Goal: Task Accomplishment & Management: Manage account settings

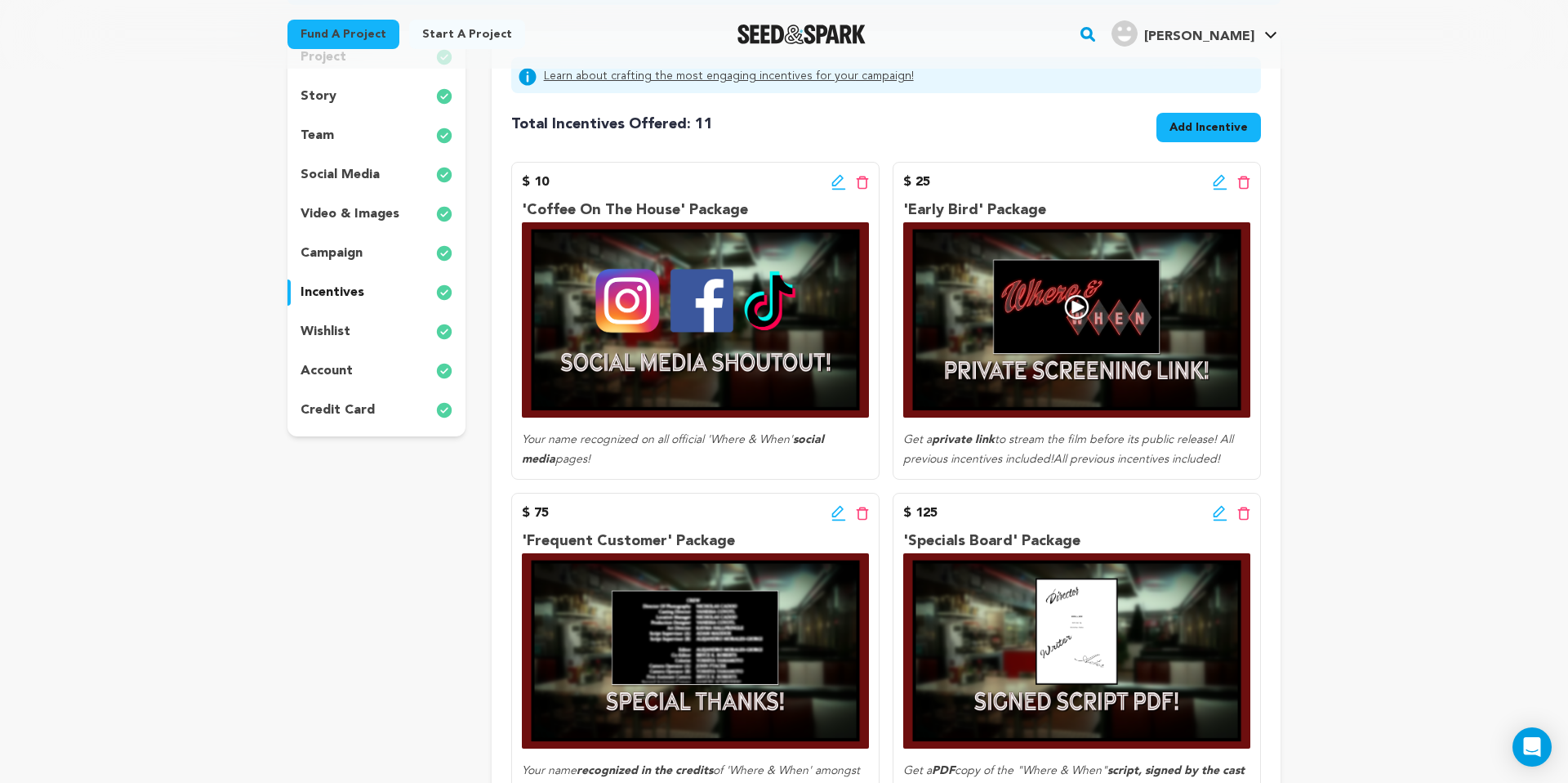
scroll to position [202, 0]
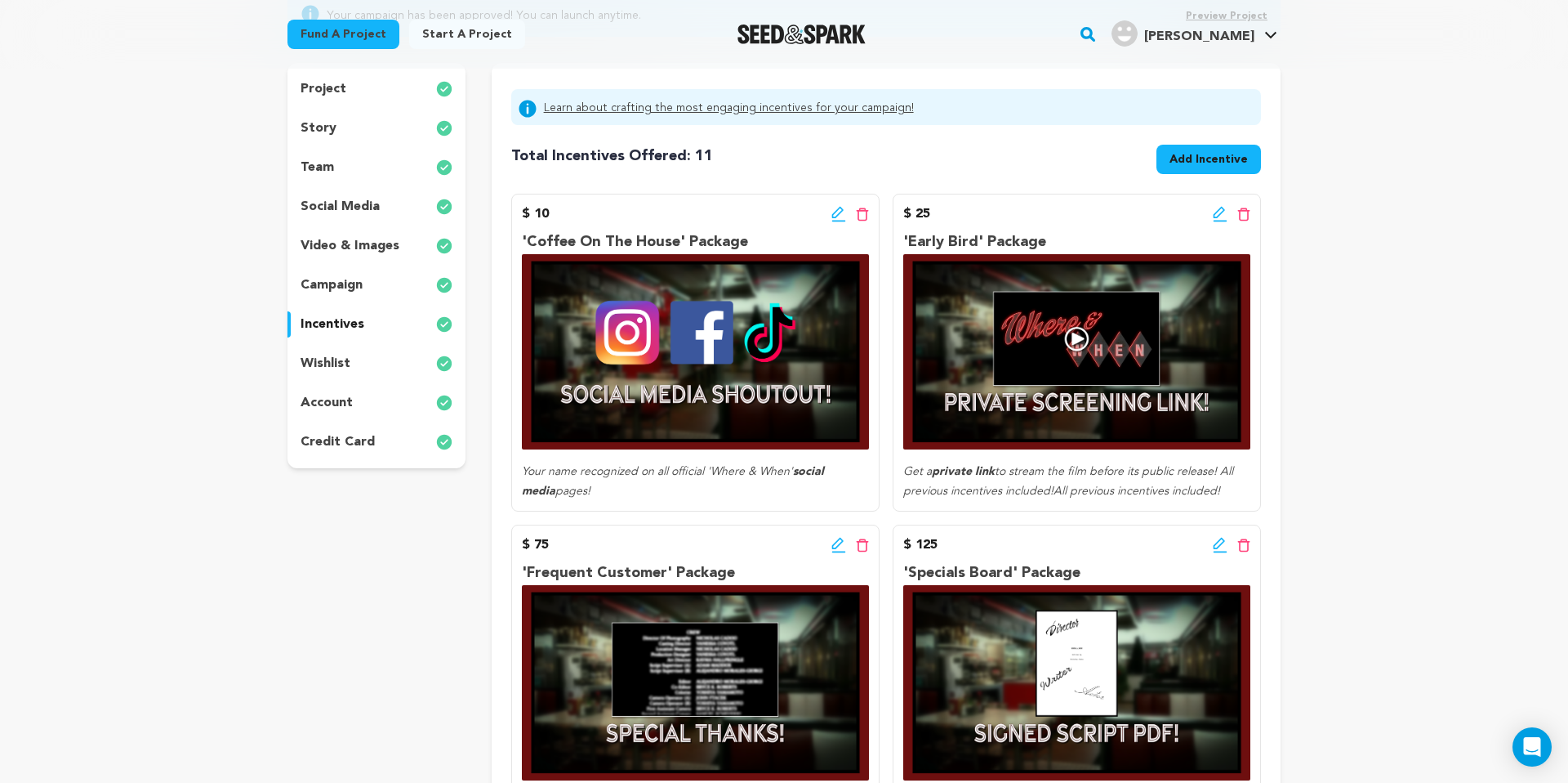
click at [833, 209] on icon at bounding box center [839, 214] width 14 height 16
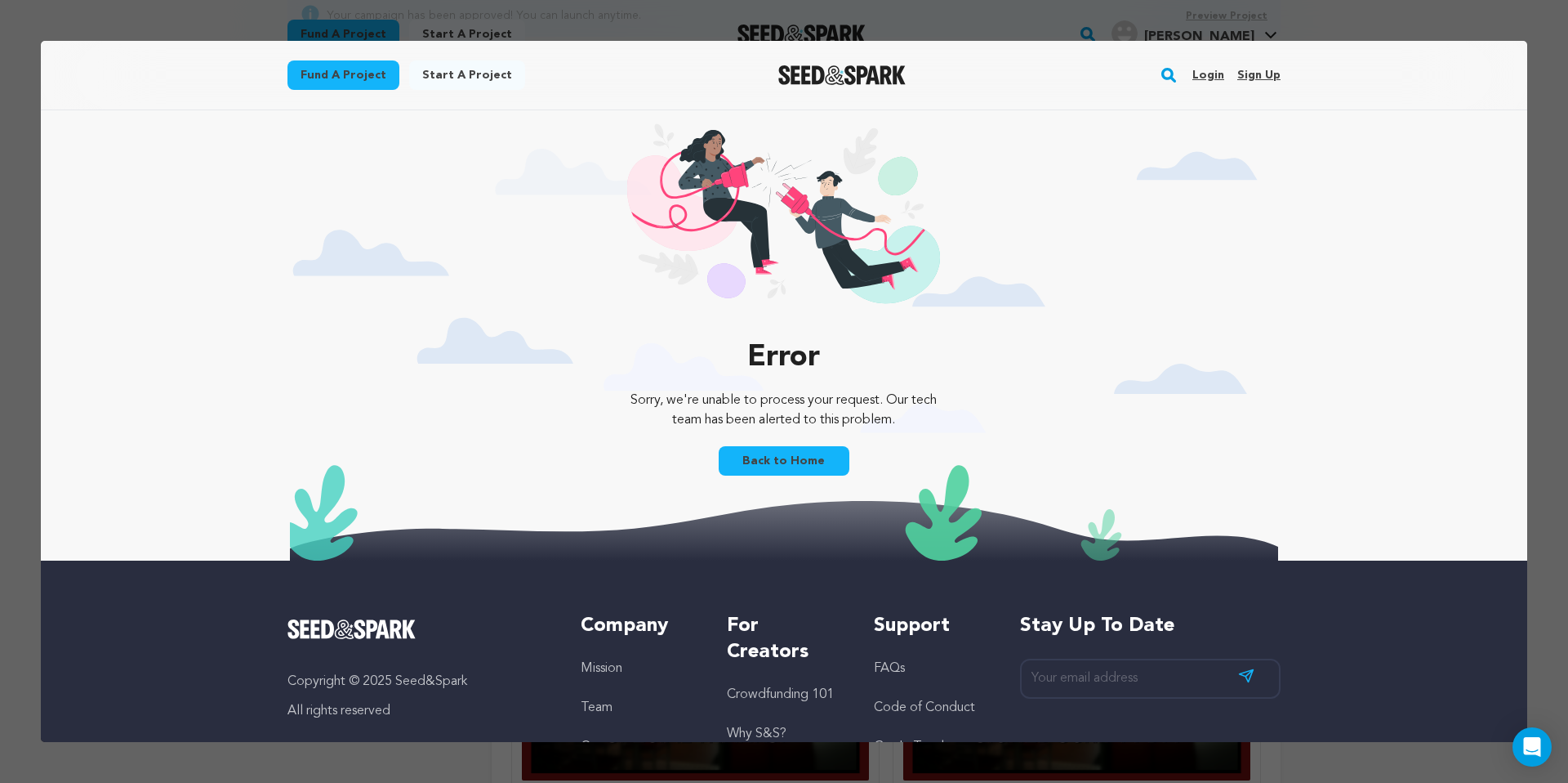
scroll to position [0, 0]
click at [780, 462] on link "Back to Home" at bounding box center [784, 461] width 130 height 29
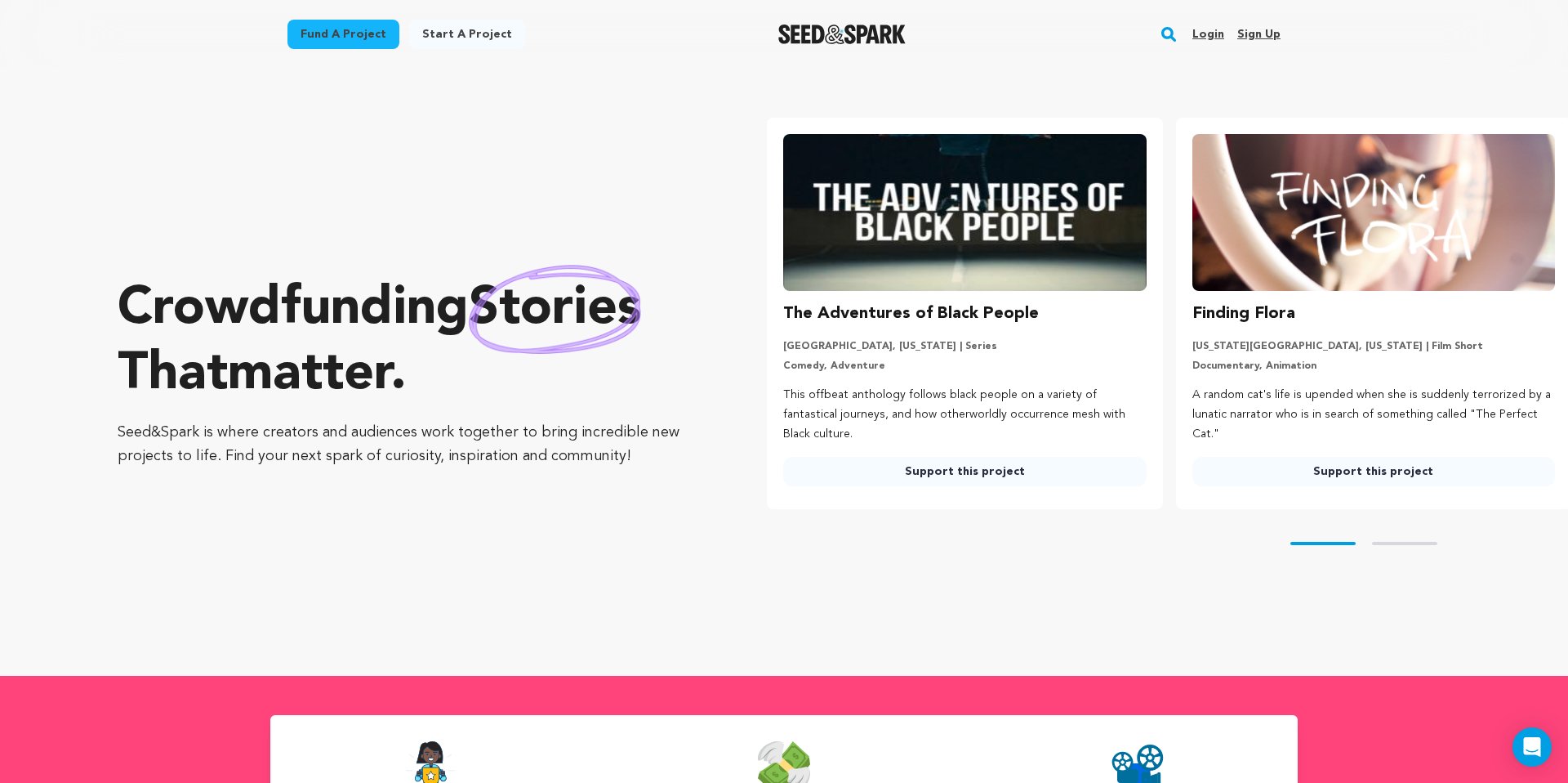
click at [1209, 29] on link "Login" at bounding box center [1208, 34] width 32 height 26
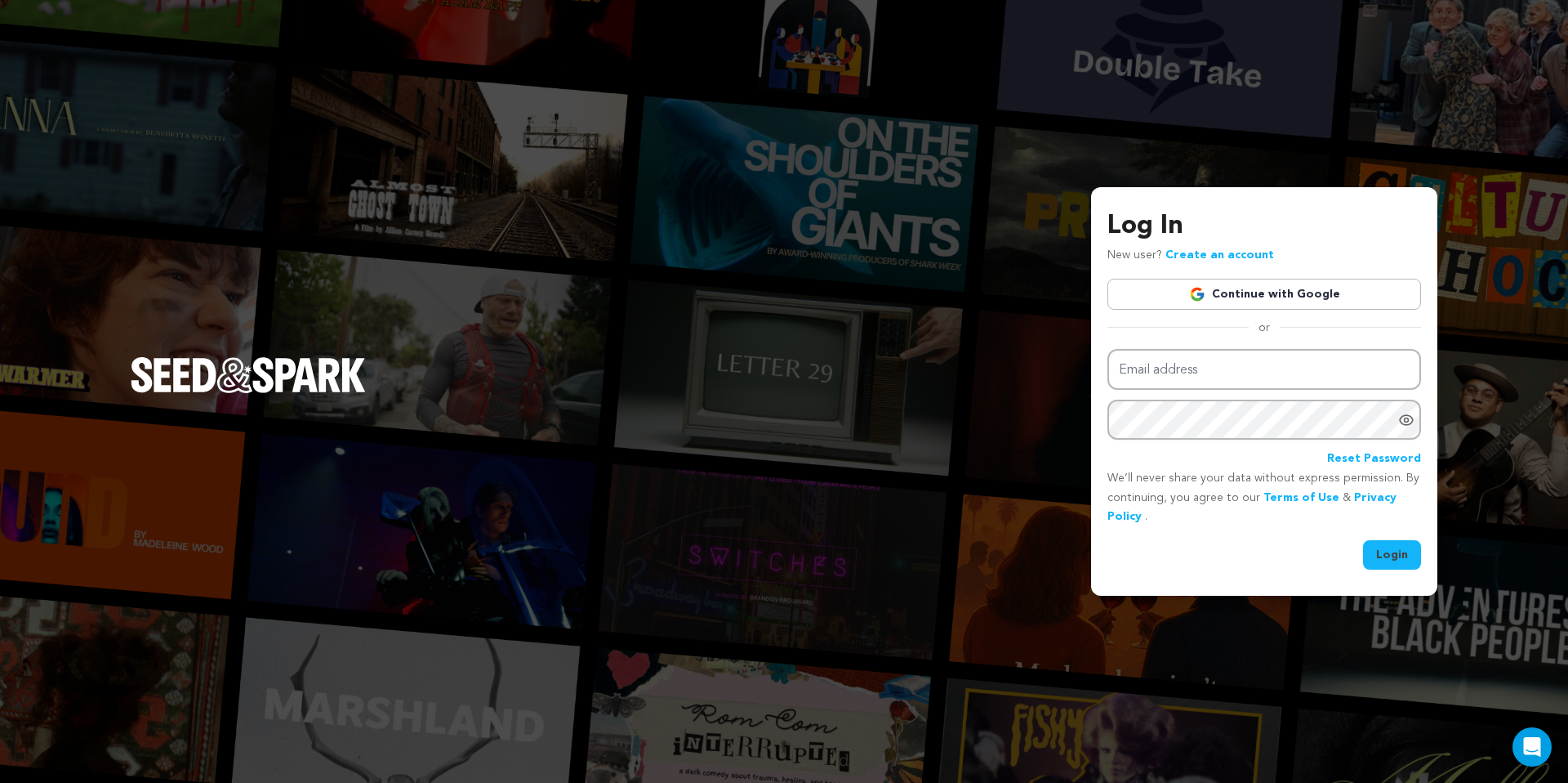
click at [1205, 291] on img at bounding box center [1197, 294] width 16 height 16
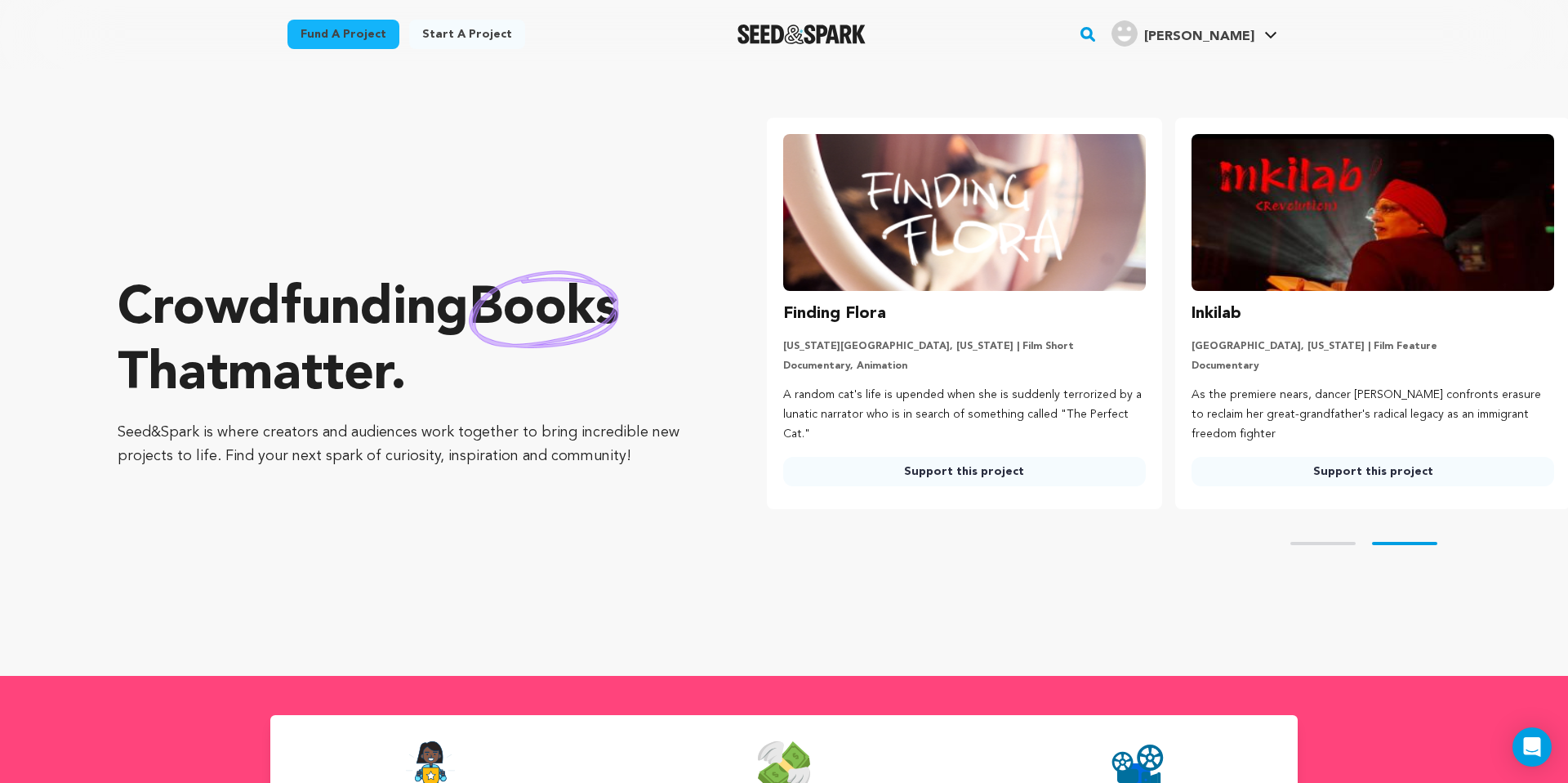
scroll to position [0, 421]
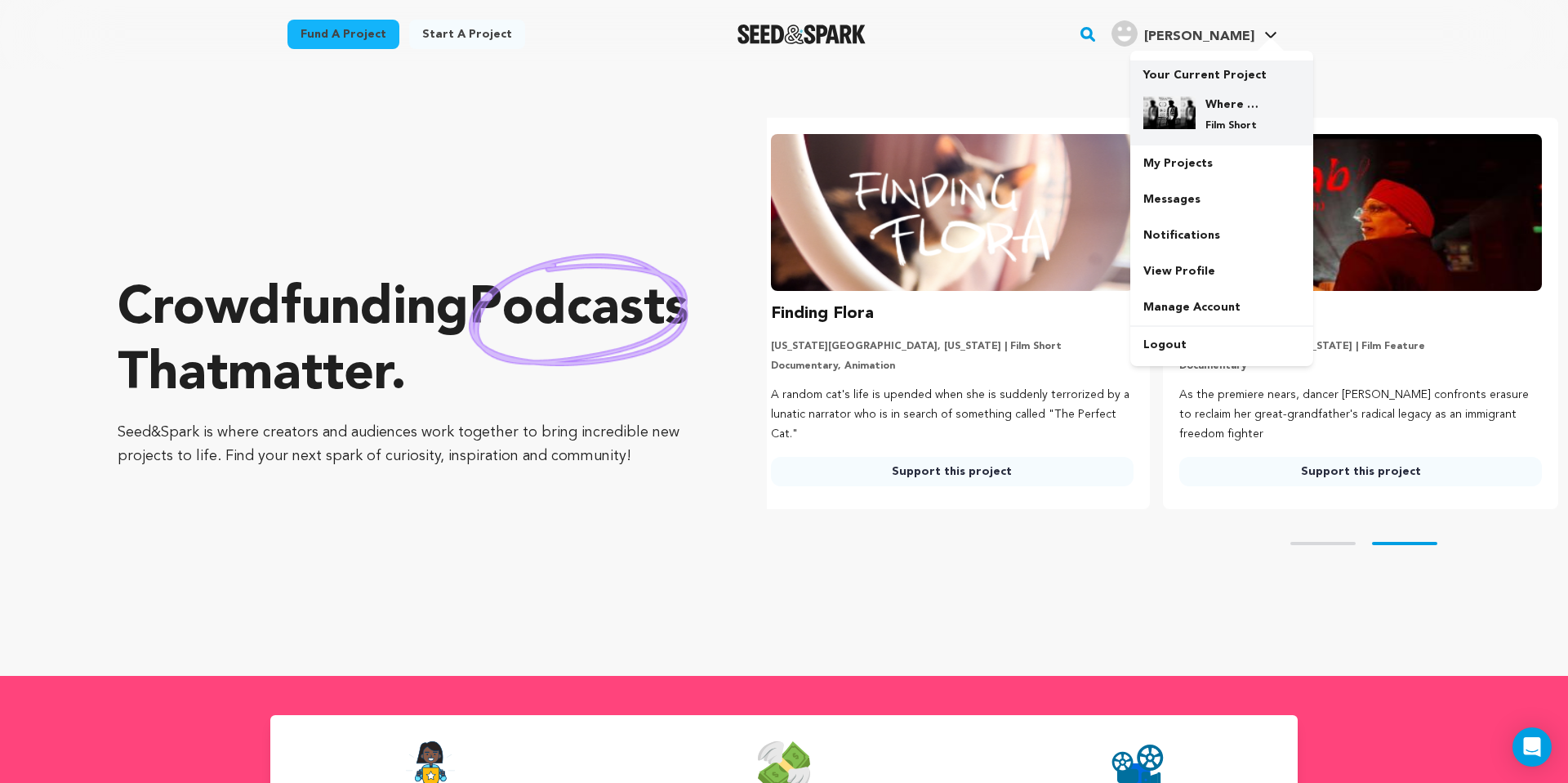
click at [1219, 105] on h4 "Where & When" at bounding box center [1235, 104] width 59 height 16
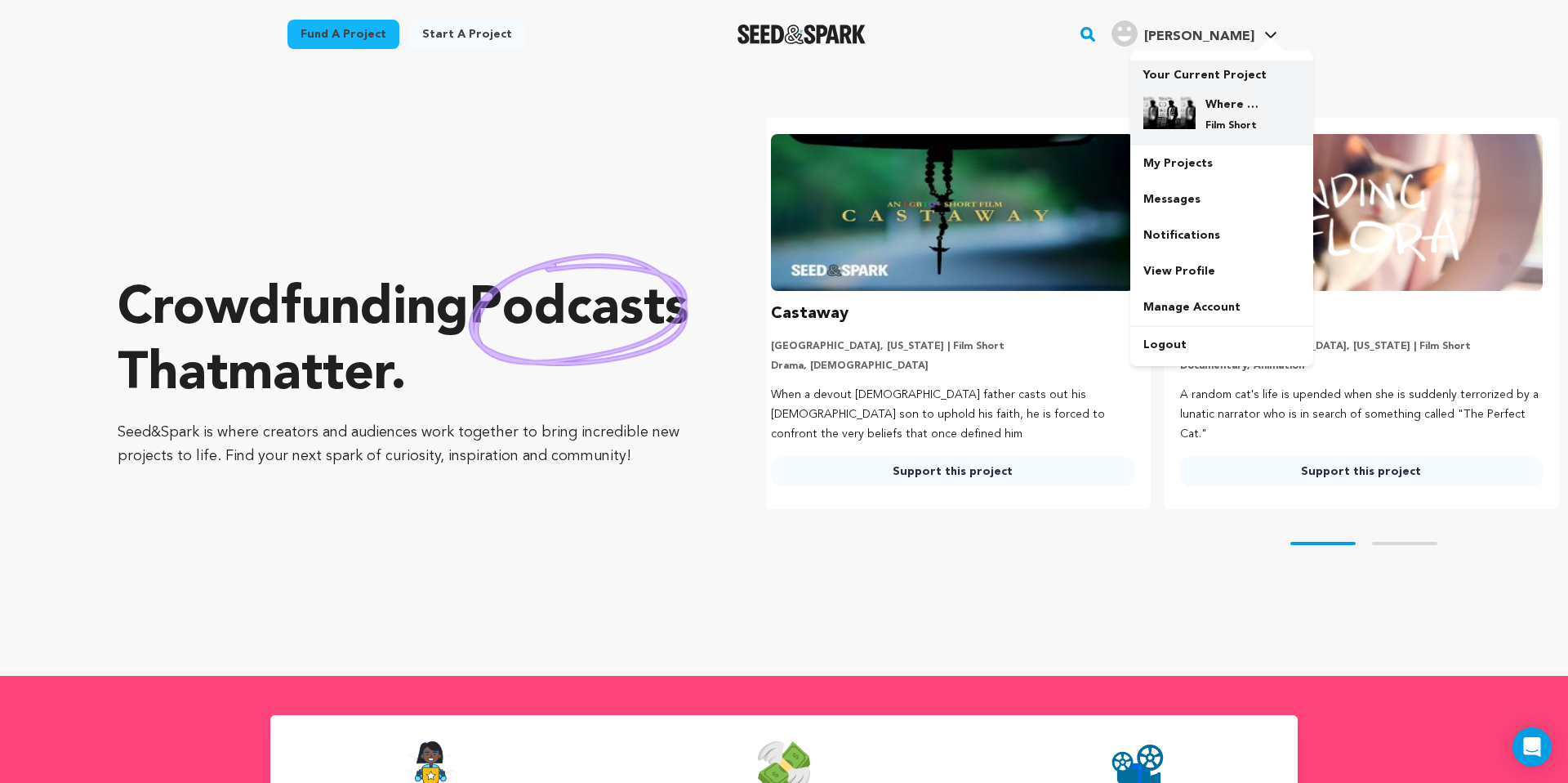
scroll to position [0, 0]
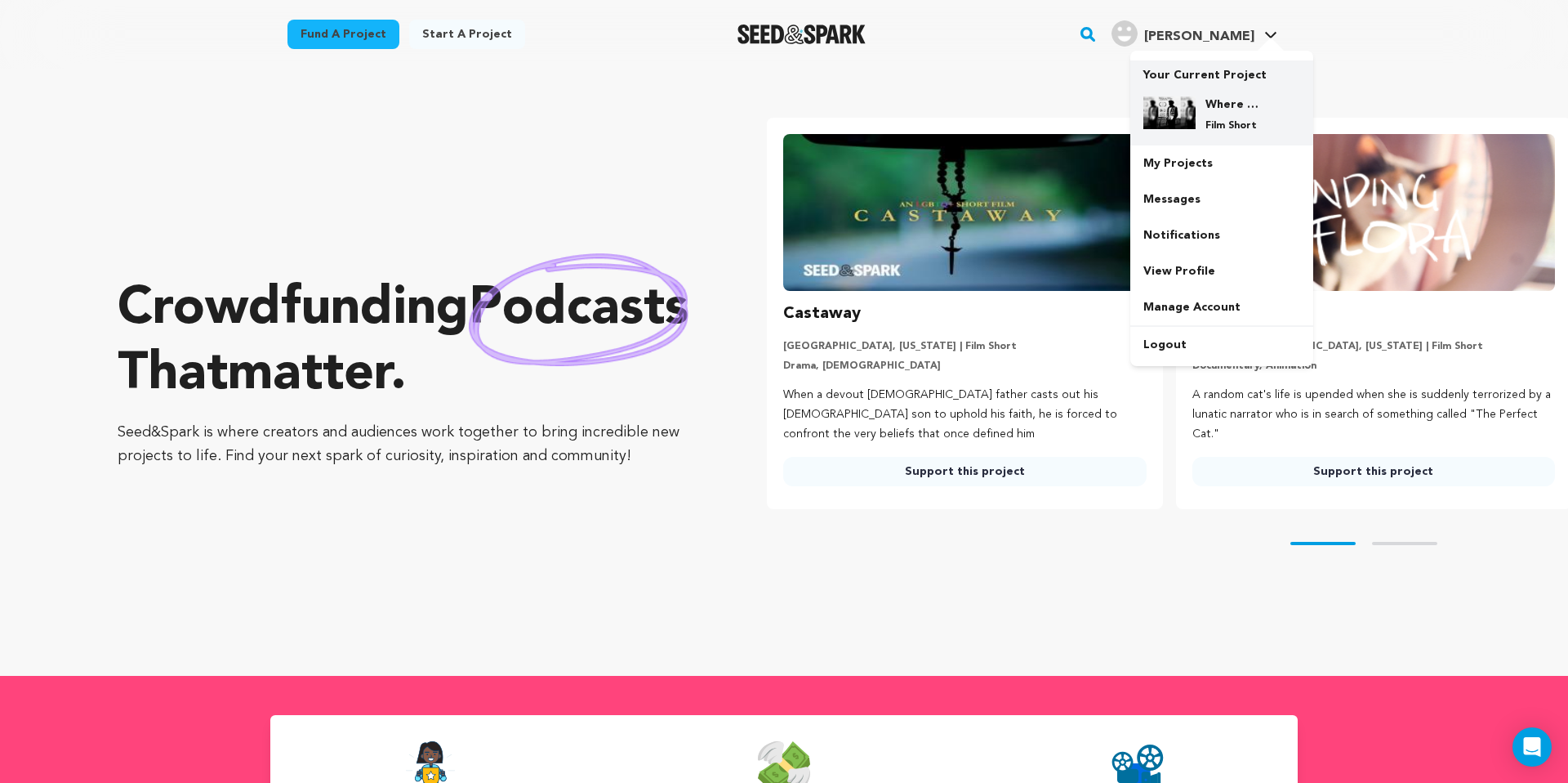
click at [1233, 104] on h4 "Where & When" at bounding box center [1235, 104] width 59 height 16
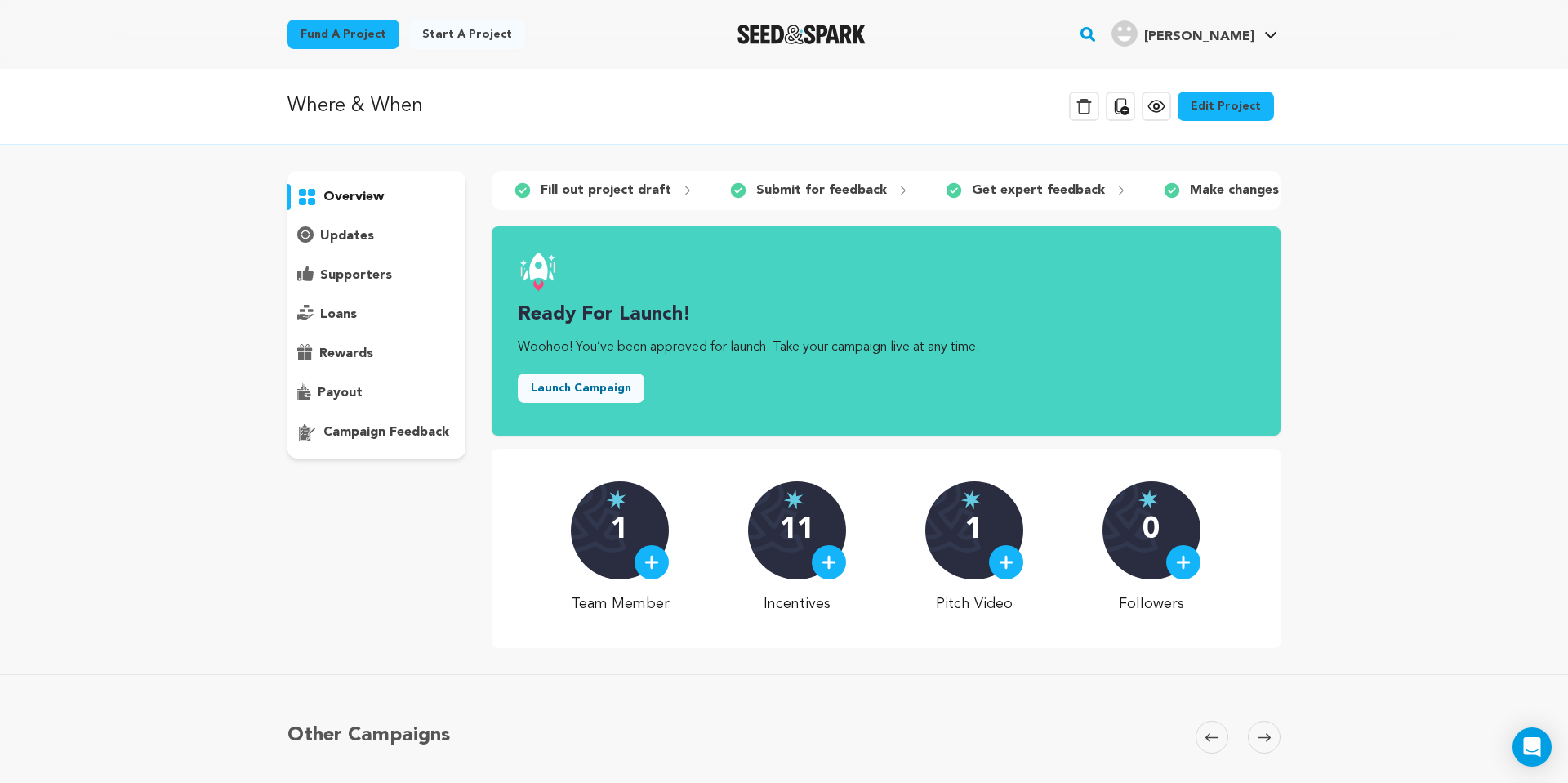
click at [1228, 92] on link "Edit Project" at bounding box center [1226, 106] width 97 height 29
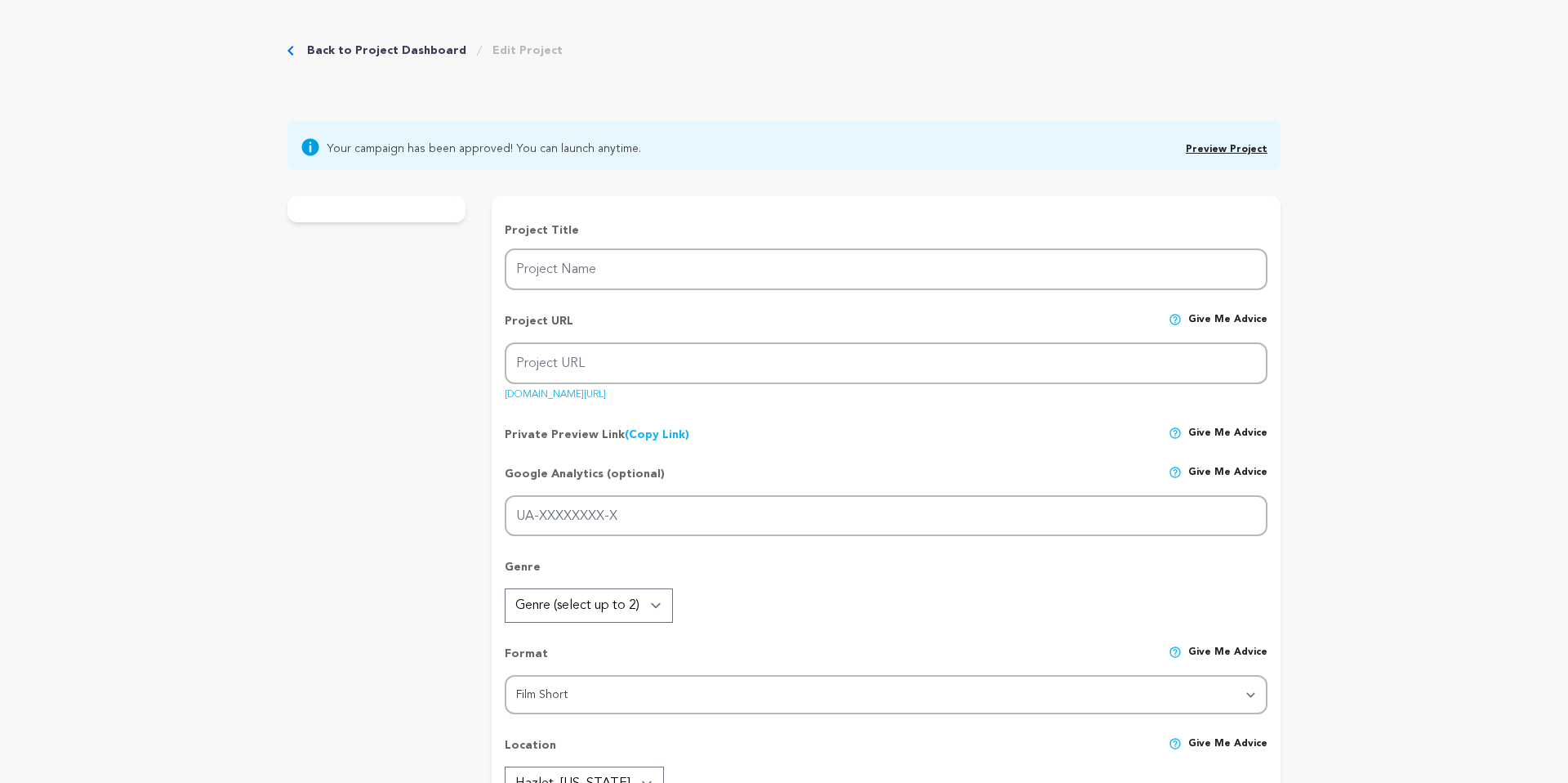
type input "Where & When"
type input "whereandwhen"
type input ""A man’s curiosity and indecision lead him to a mysterious late-night meeting, …"
type textarea "This short thriller explores how curiosity and indecision can spiral into paran…"
type textarea "This film aims to immerse viewers in the psychological unraveling of a troubled…"
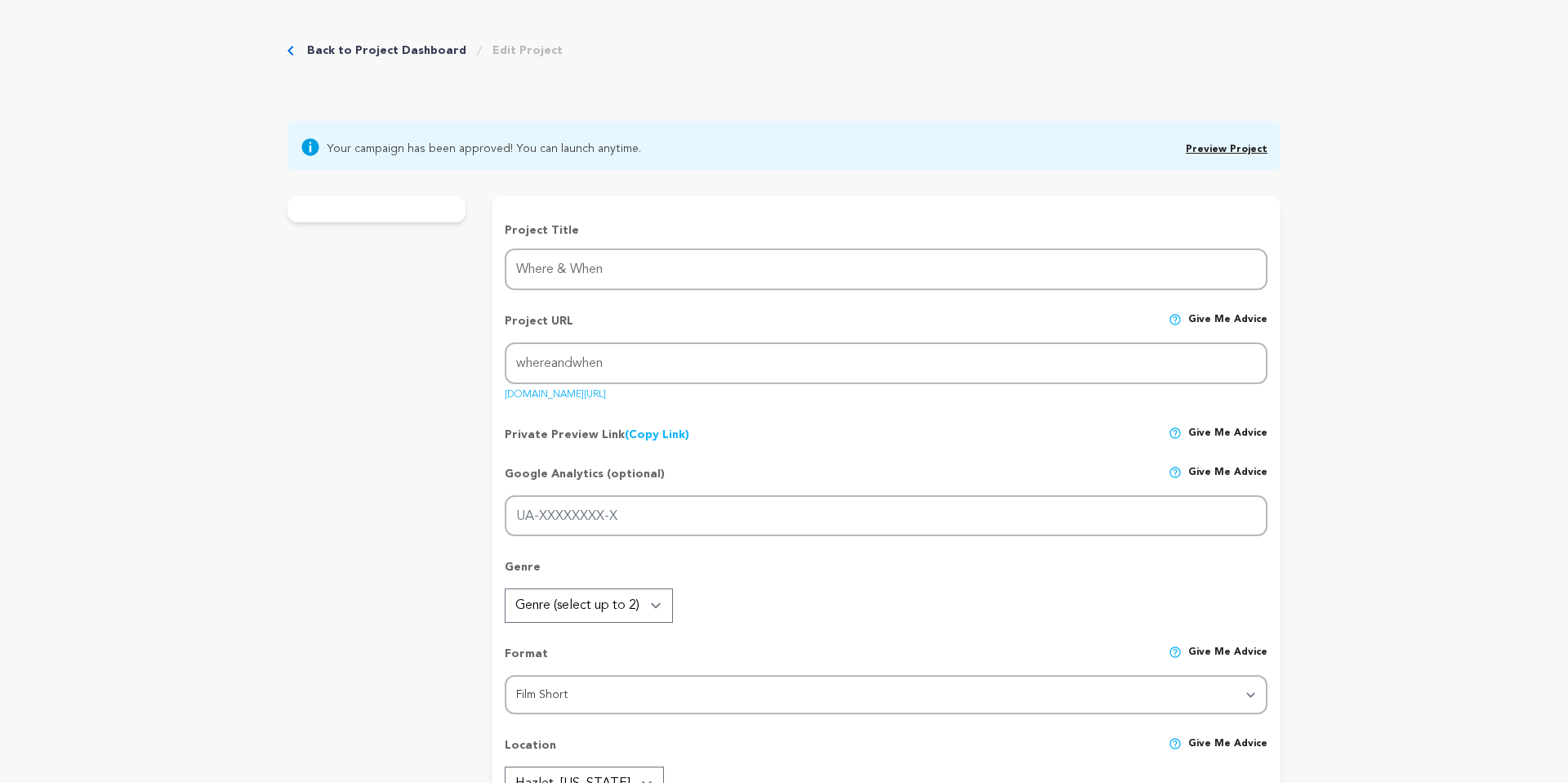
type textarea "This film will be made with "Cadoo Media", an organization owned and operated b…"
radio input "true"
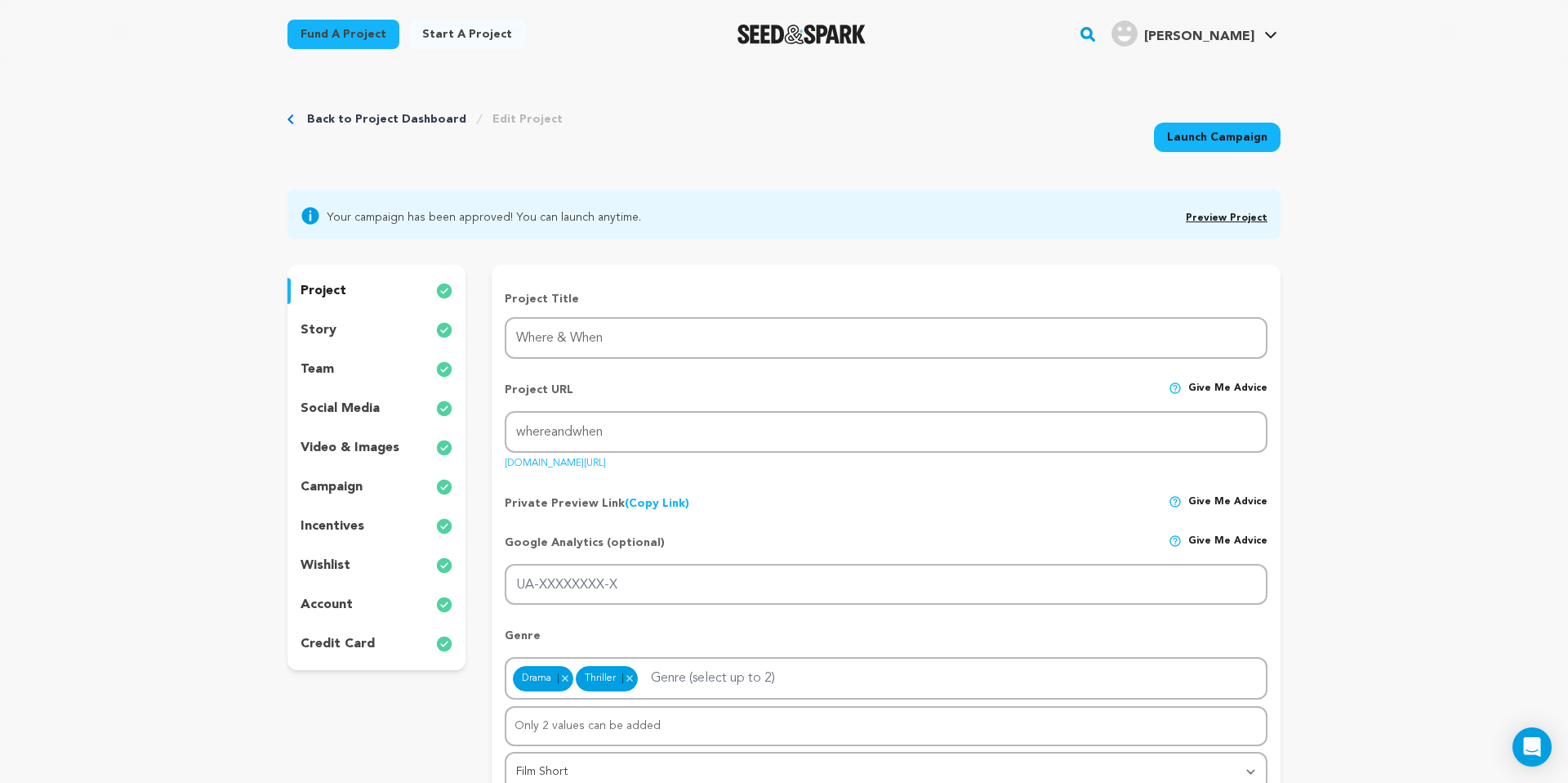
click at [336, 526] on p "incentives" at bounding box center [332, 526] width 64 height 19
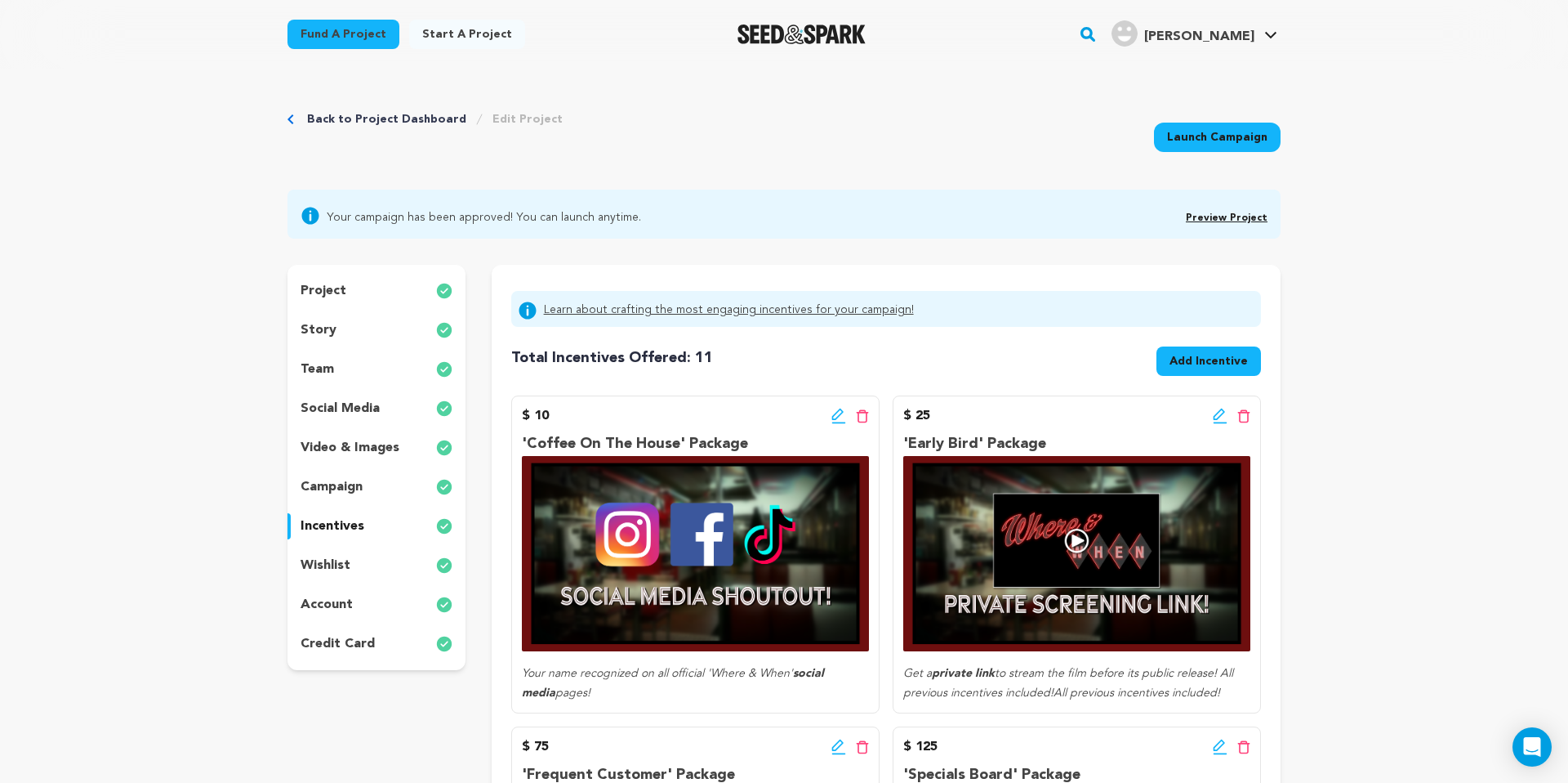
click at [835, 418] on icon at bounding box center [839, 416] width 14 height 16
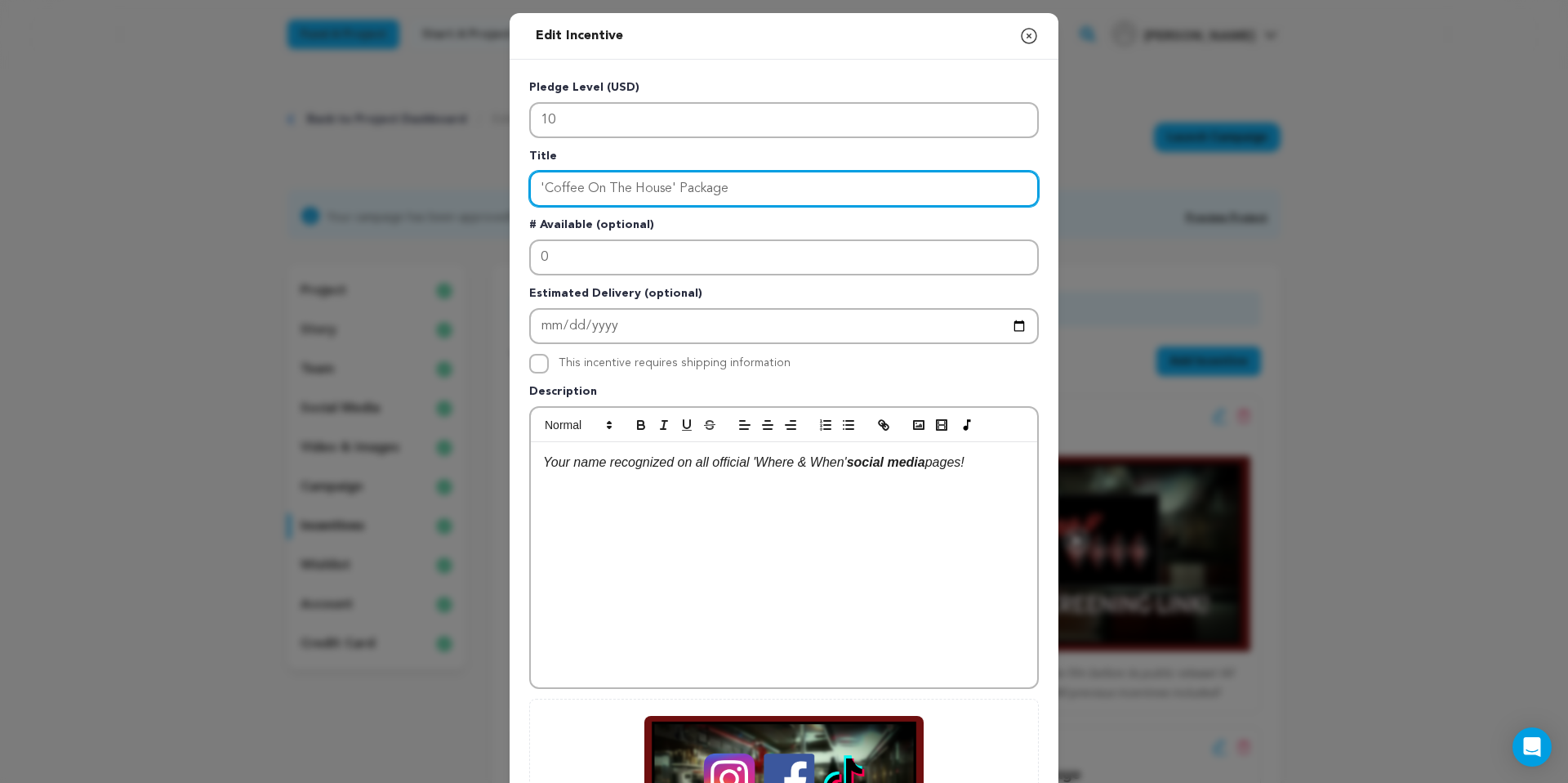
click at [740, 188] on input "'Coffee On The House' Package" at bounding box center [784, 188] width 510 height 36
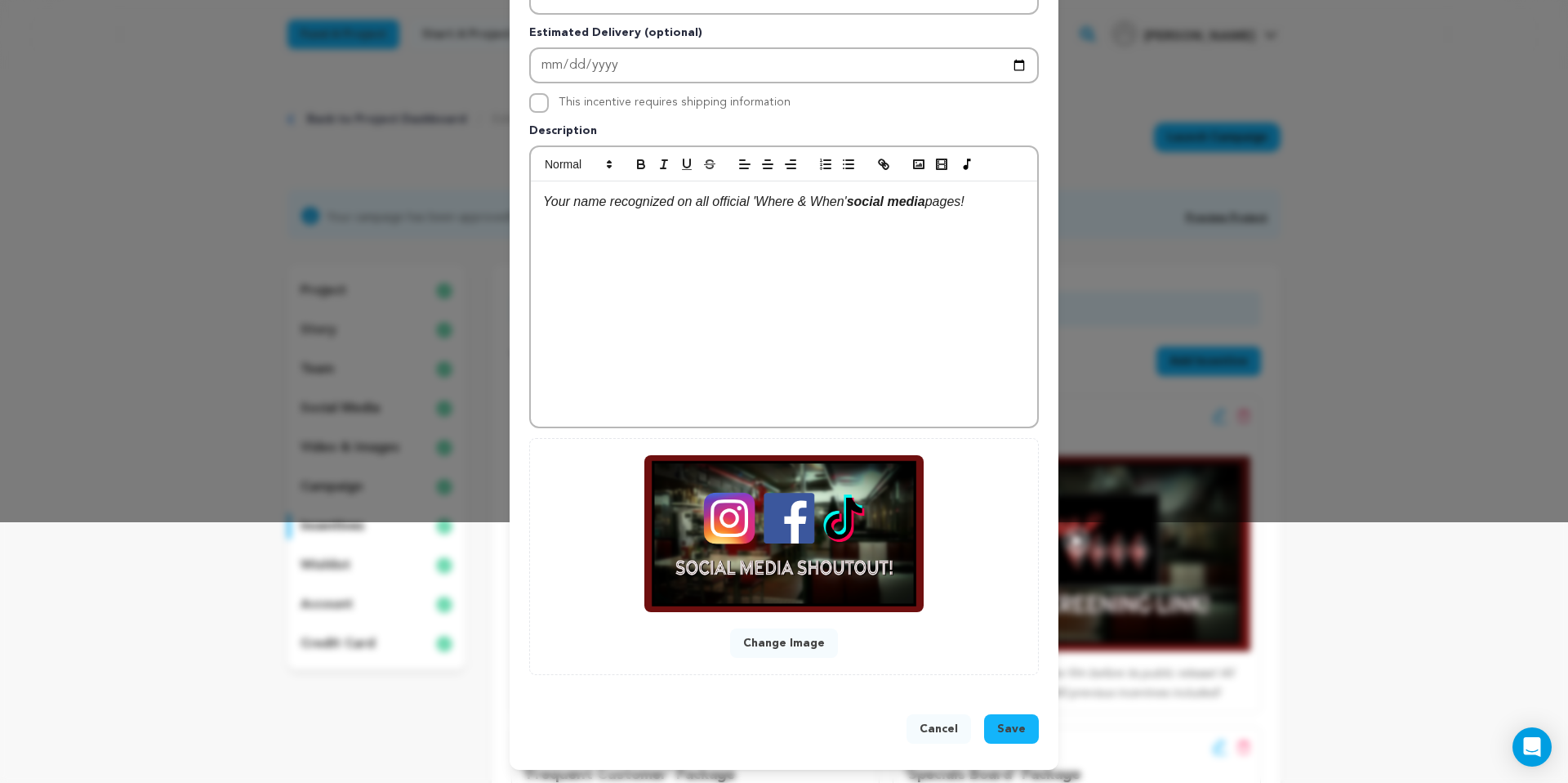
type input "'Coffee On The House' Package - Social Media Shoutout"
click at [1023, 726] on span "Save" at bounding box center [1012, 729] width 29 height 16
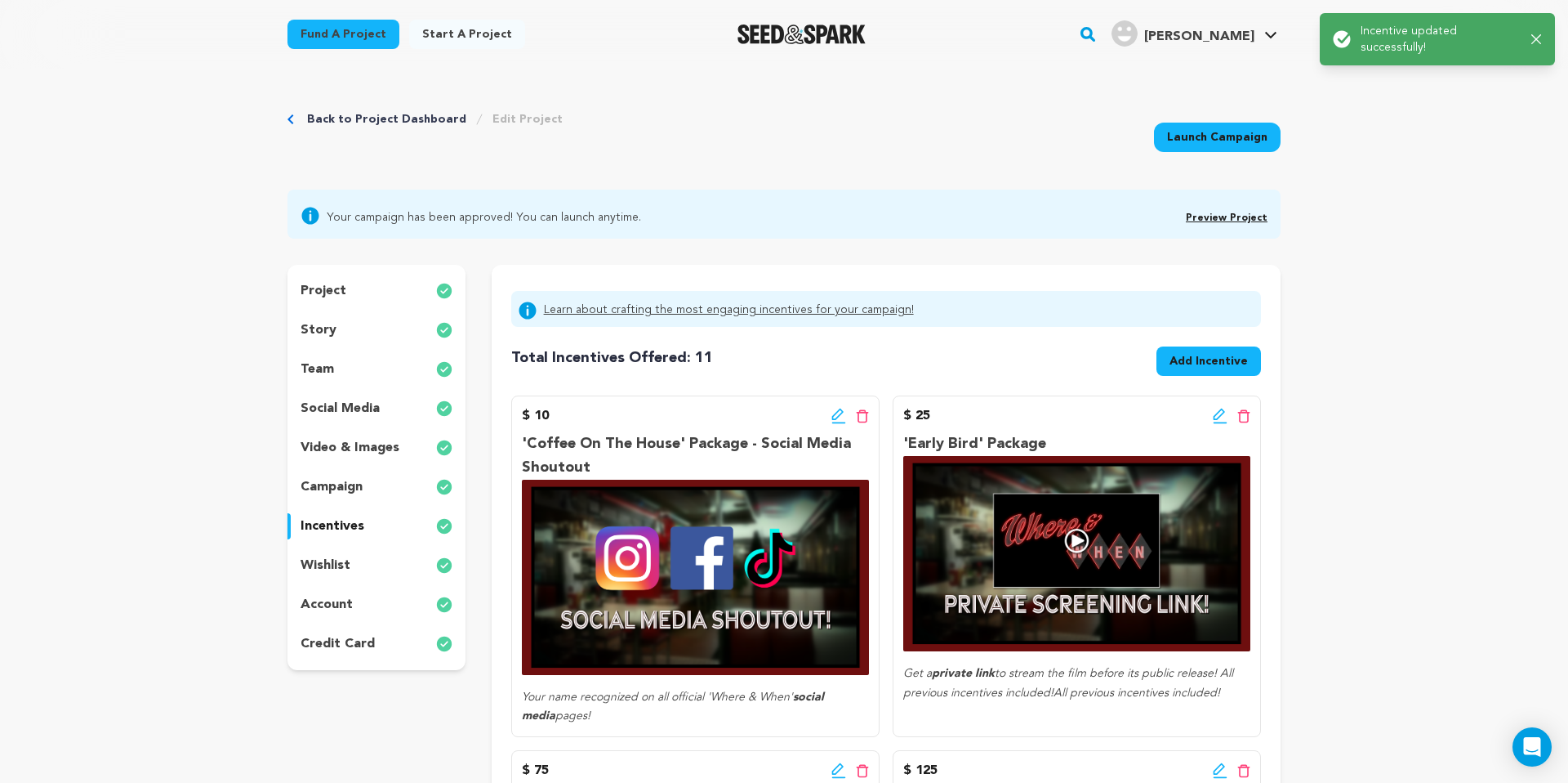
scroll to position [20, 0]
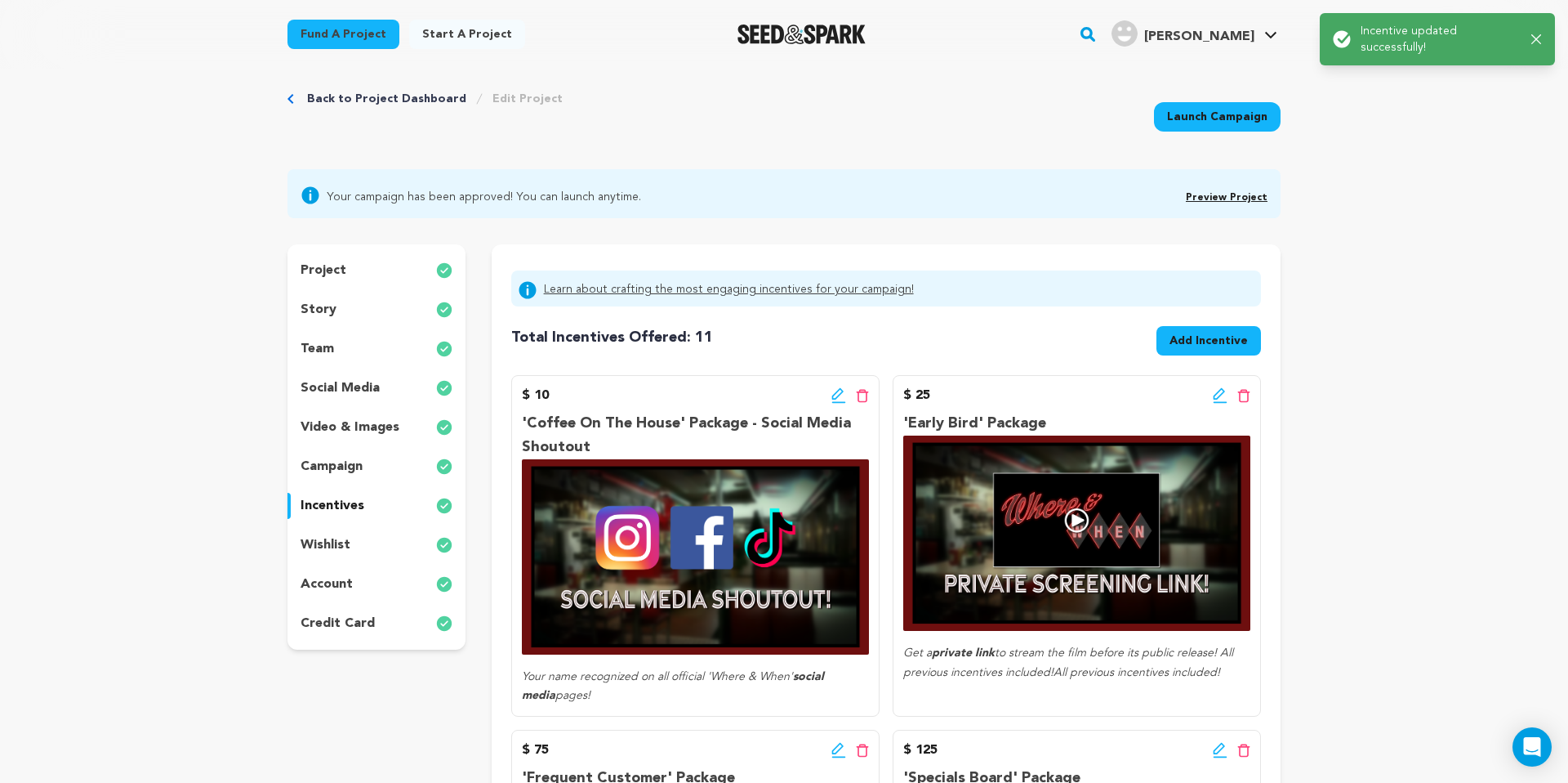
click at [1215, 388] on icon at bounding box center [1219, 395] width 14 height 16
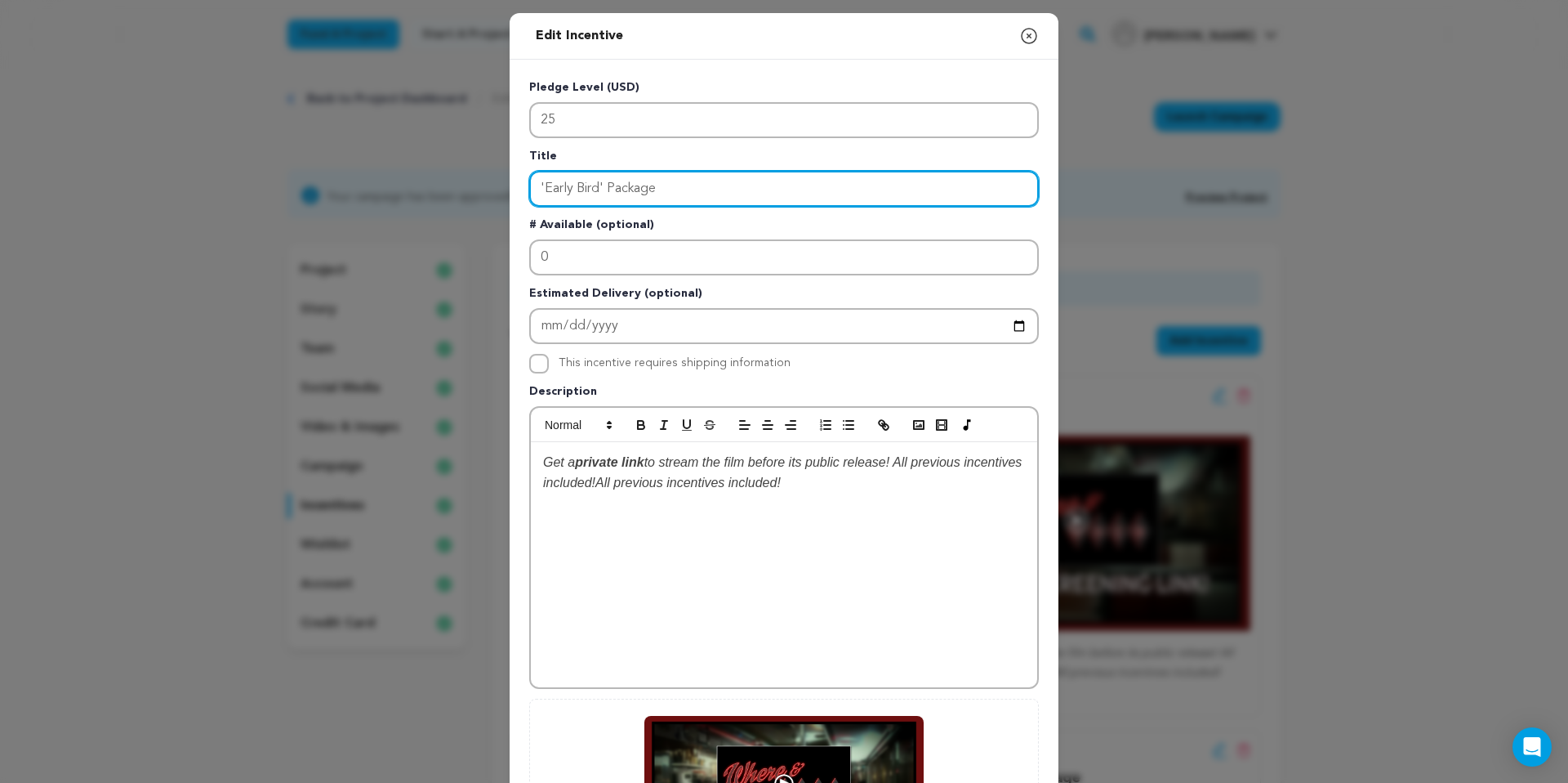
click at [681, 189] on input "'Early Bird' Package" at bounding box center [784, 188] width 510 height 36
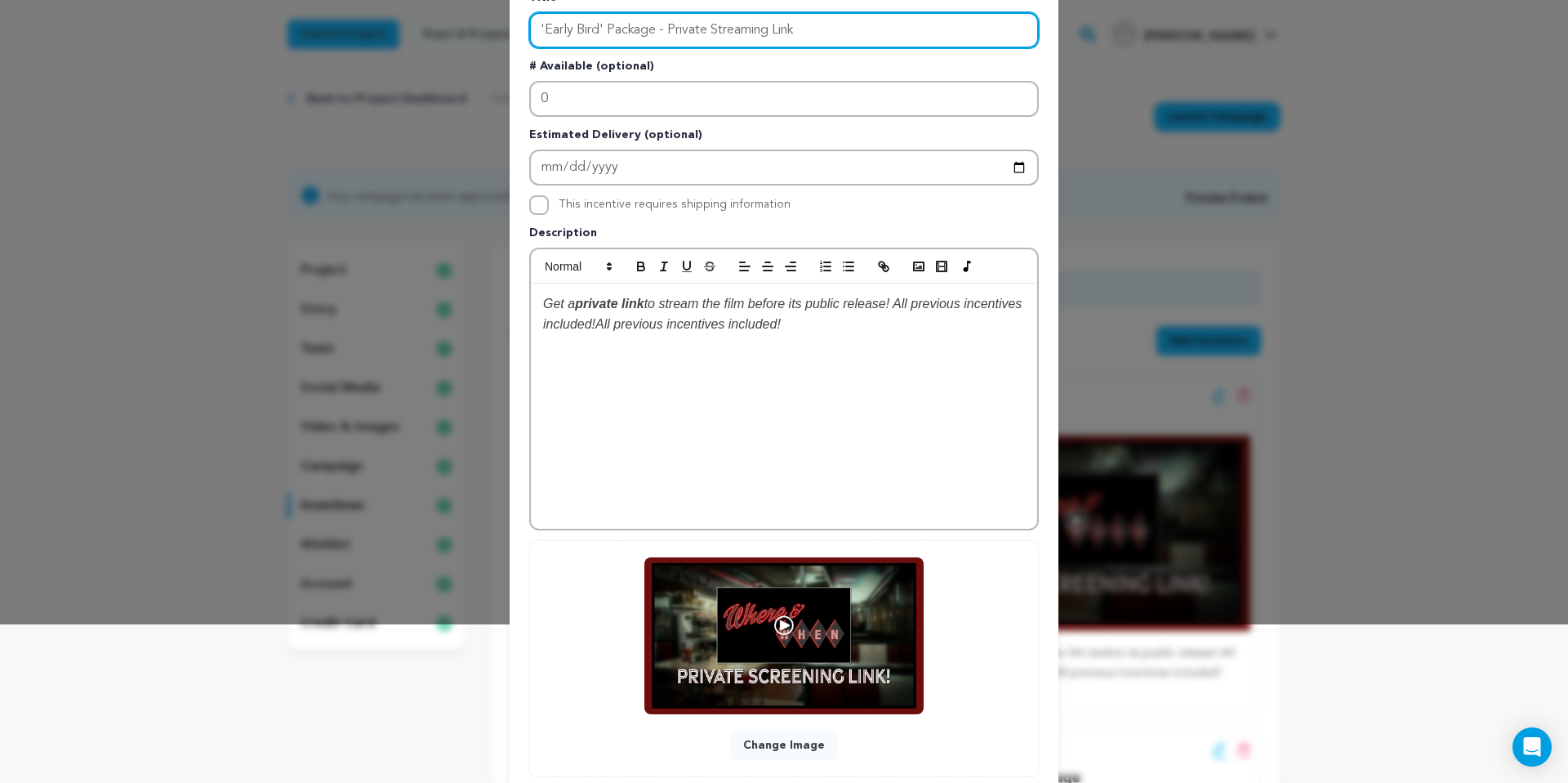
scroll to position [262, 0]
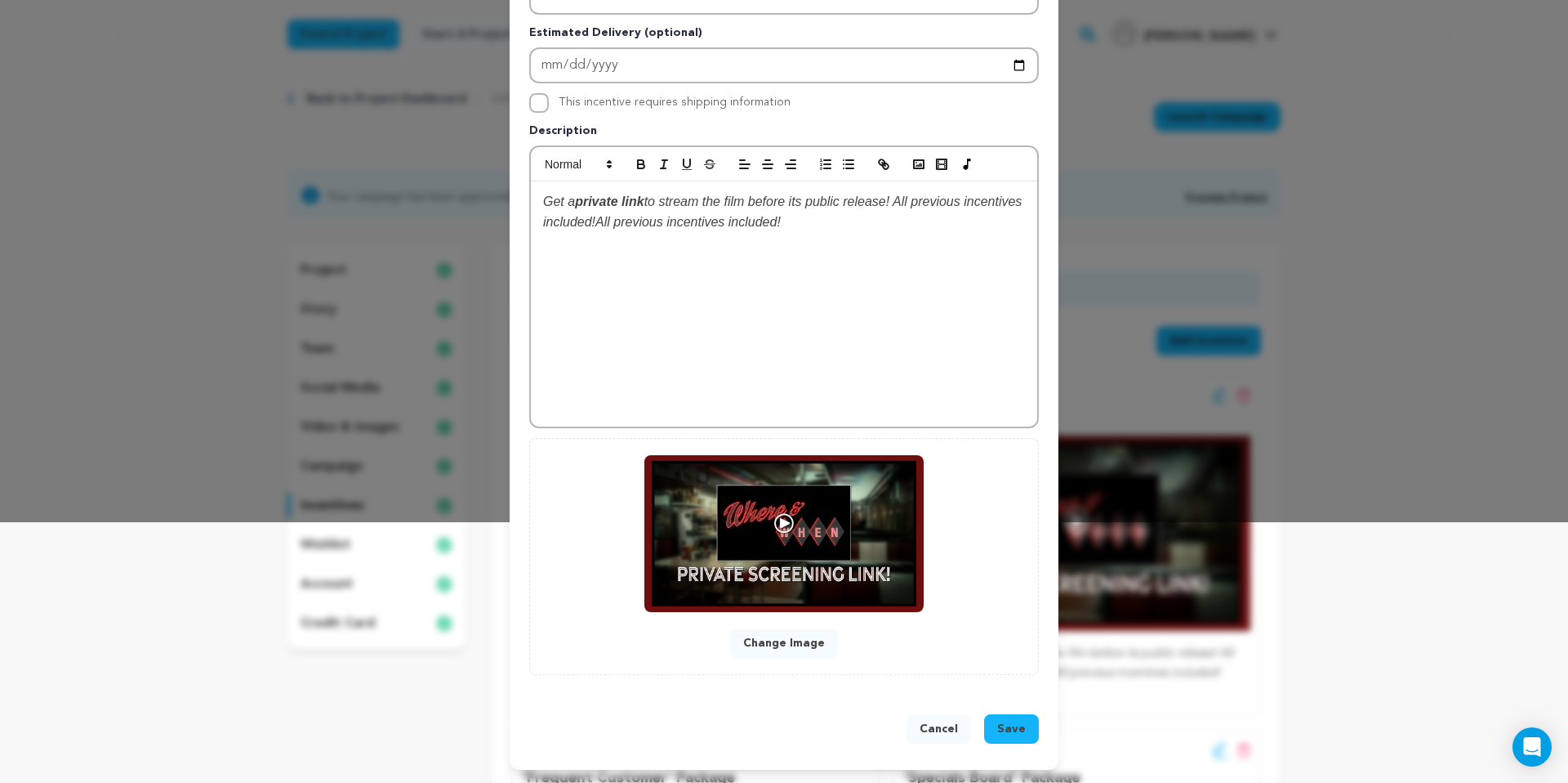
type input "'Early Bird' Package - Private Streaming Link"
click at [1021, 737] on span "Save" at bounding box center [1012, 729] width 29 height 16
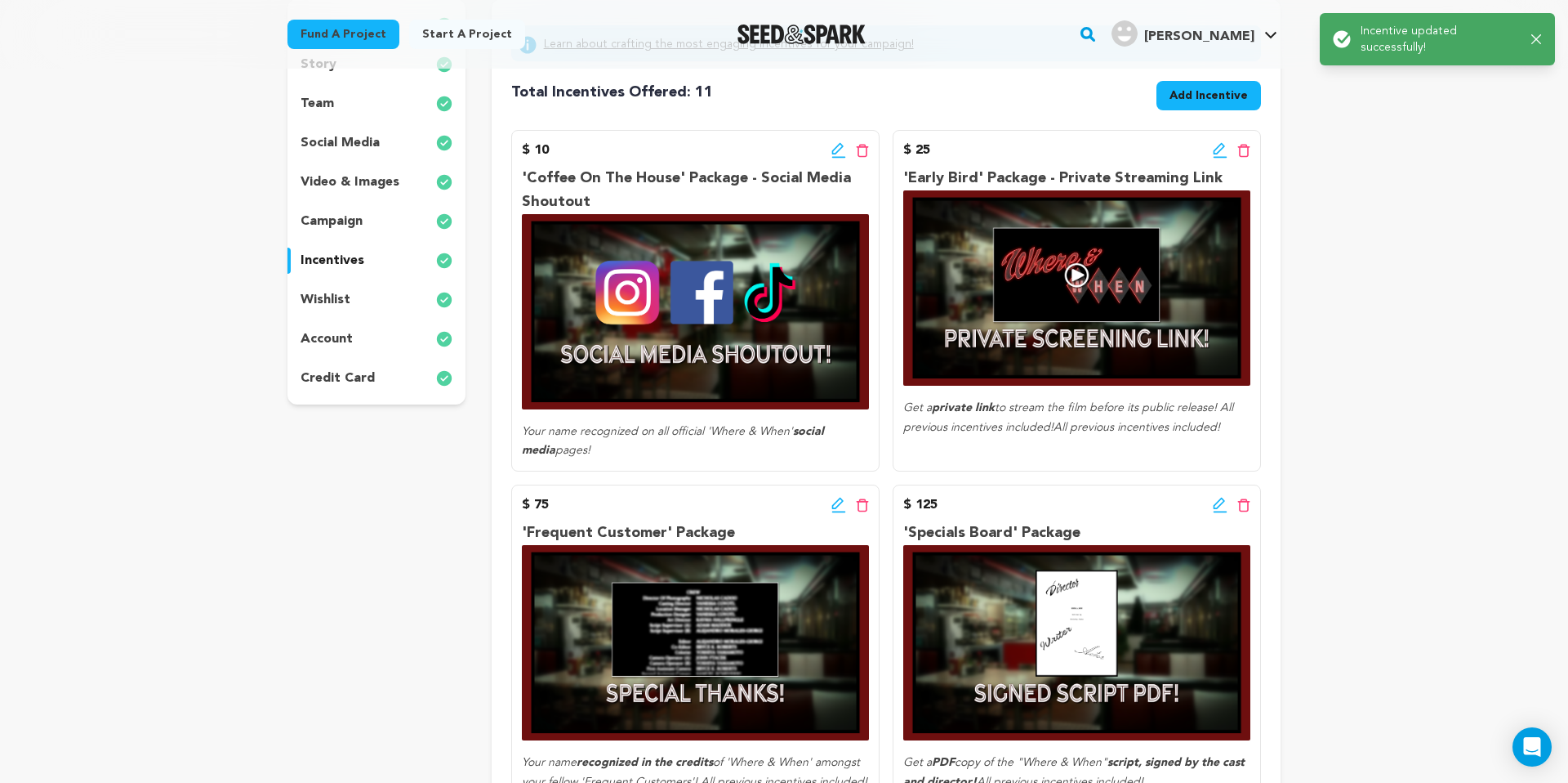
scroll to position [273, 0]
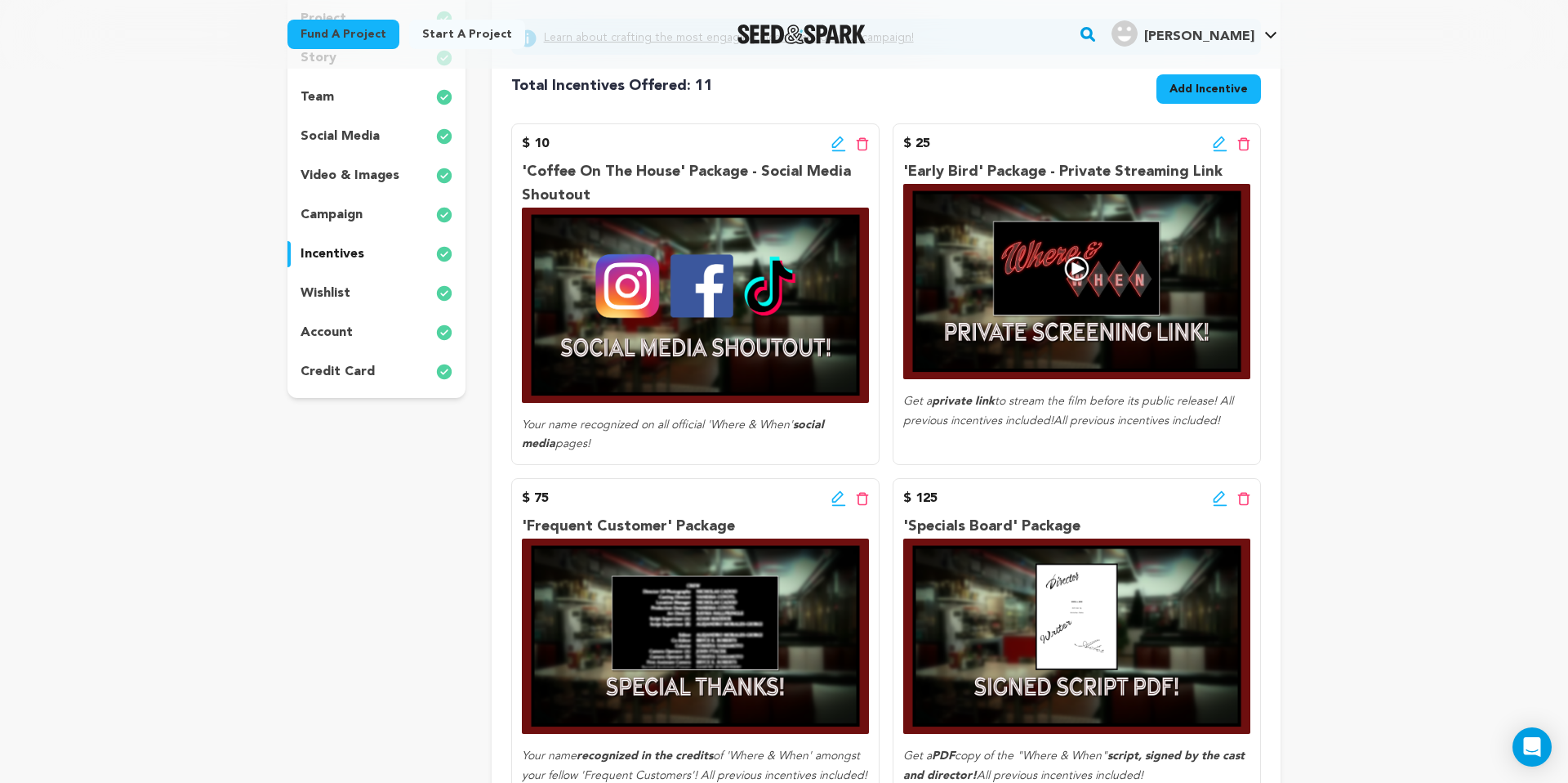
click at [836, 497] on icon at bounding box center [839, 498] width 14 height 16
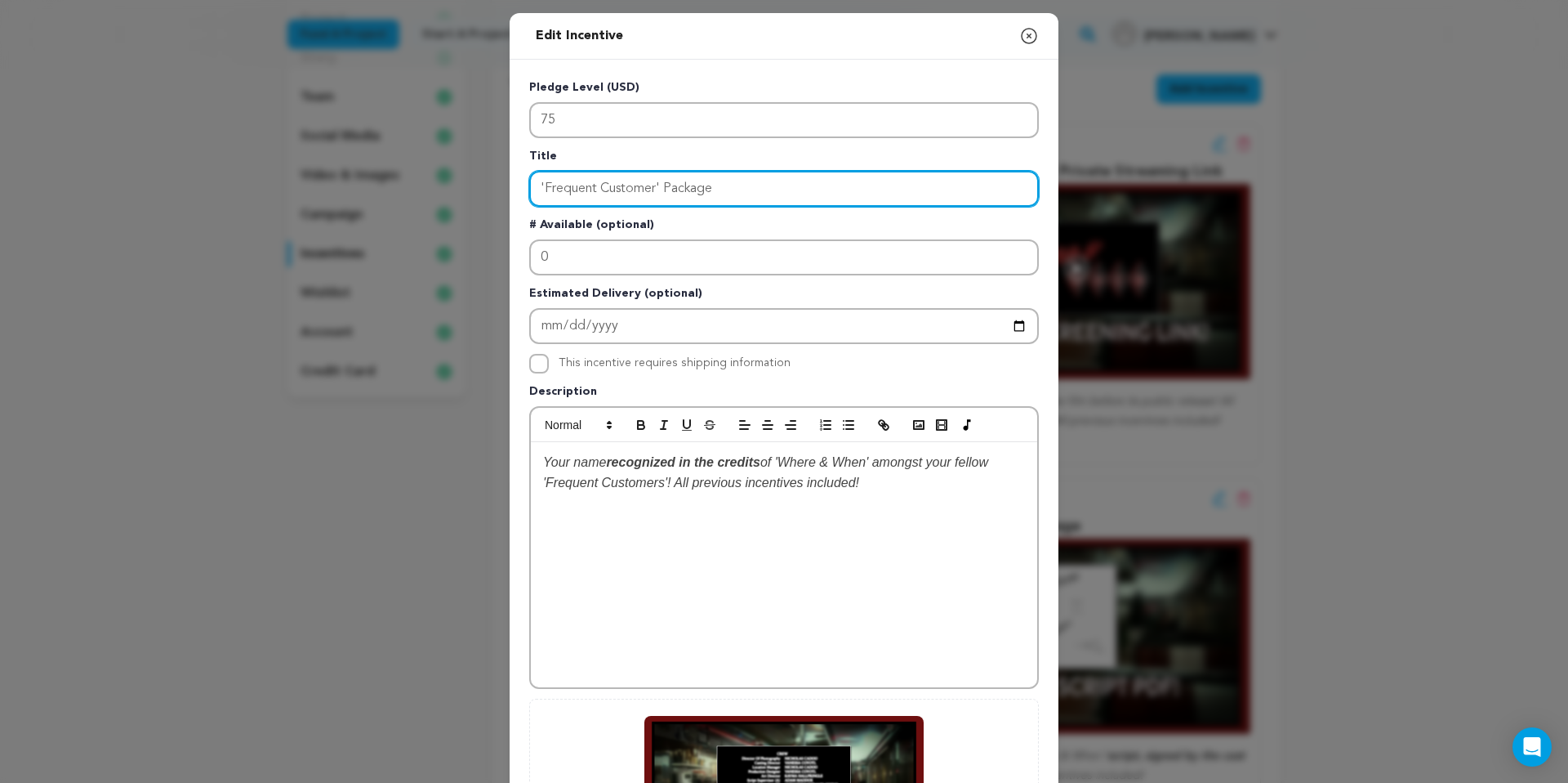
click at [778, 196] on input "'Frequent Customer' Package" at bounding box center [784, 188] width 510 height 36
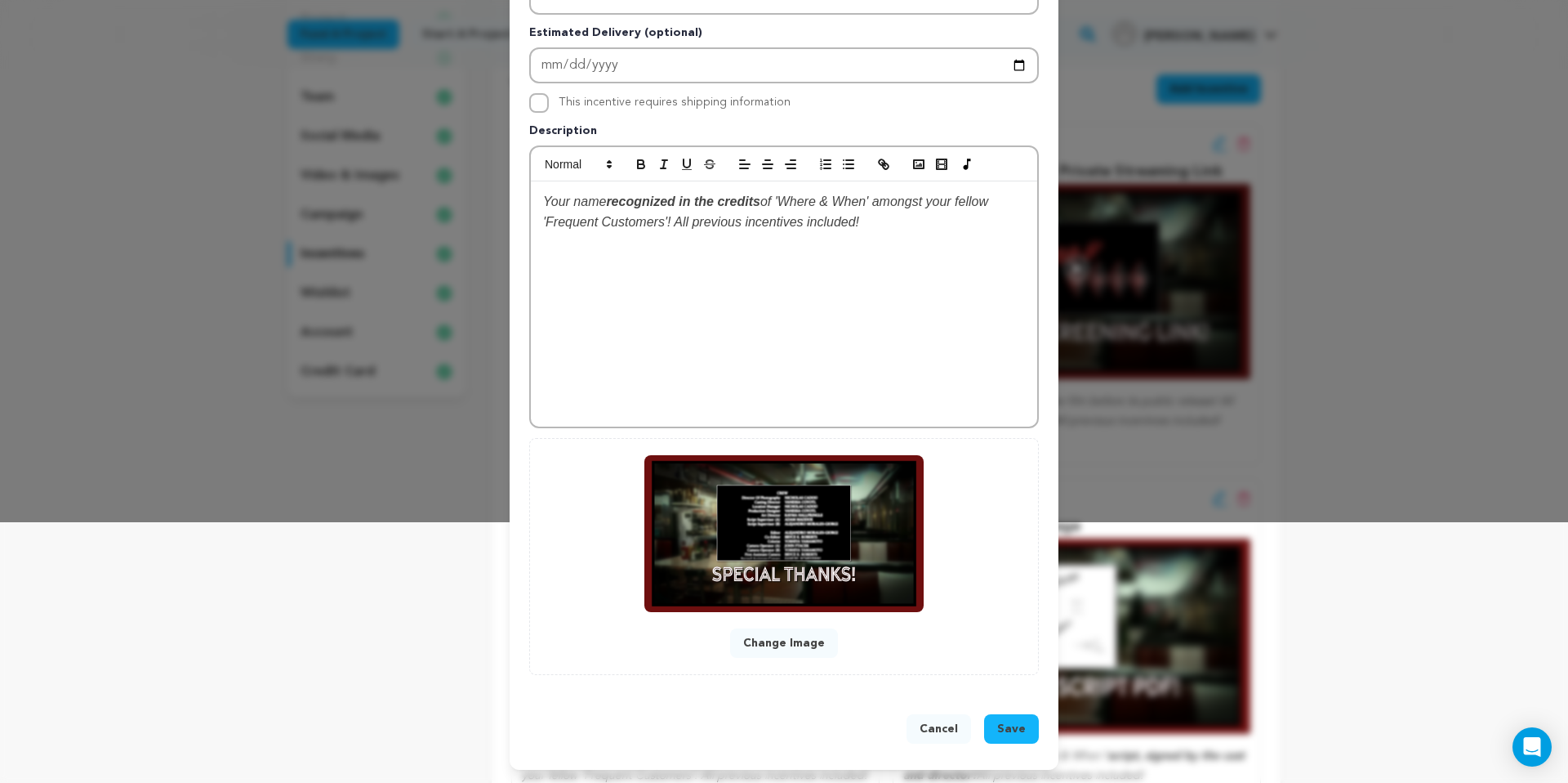
type input "'Frequent Customer' Package - Special Thanks In Credits"
click at [1012, 727] on span "Save" at bounding box center [1012, 729] width 29 height 16
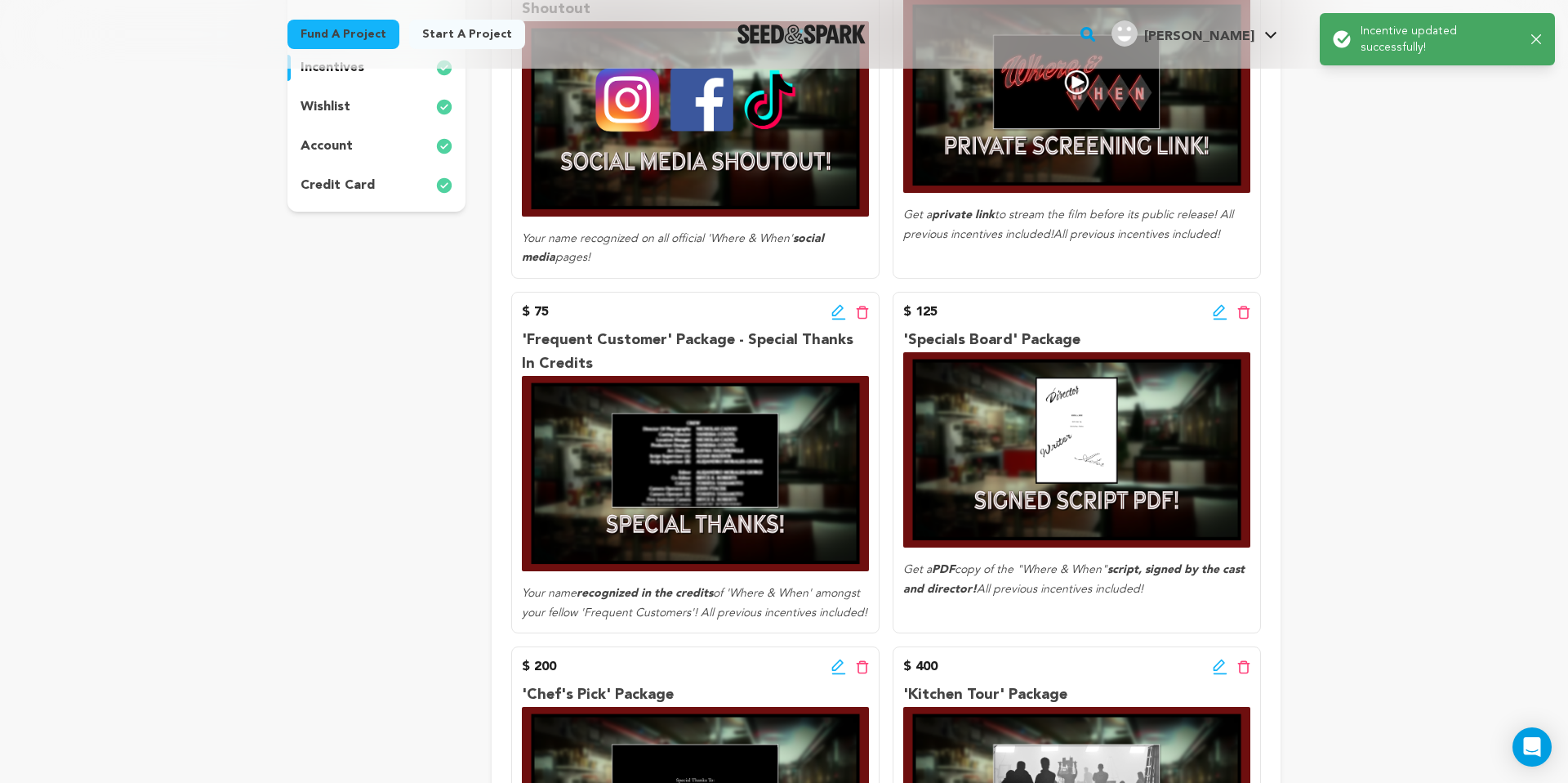
scroll to position [474, 0]
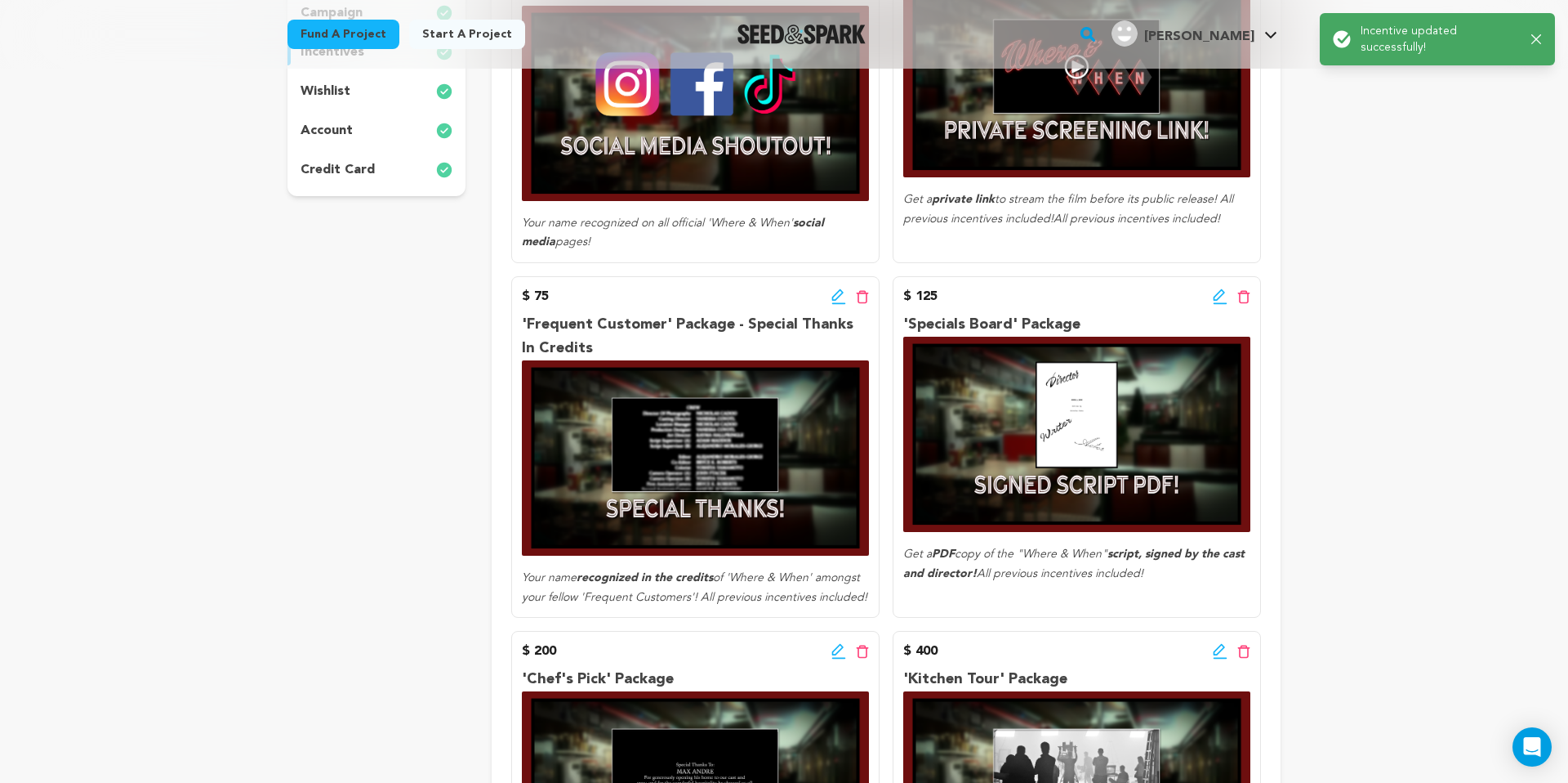
click at [1221, 296] on icon at bounding box center [1219, 295] width 12 height 12
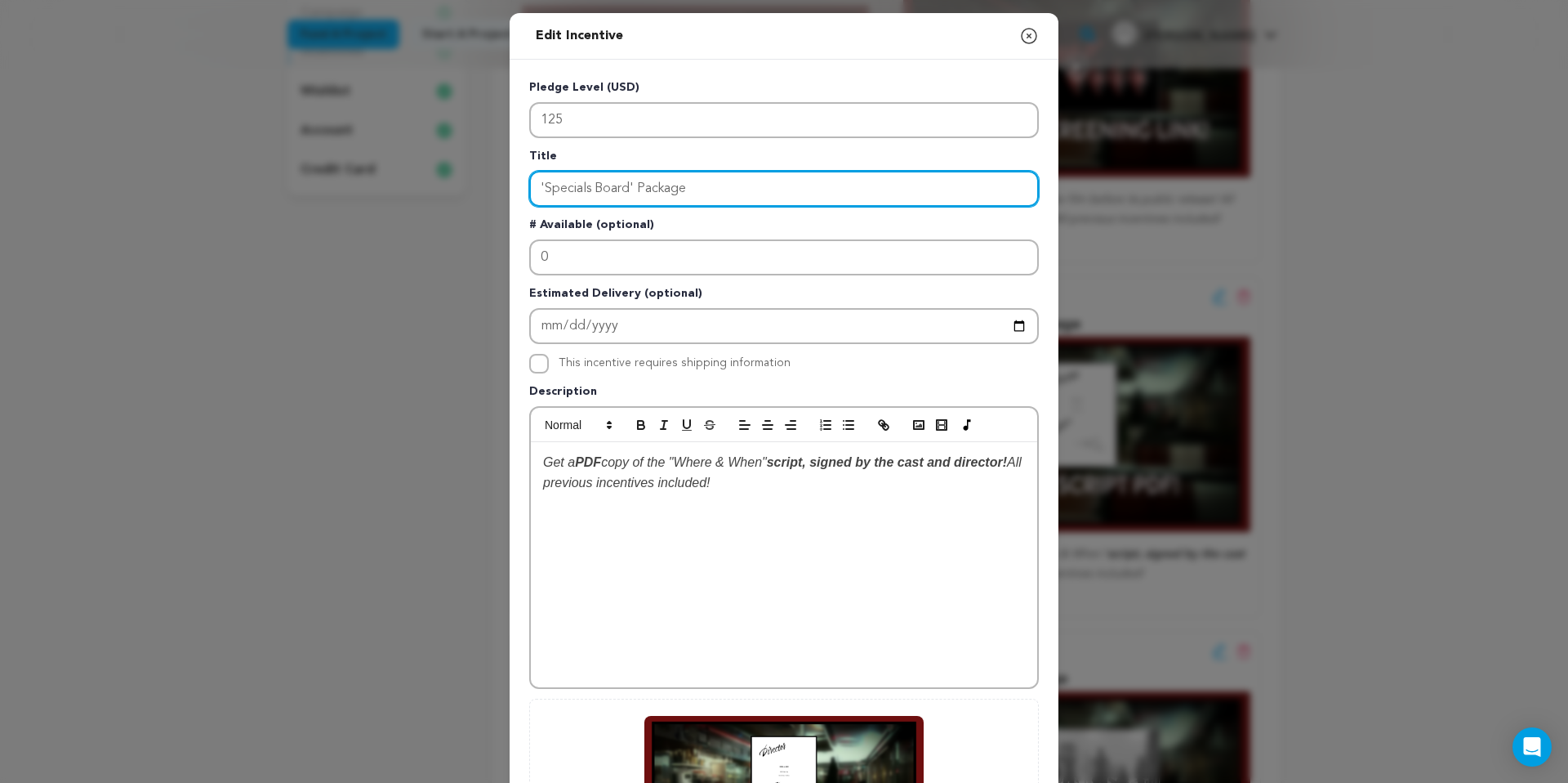
click at [757, 191] on input "'Specials Board' Package" at bounding box center [784, 188] width 510 height 36
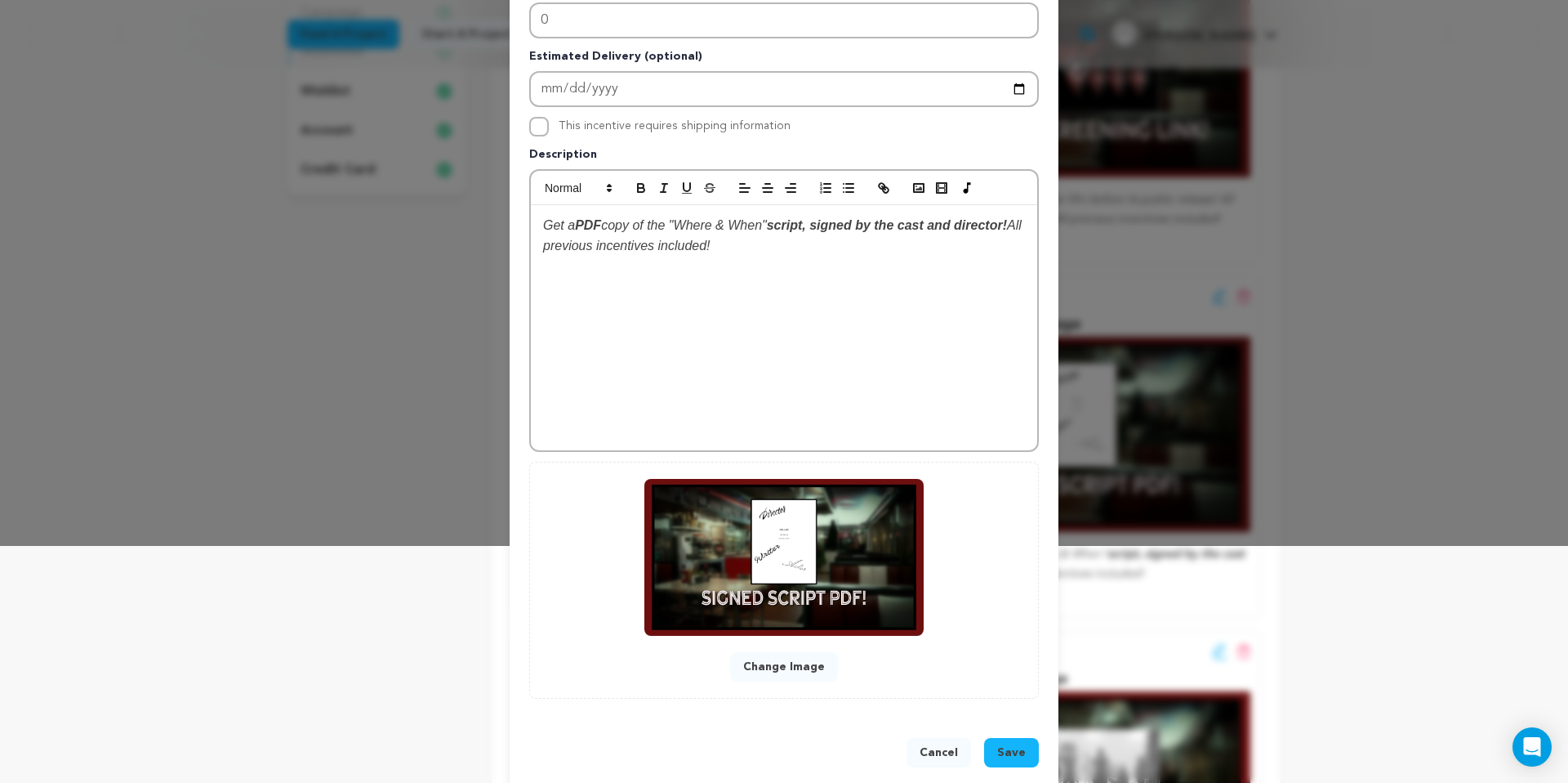
scroll to position [255, 0]
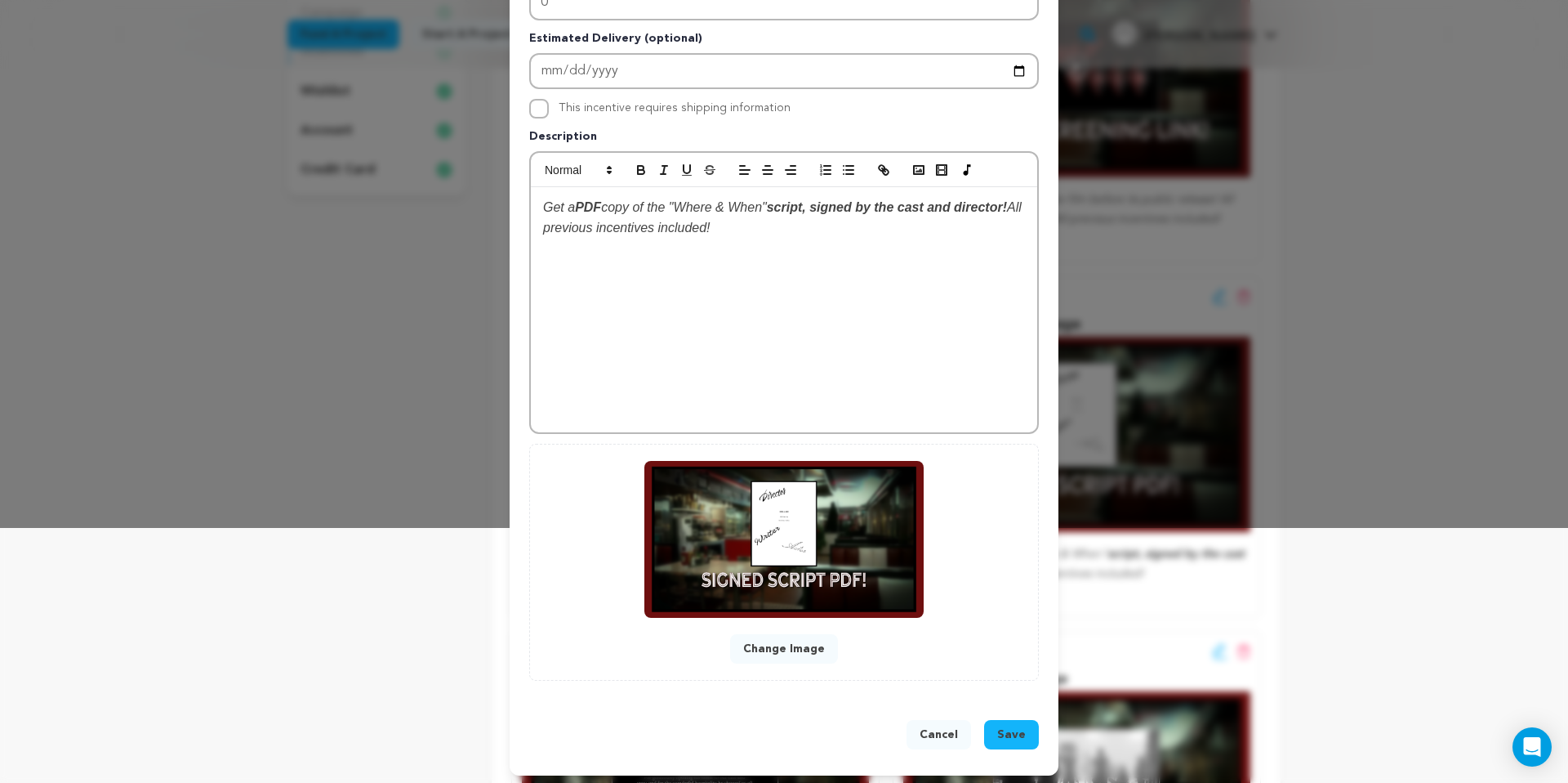
type input "'Specials Board' Package - Signed Script PDF"
click at [1033, 740] on button "Save" at bounding box center [1012, 735] width 55 height 29
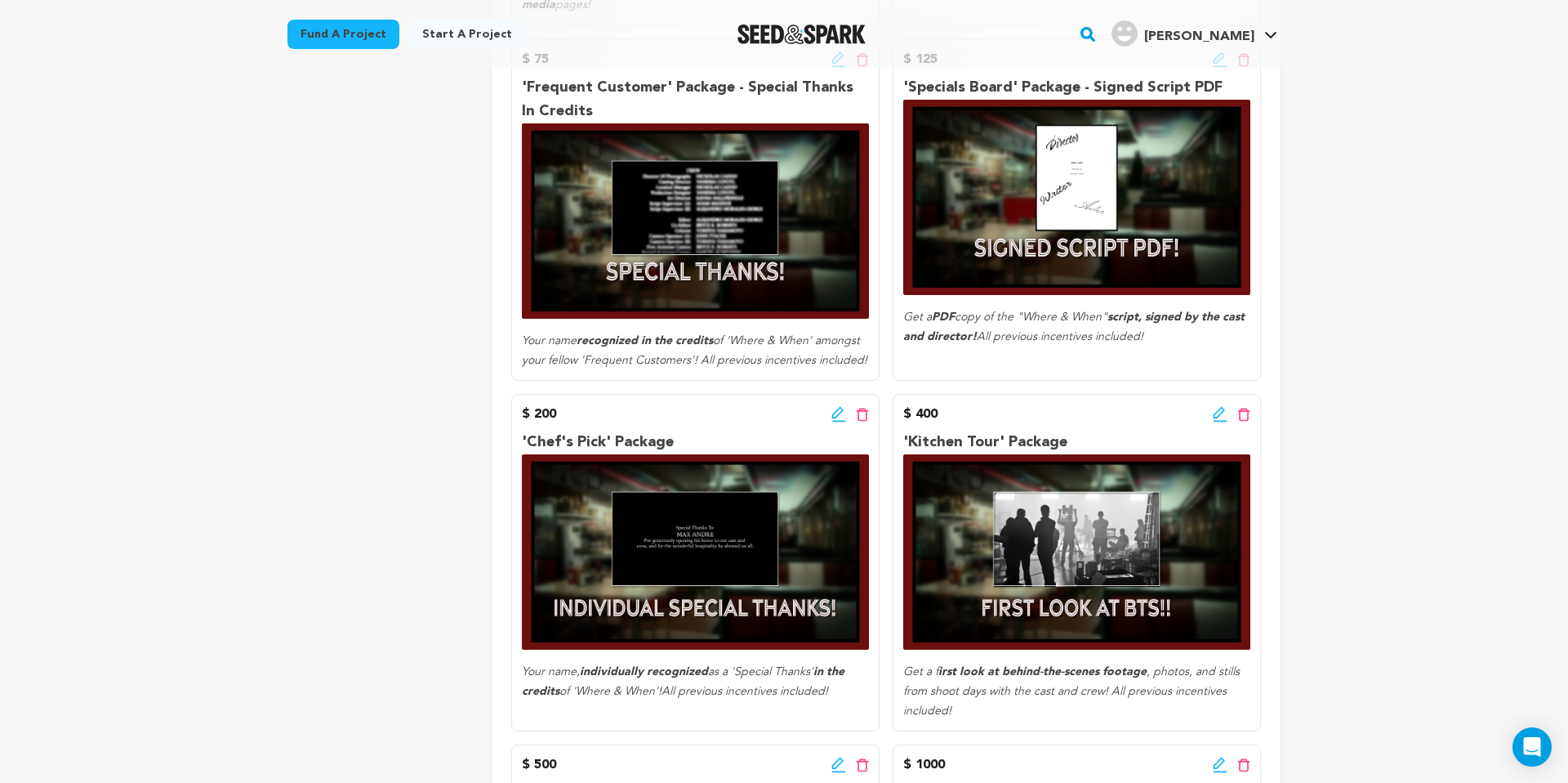
scroll to position [715, 0]
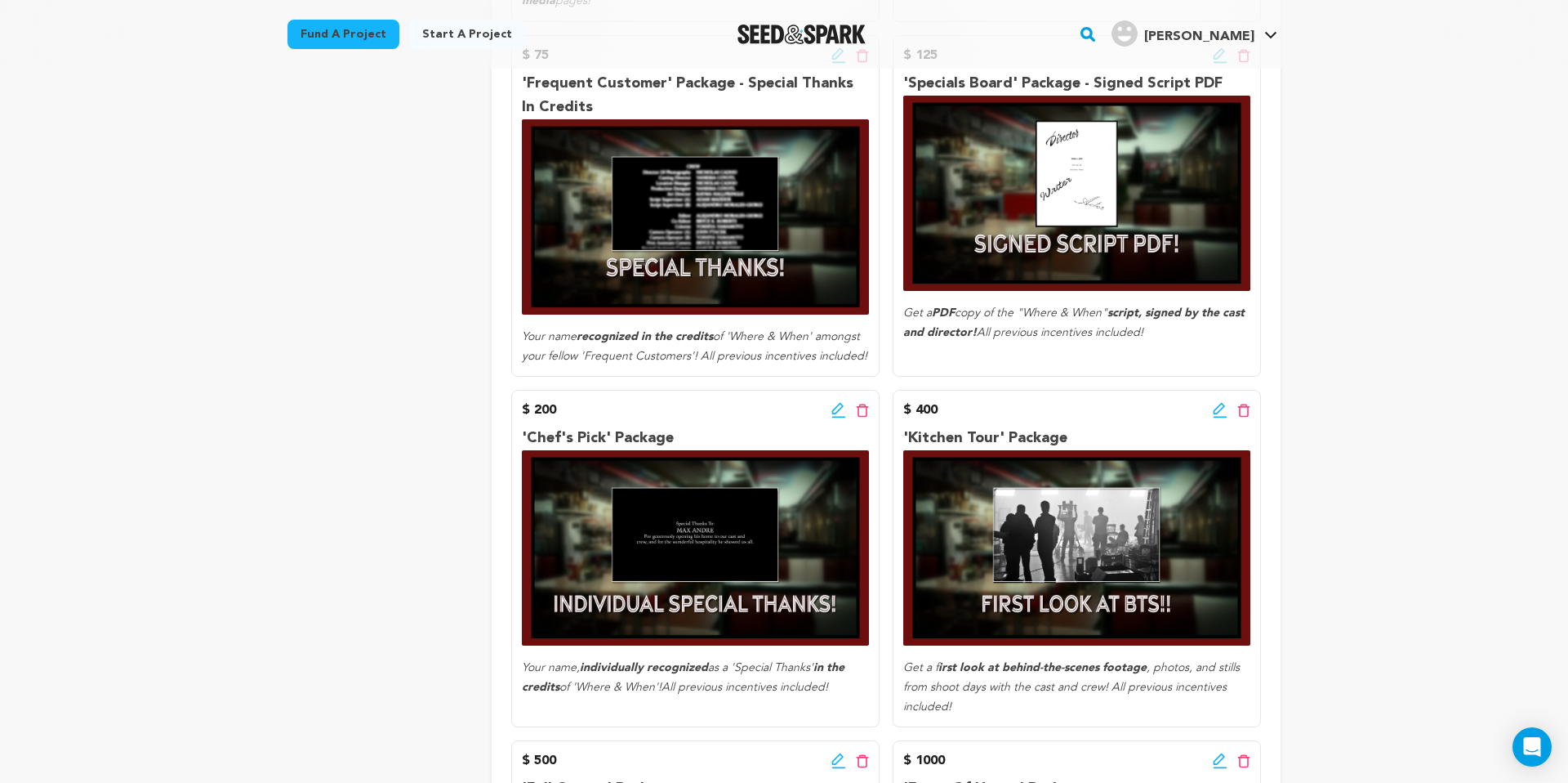
click at [839, 415] on icon at bounding box center [839, 410] width 14 height 16
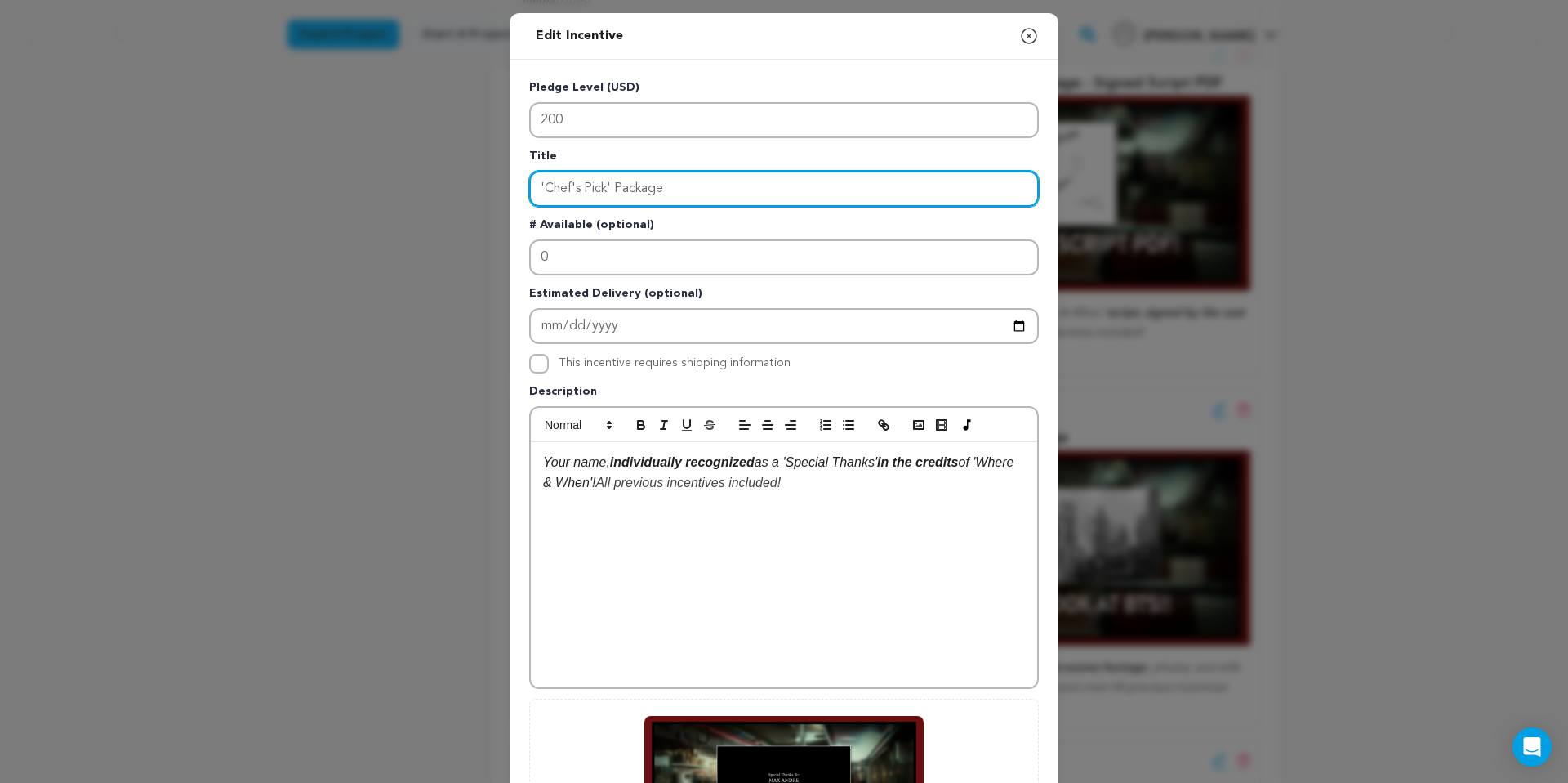
click at [724, 195] on input "'Chef's Pick' Package" at bounding box center [784, 188] width 510 height 36
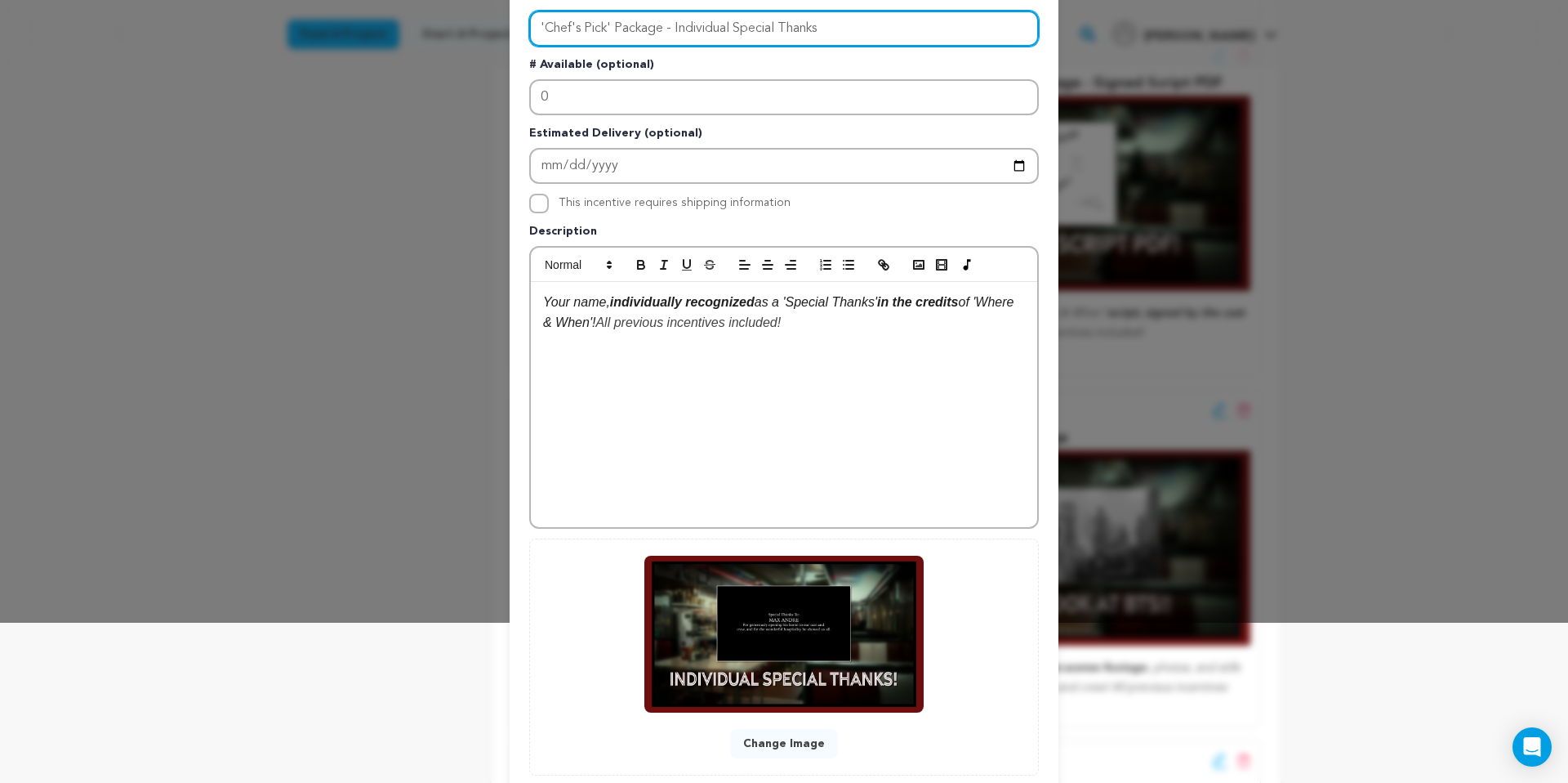
scroll to position [262, 0]
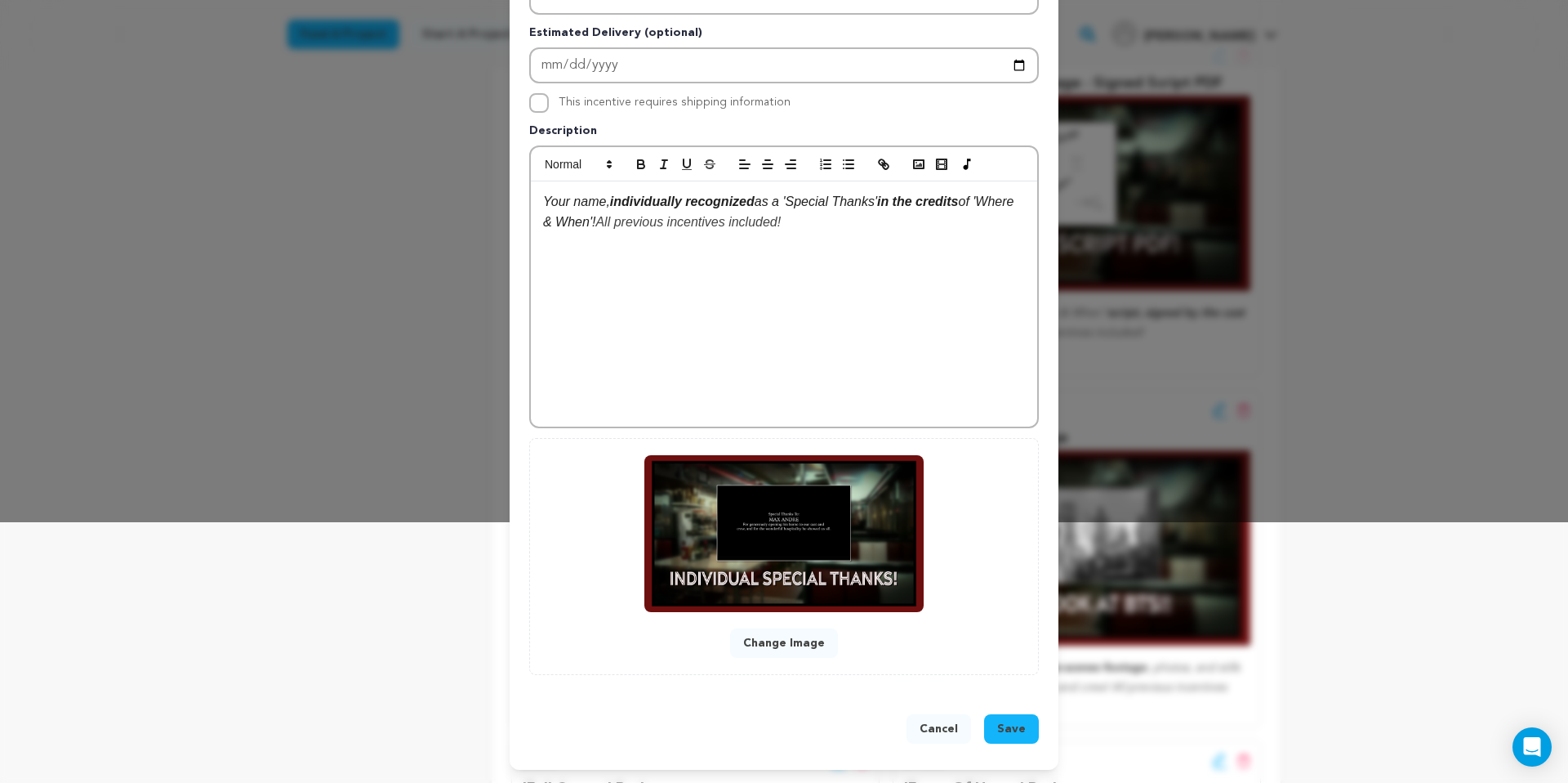
type input "'Chef's Pick' Package - Individual Special Thanks"
click at [1007, 727] on span "Save" at bounding box center [1012, 729] width 29 height 16
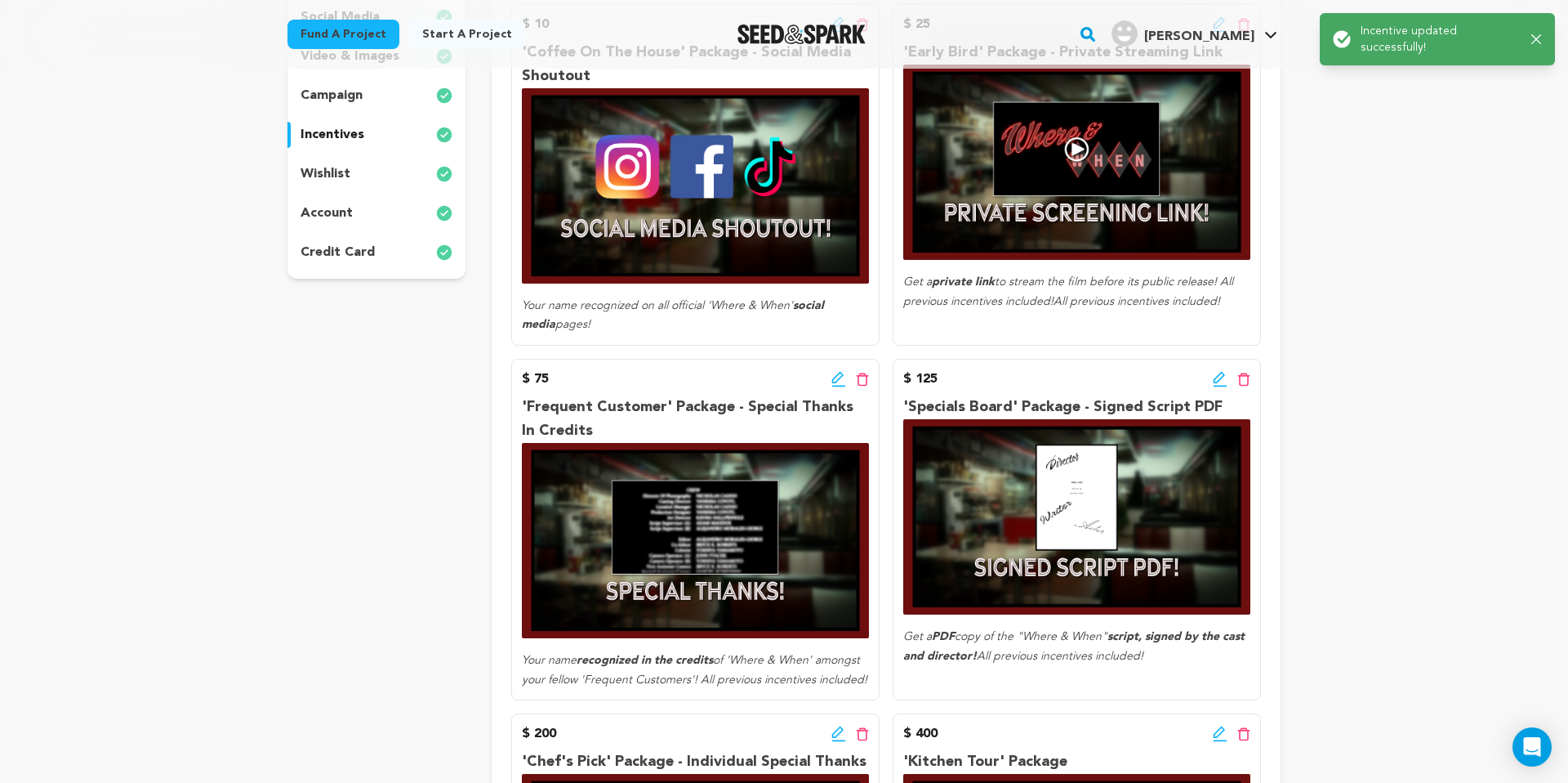
scroll to position [880, 0]
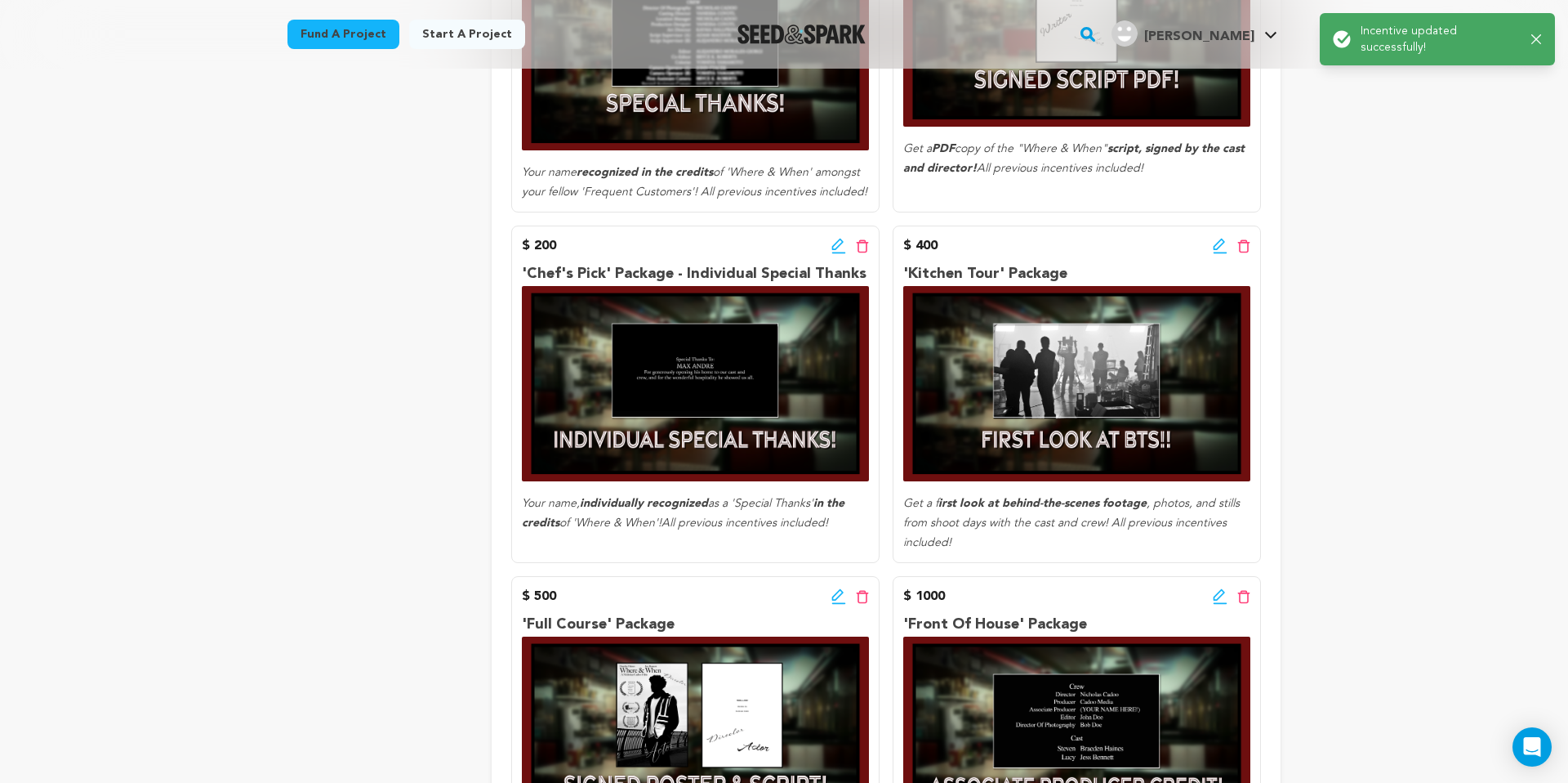
click at [1216, 245] on icon at bounding box center [1219, 245] width 12 height 12
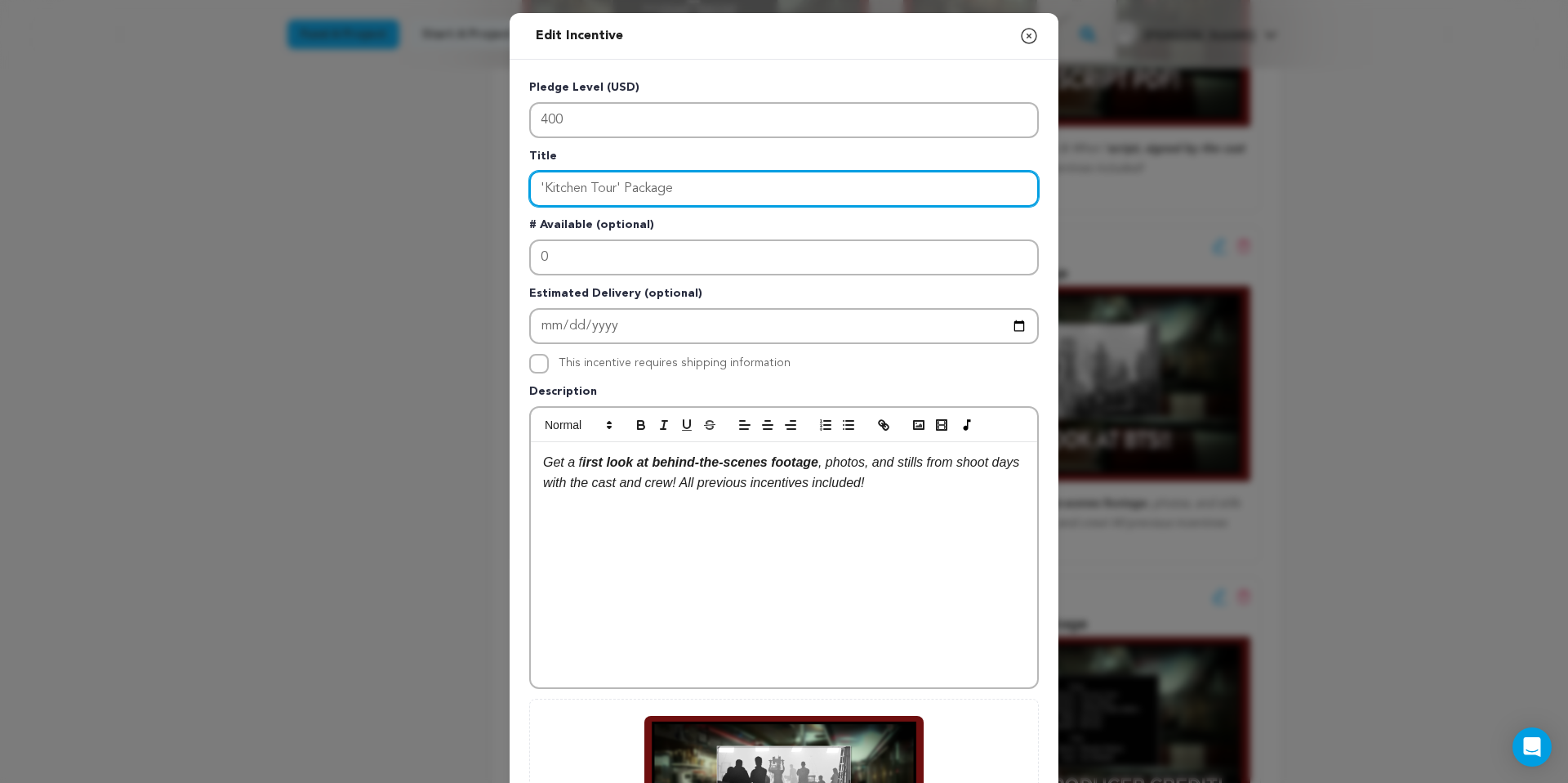
click at [842, 193] on input "'Kitchen Tour' Package" at bounding box center [784, 188] width 510 height 36
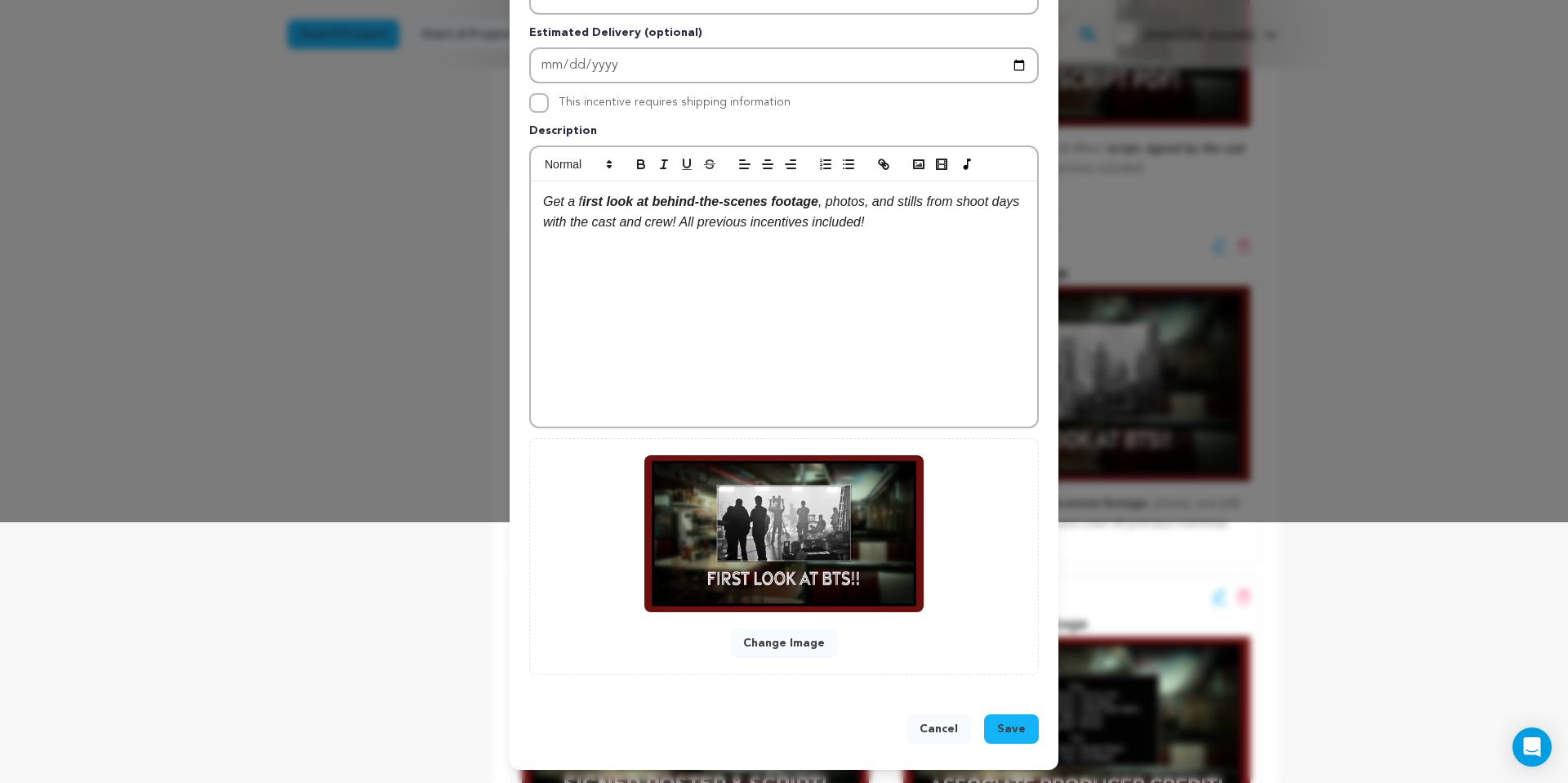
type input "'Kitchen Tour' Package - First Look At BTS"
click at [1008, 716] on button "Save" at bounding box center [1012, 729] width 55 height 29
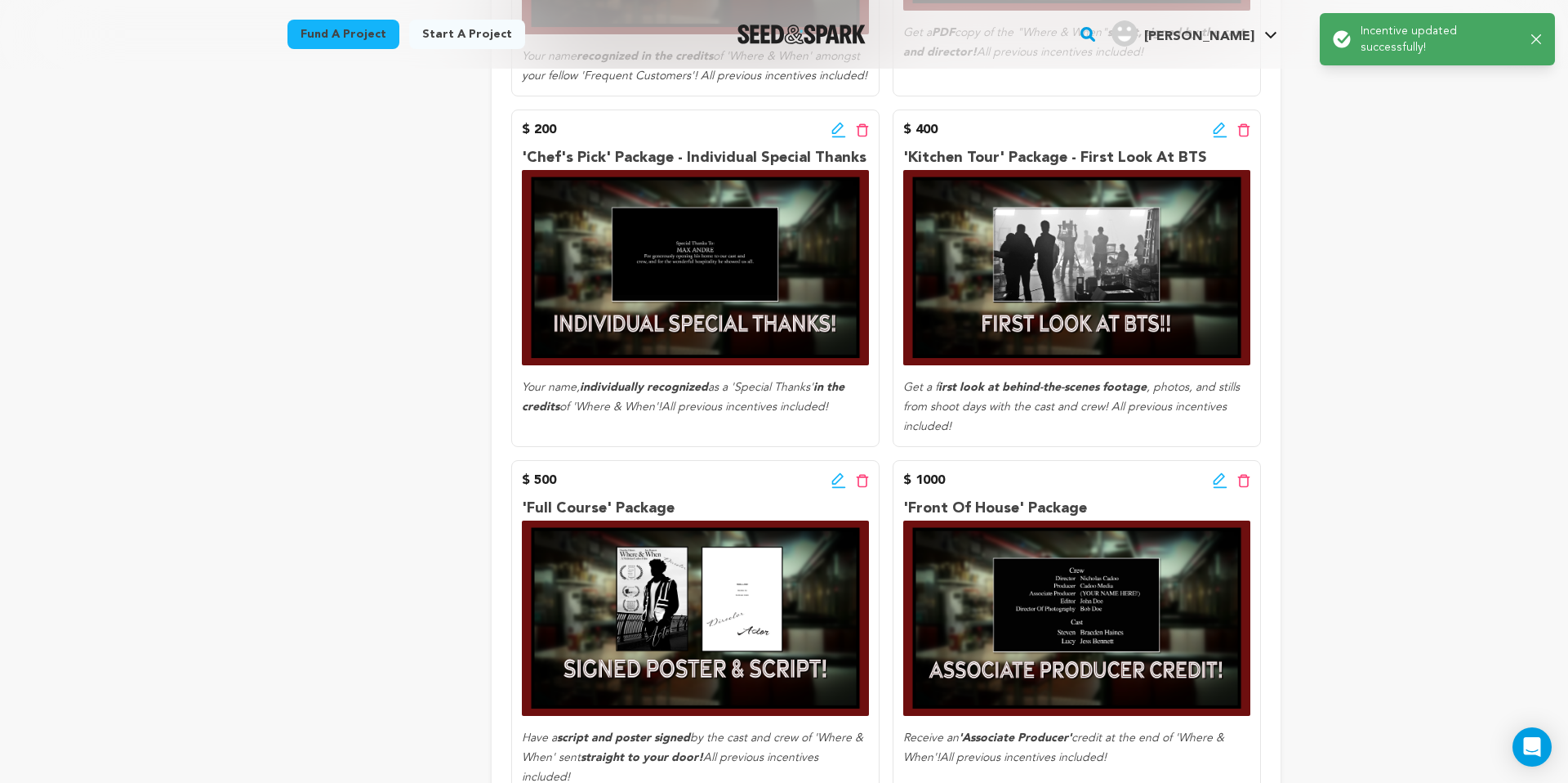
scroll to position [999, 0]
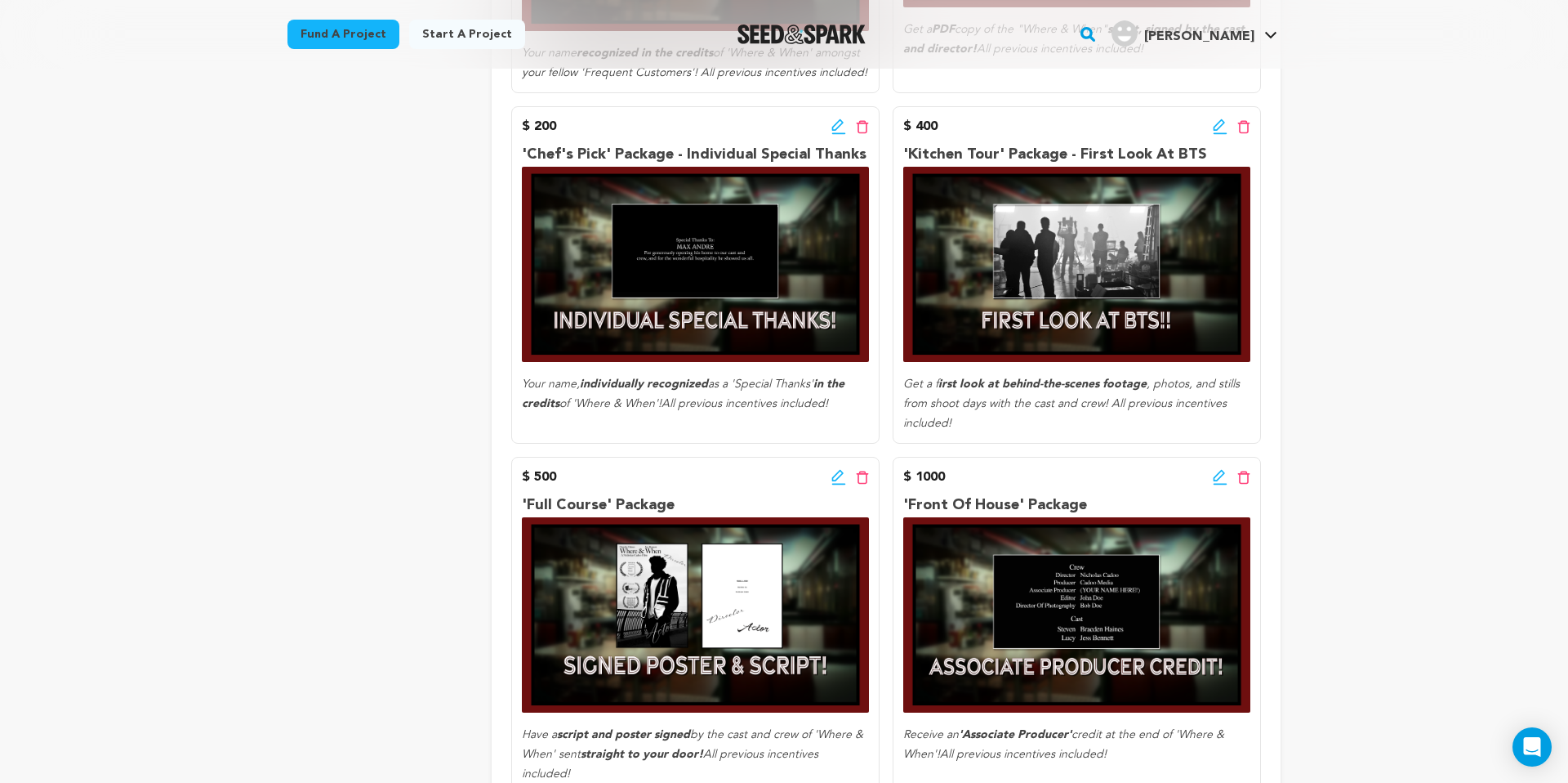
click at [838, 478] on icon at bounding box center [838, 476] width 12 height 12
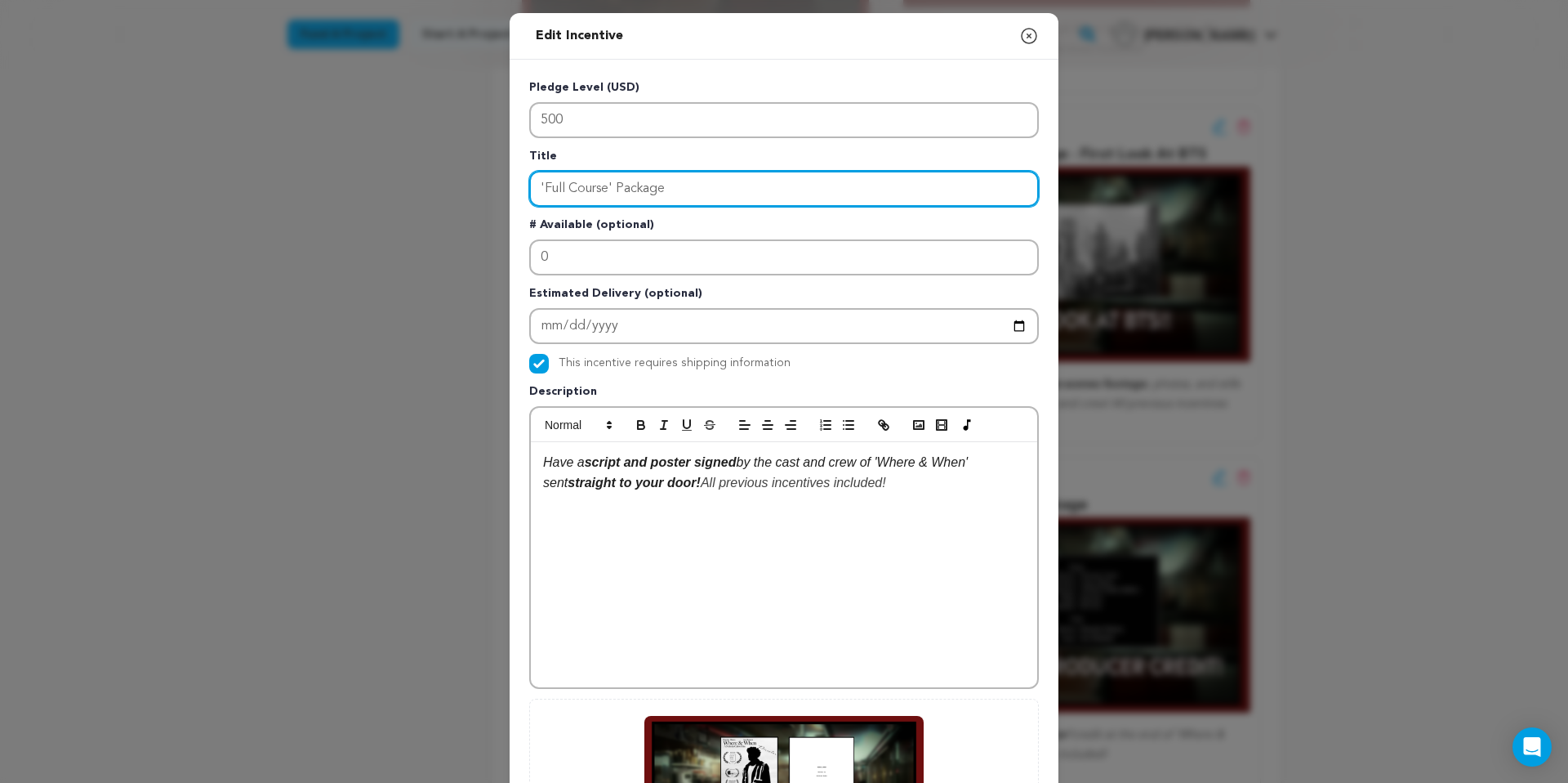
click at [711, 191] on input "'Full Course' Package" at bounding box center [784, 188] width 510 height 36
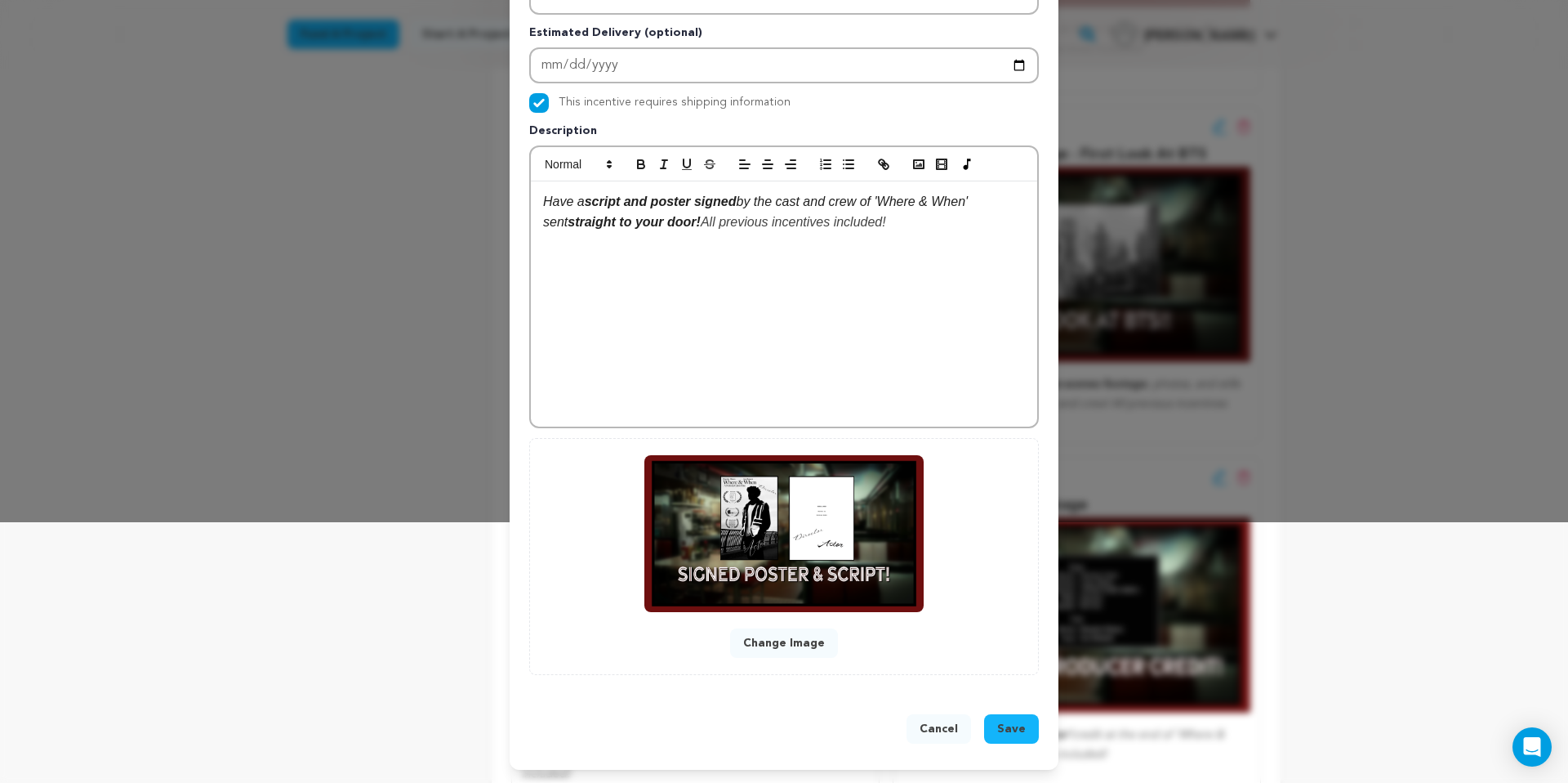
type input "'Full Course' Package - Signed Poster & Script"
click at [1004, 718] on button "Save" at bounding box center [1012, 729] width 55 height 29
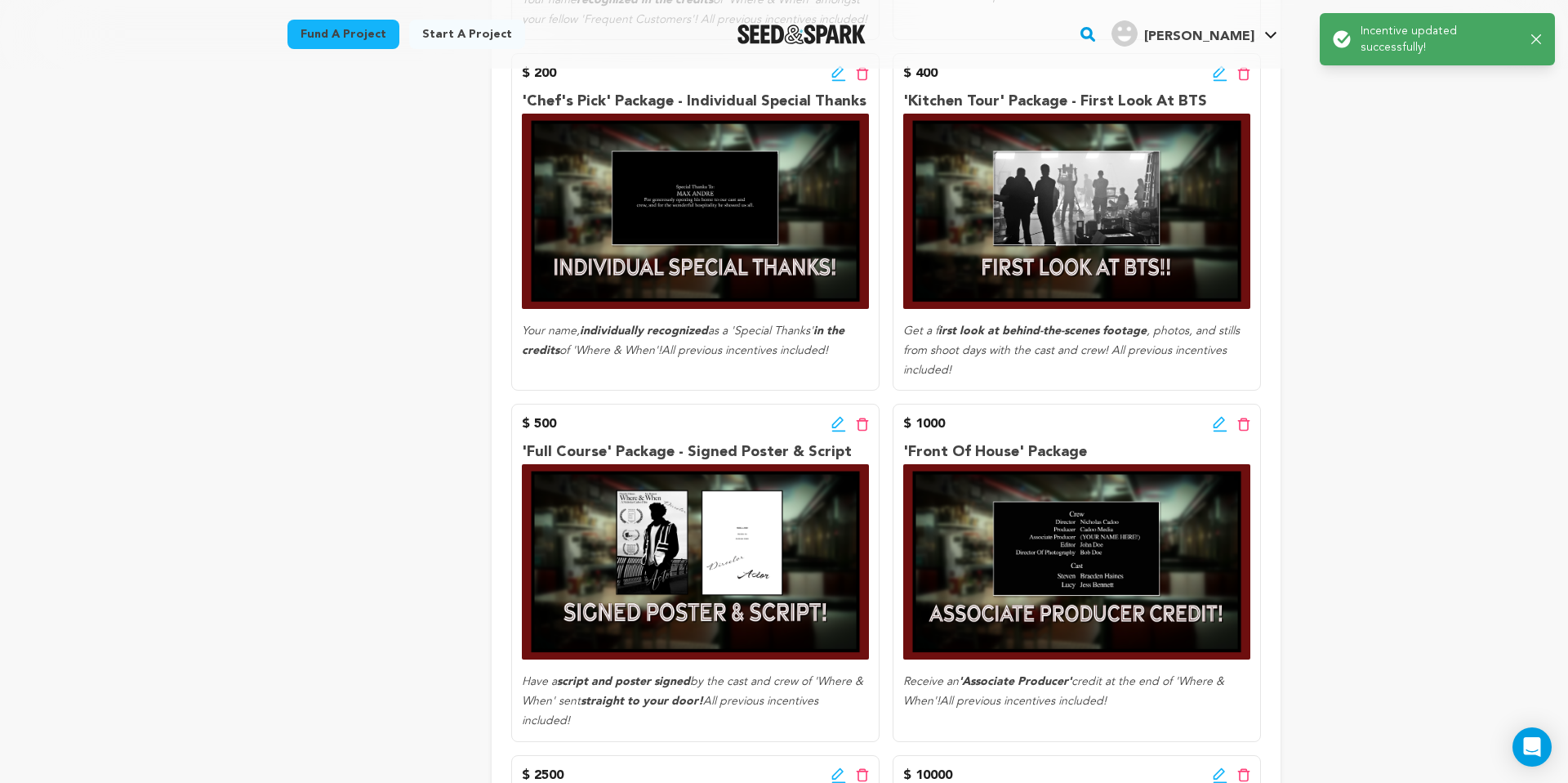
scroll to position [1083, 0]
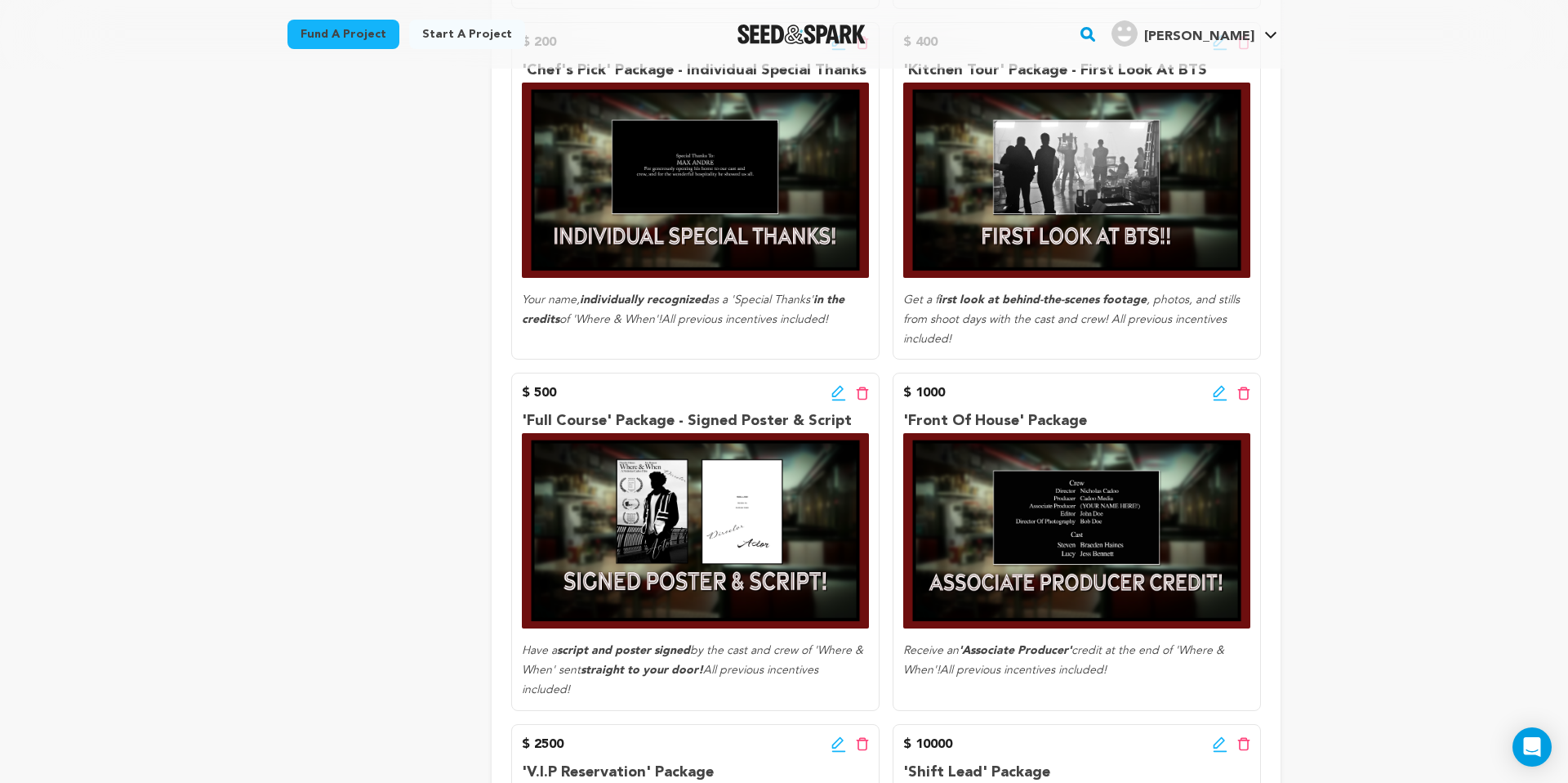
click at [1221, 391] on icon at bounding box center [1219, 392] width 14 height 16
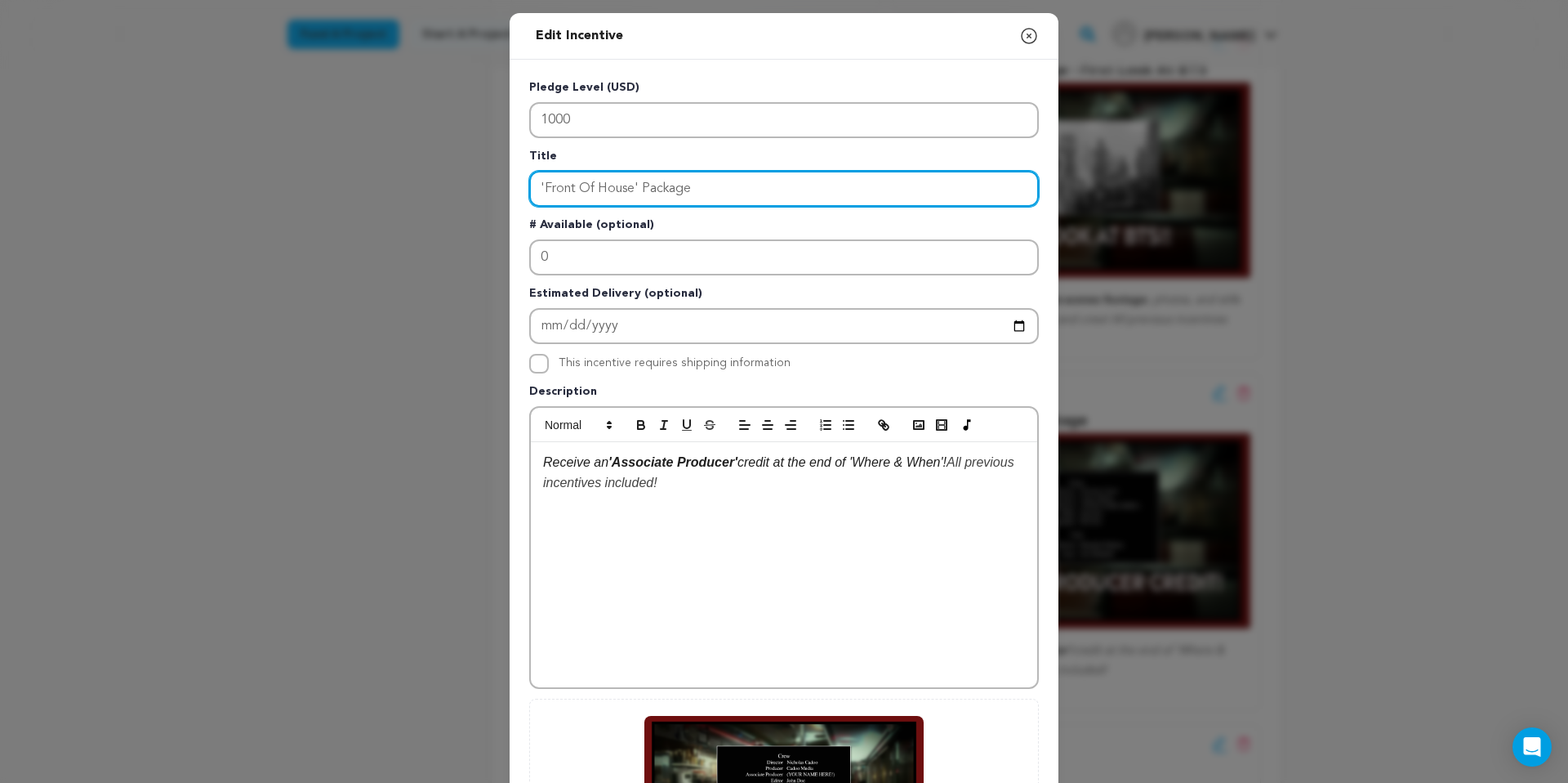
click at [727, 183] on input "'Front Of House' Package" at bounding box center [784, 188] width 510 height 36
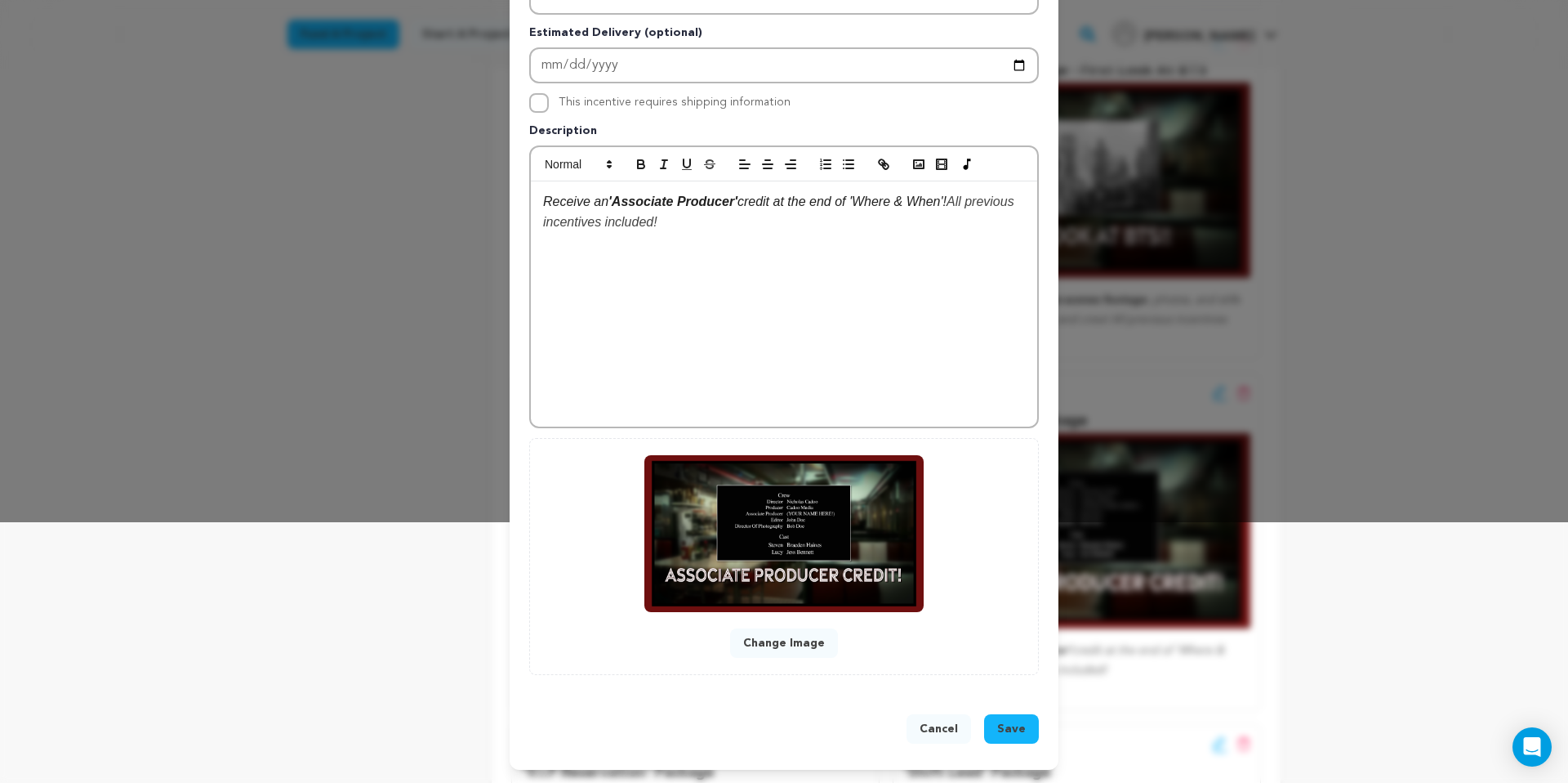
type input "'Front Of House' Package - Associate Producer"
click at [1010, 733] on span "Save" at bounding box center [1012, 729] width 29 height 16
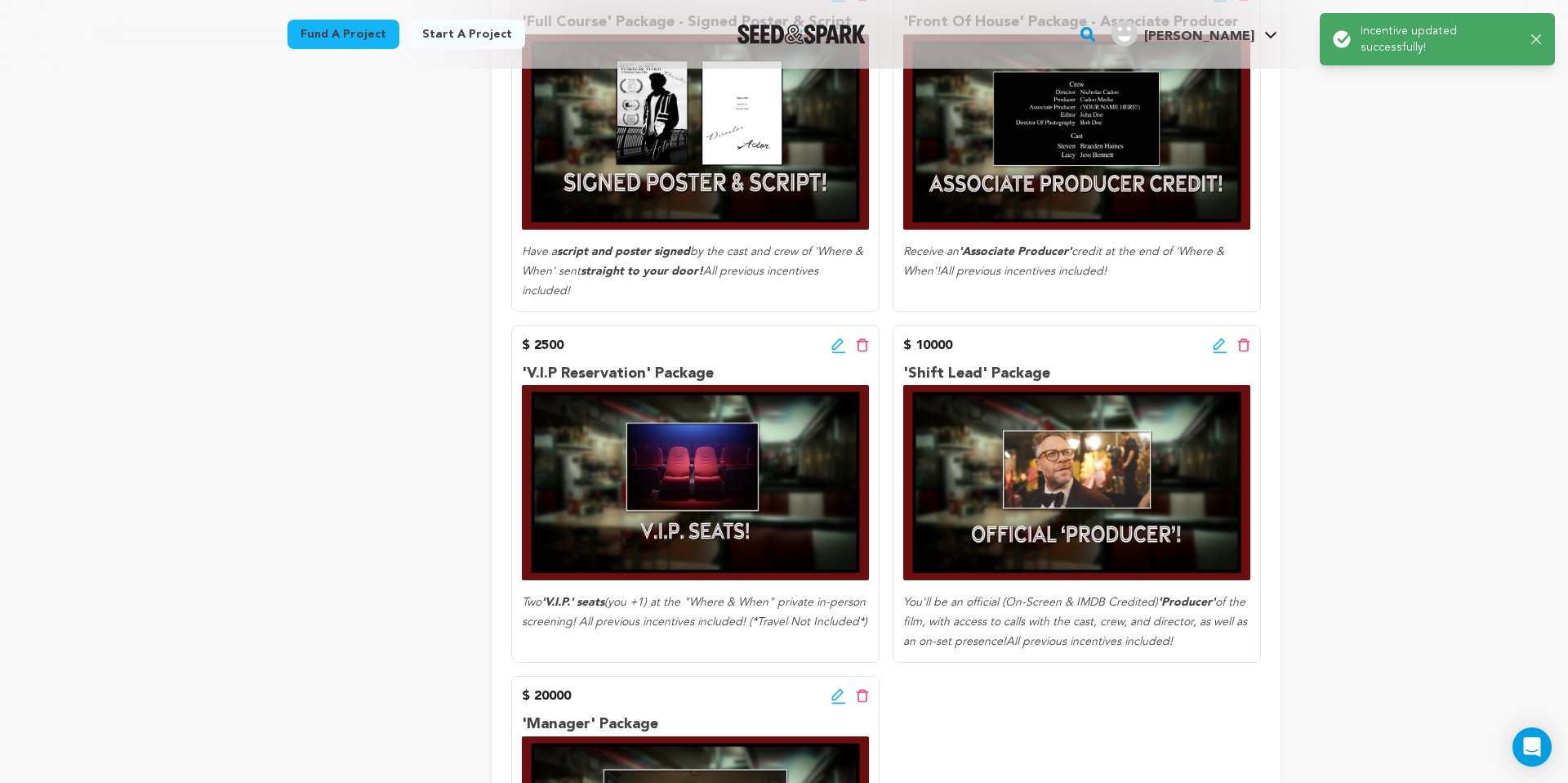
scroll to position [1478, 0]
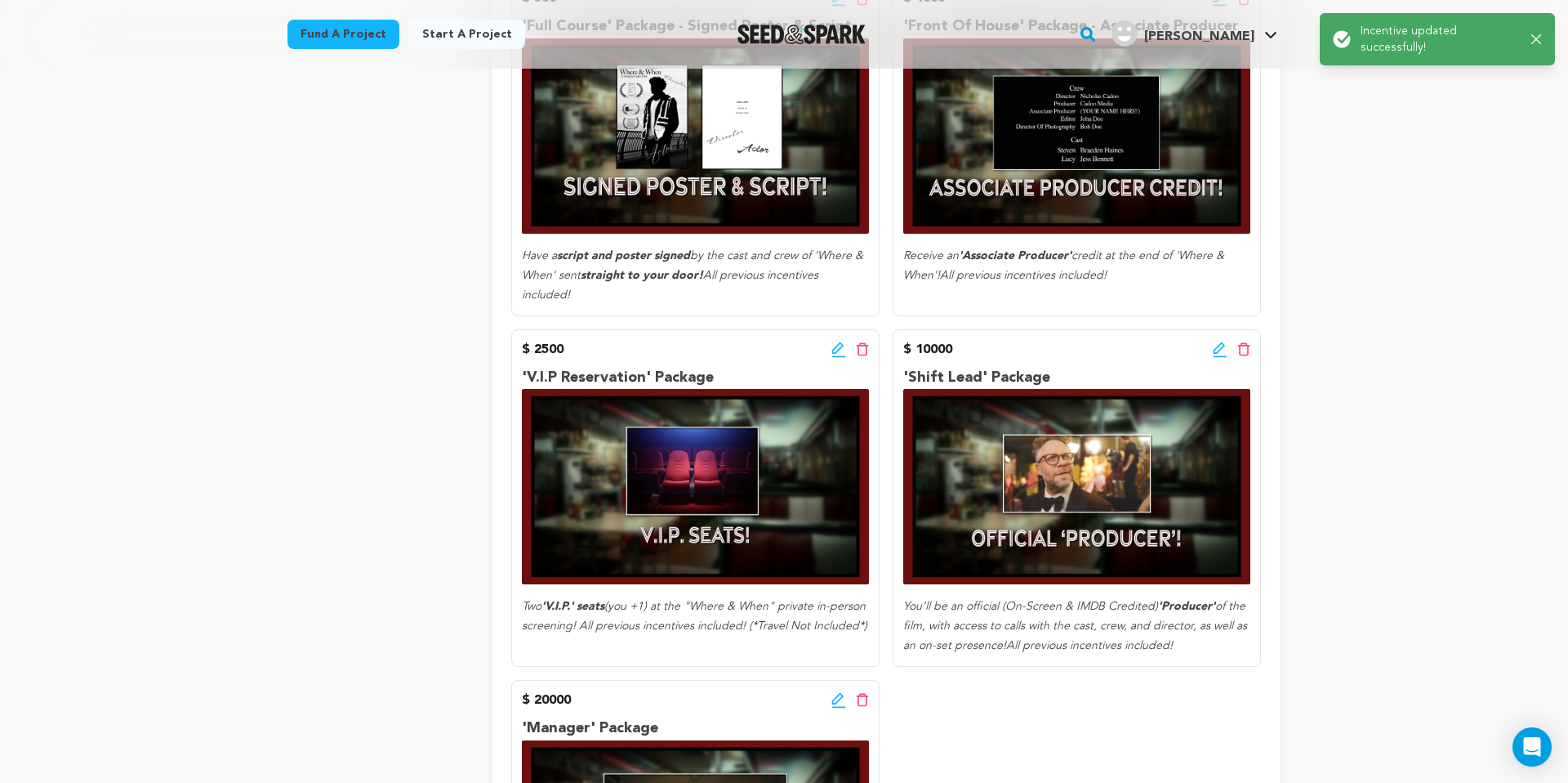
click at [837, 341] on icon at bounding box center [839, 349] width 14 height 16
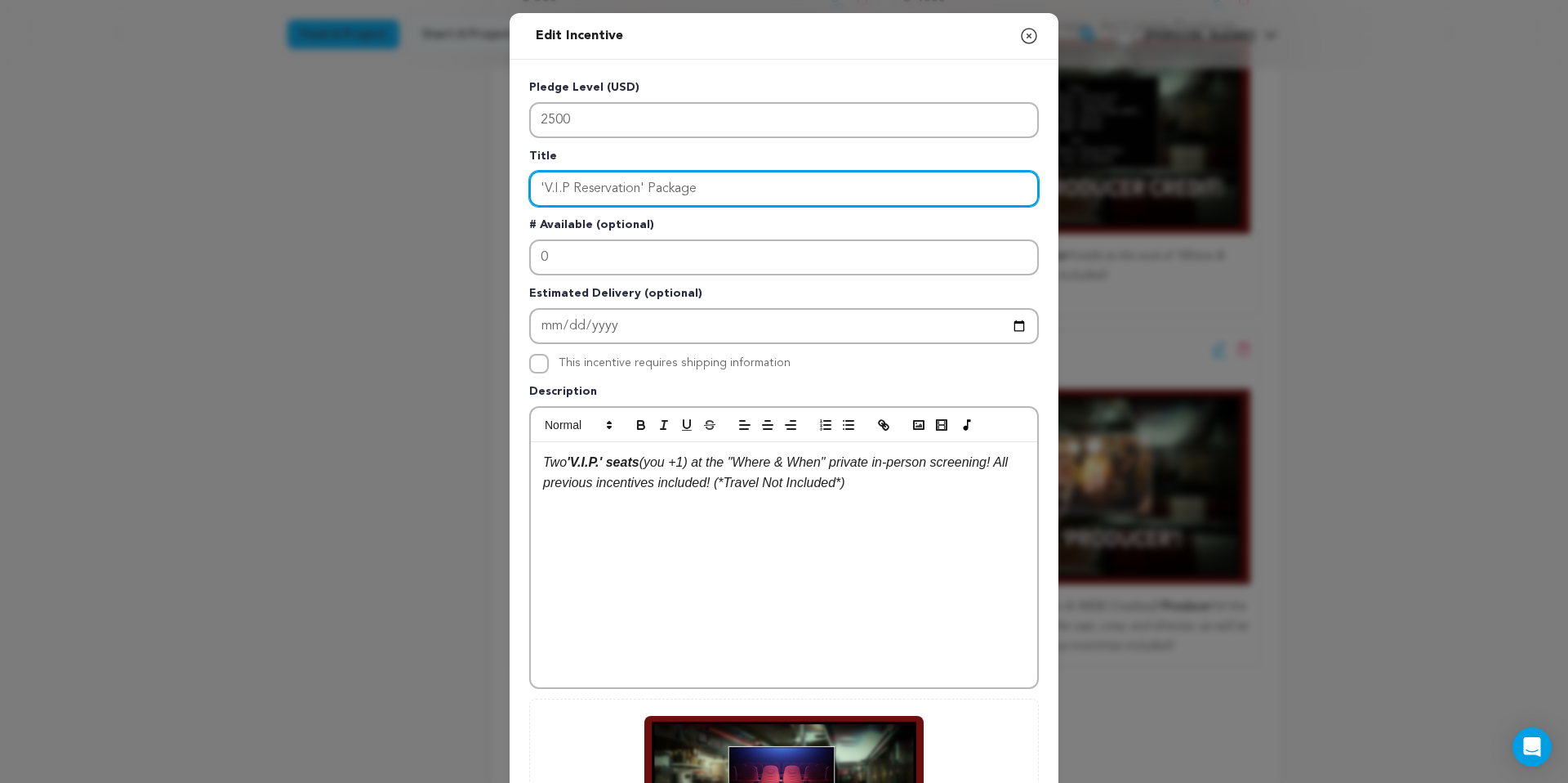
click at [707, 190] on input "'V.I.P Reservation' Package" at bounding box center [784, 188] width 510 height 36
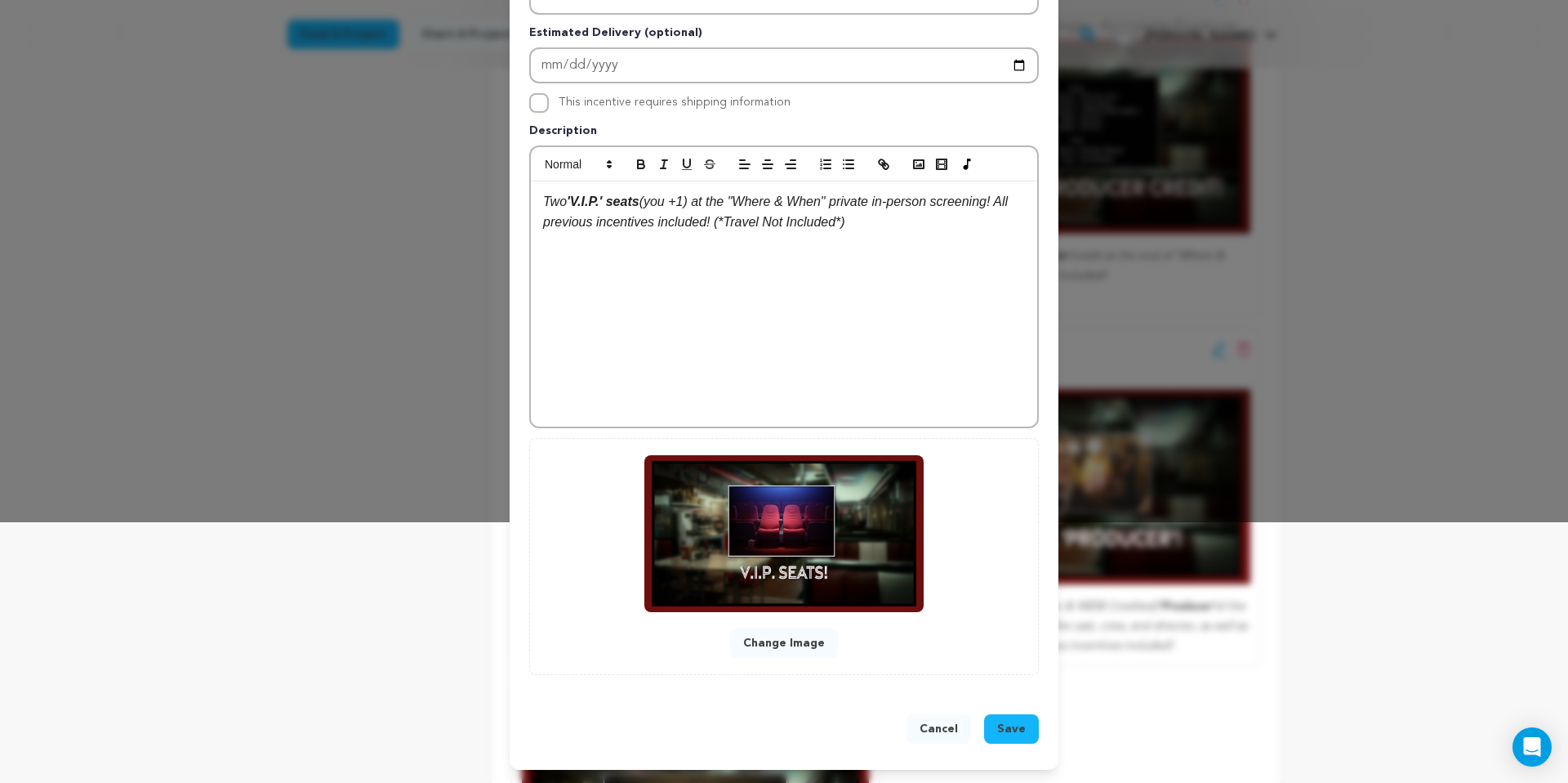
type input "'V.I.P Reservation' Package - Private Premiere Tickets"
click at [1011, 722] on span "Save" at bounding box center [1012, 729] width 29 height 16
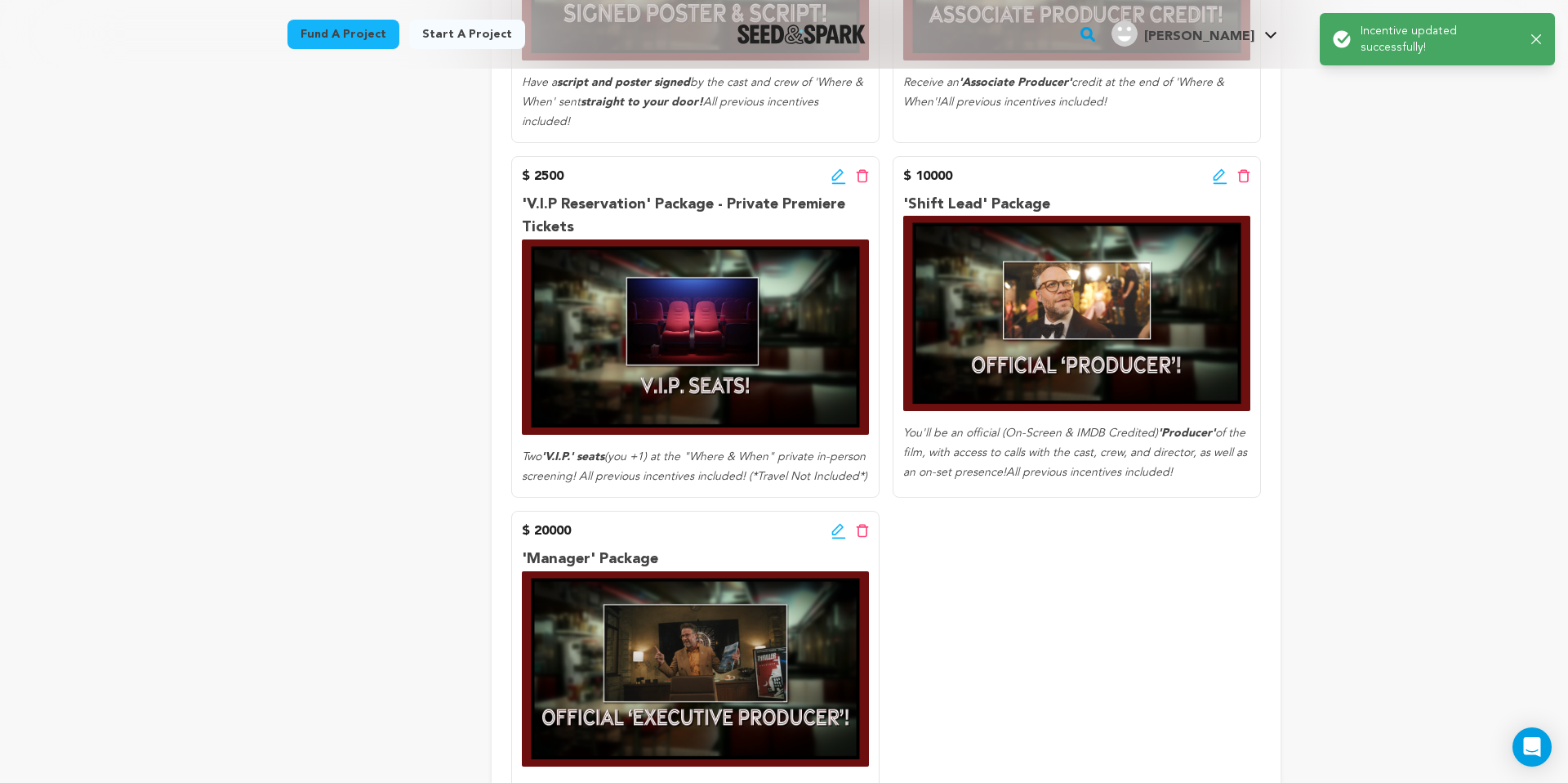
scroll to position [1605, 0]
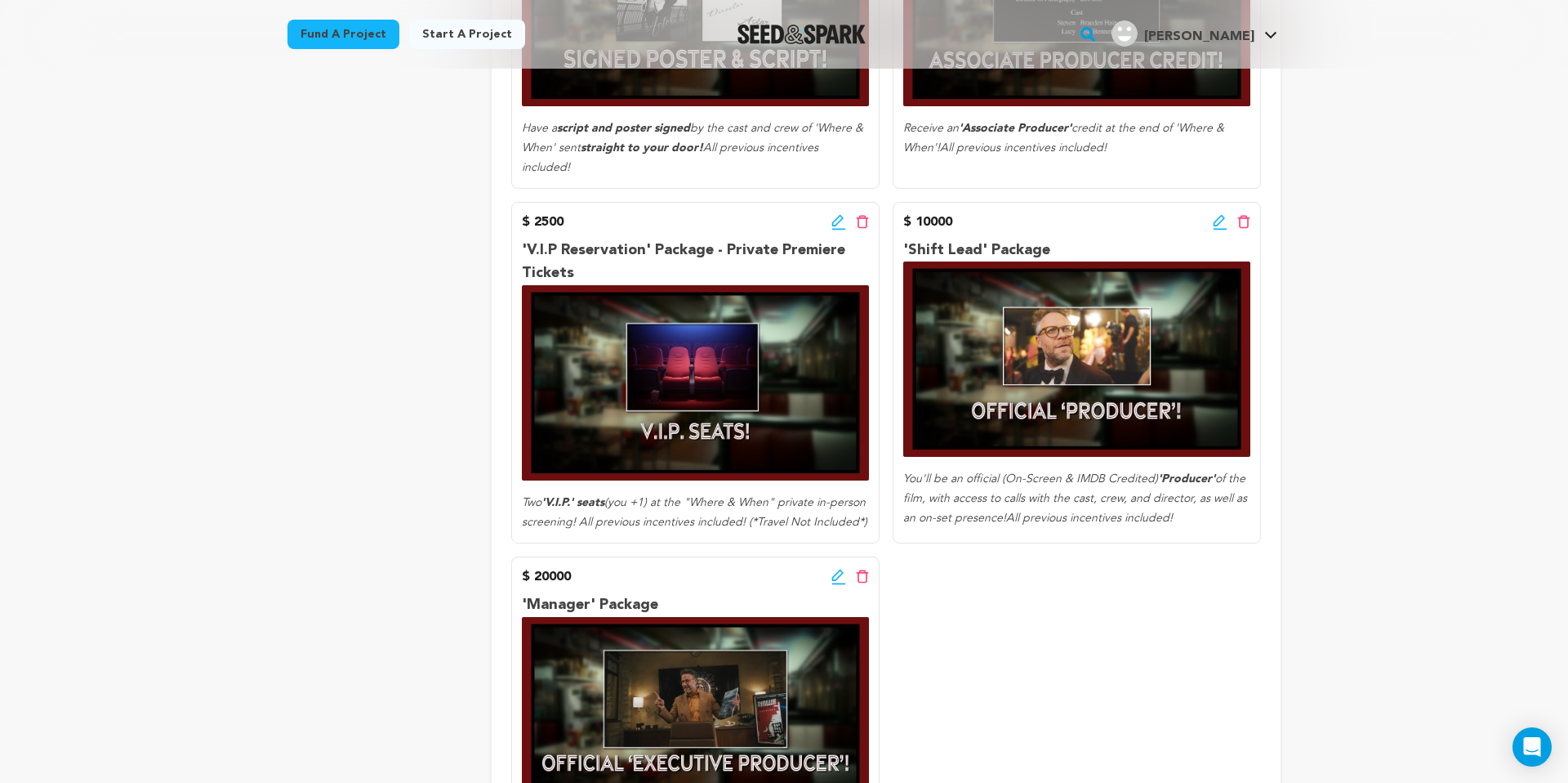
click at [1220, 213] on div "Edit incentive button Delete incentive button" at bounding box center [1231, 222] width 38 height 19
click at [1216, 215] on icon at bounding box center [1219, 222] width 14 height 16
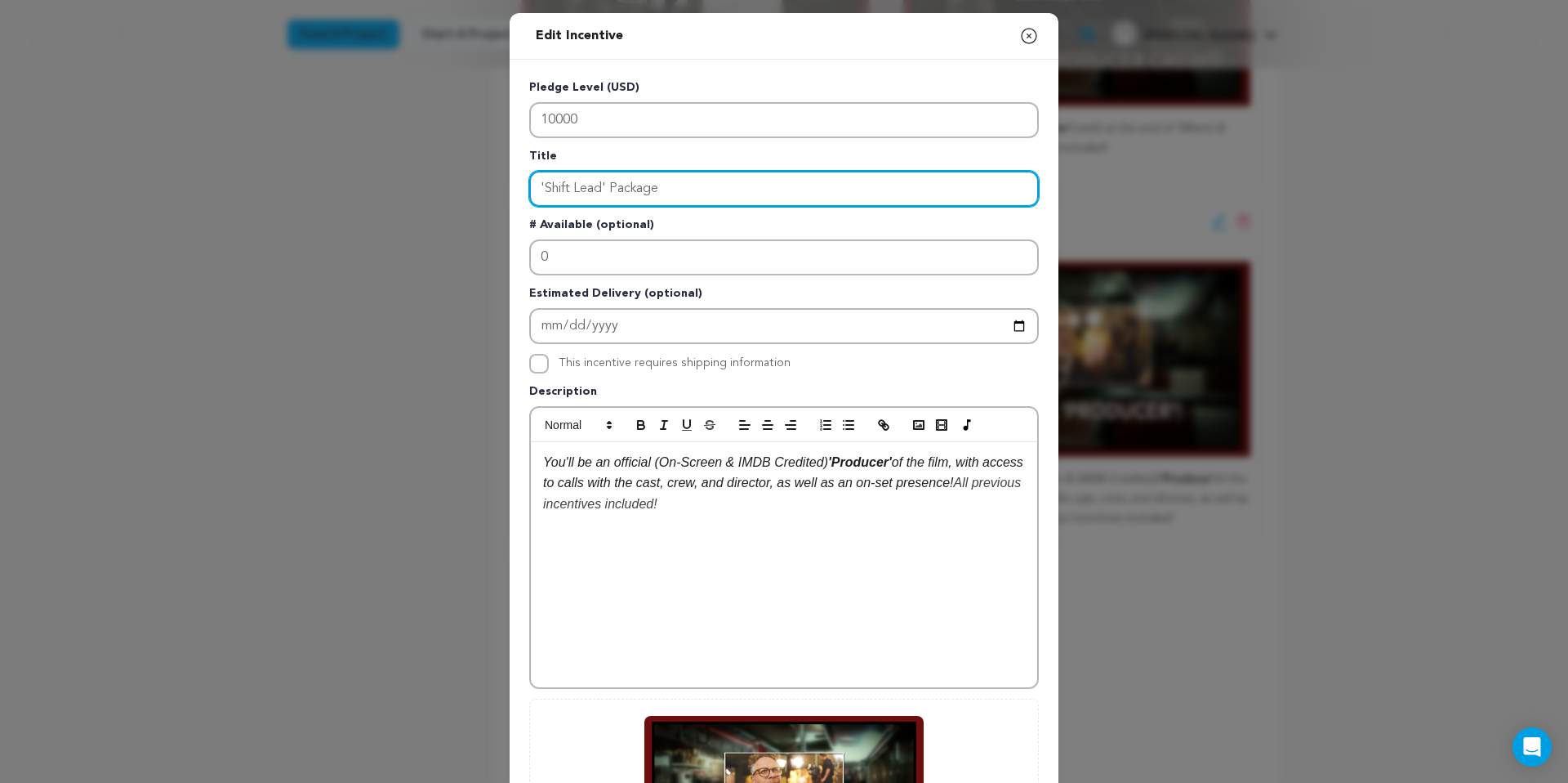
click at [727, 195] on input "'Shift Lead' Package" at bounding box center [784, 188] width 510 height 36
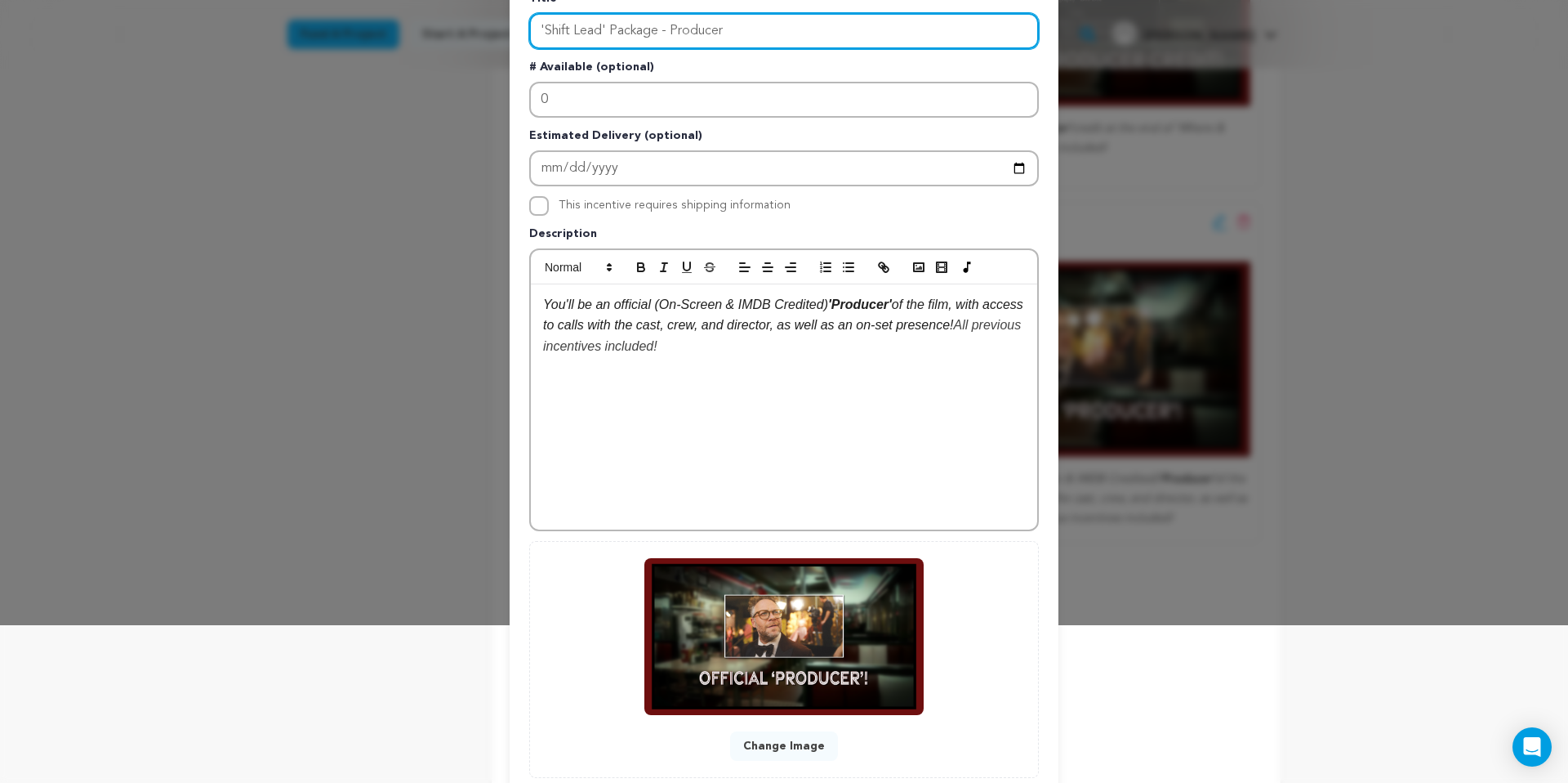
scroll to position [262, 0]
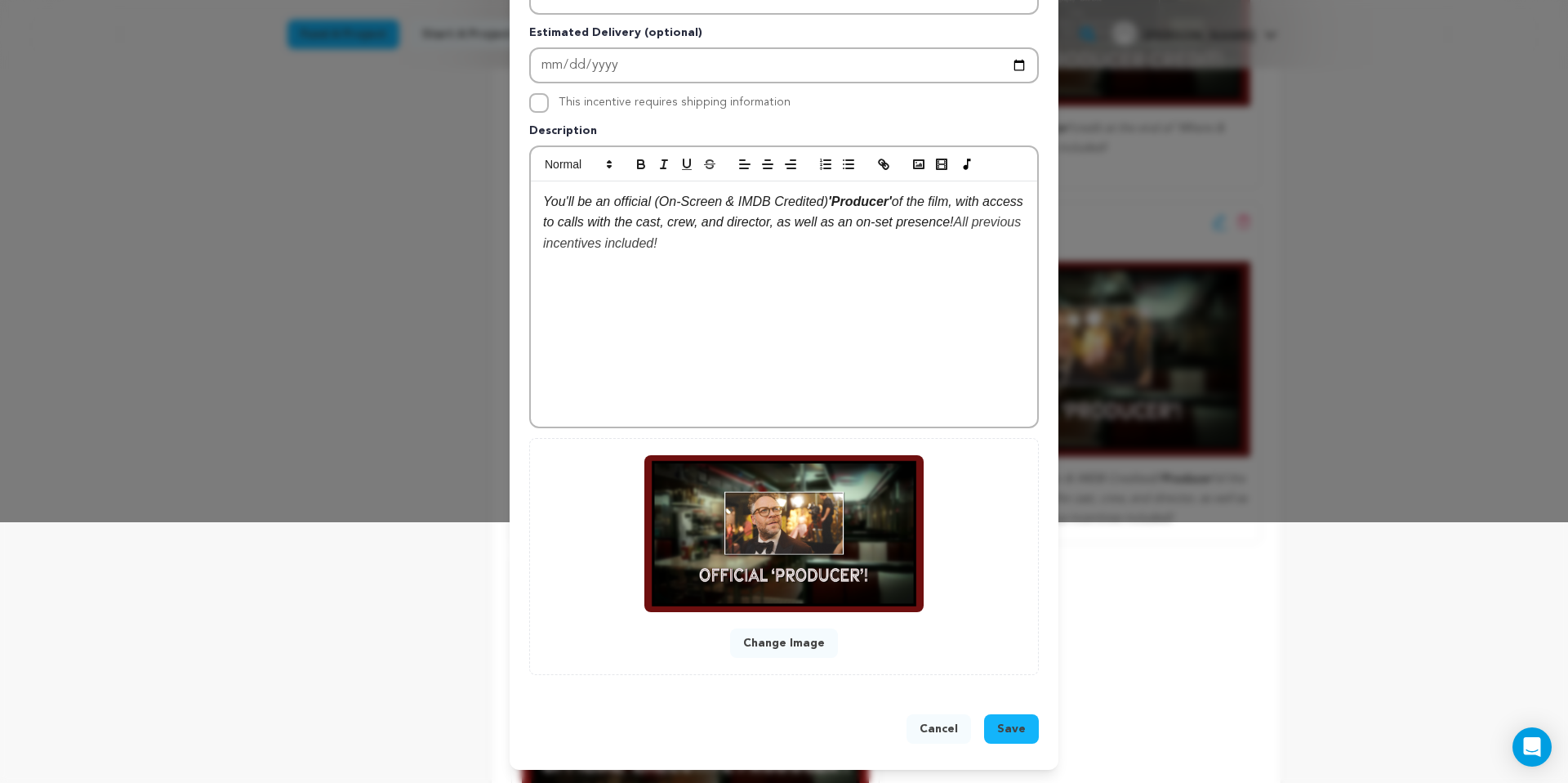
type input "'Shift Lead' Package - Producer"
click at [1014, 741] on button "Save" at bounding box center [1012, 729] width 55 height 29
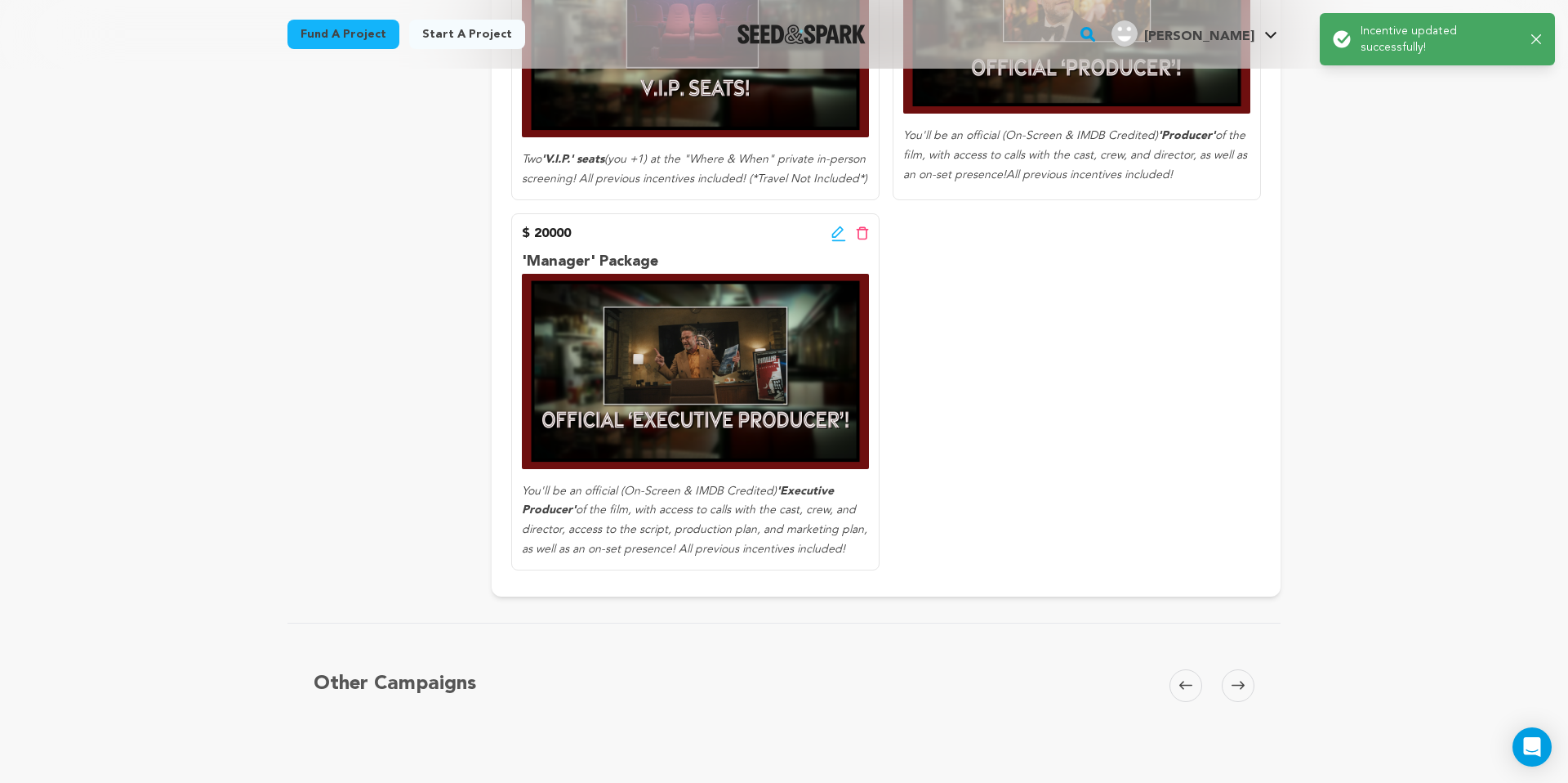
scroll to position [1891, 0]
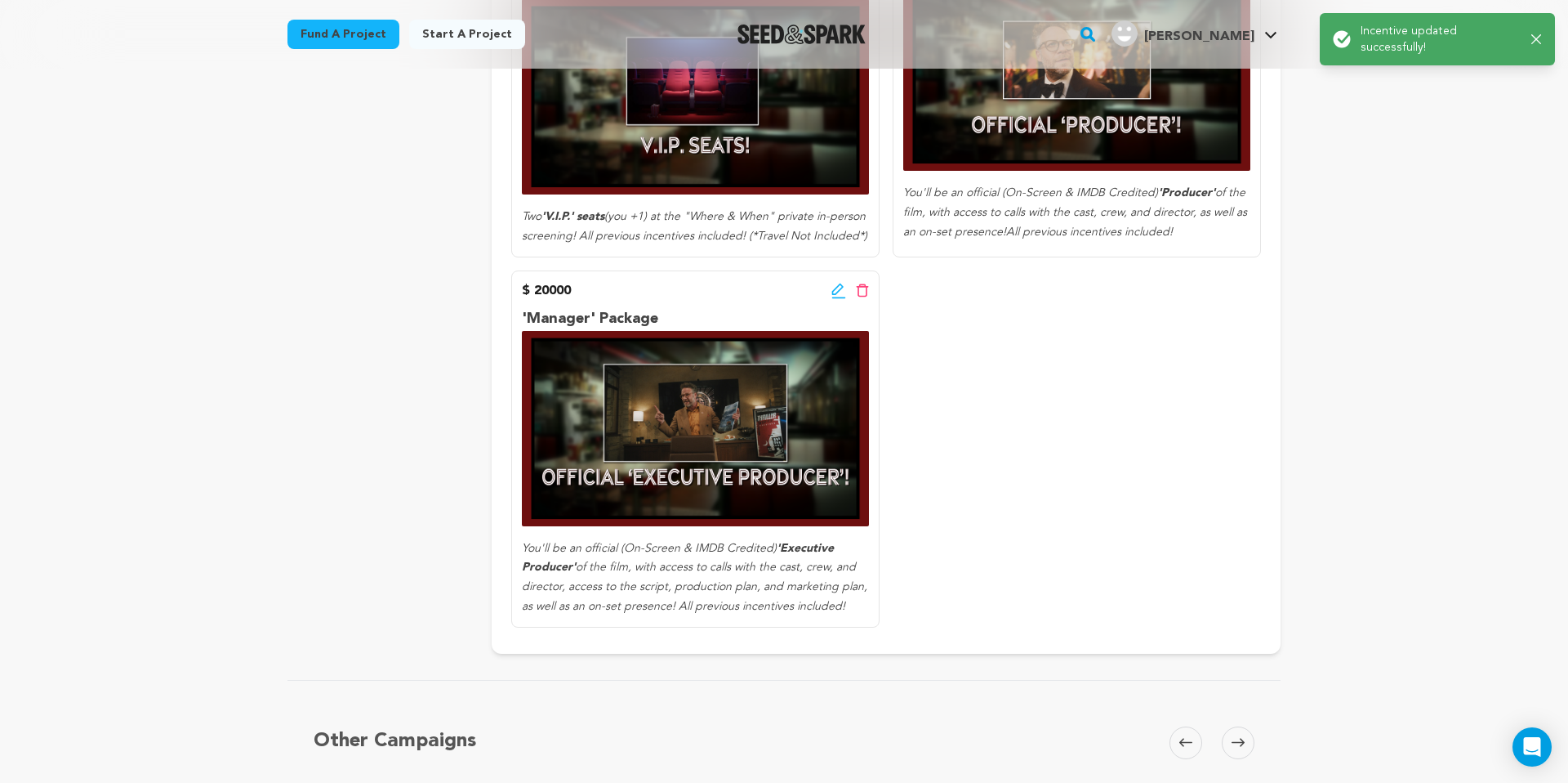
click at [830, 271] on div "$ 20000 Edit incentive button Delete incentive button 'Manager' Package You'll …" at bounding box center [695, 449] width 368 height 357
click at [837, 283] on icon at bounding box center [839, 291] width 14 height 16
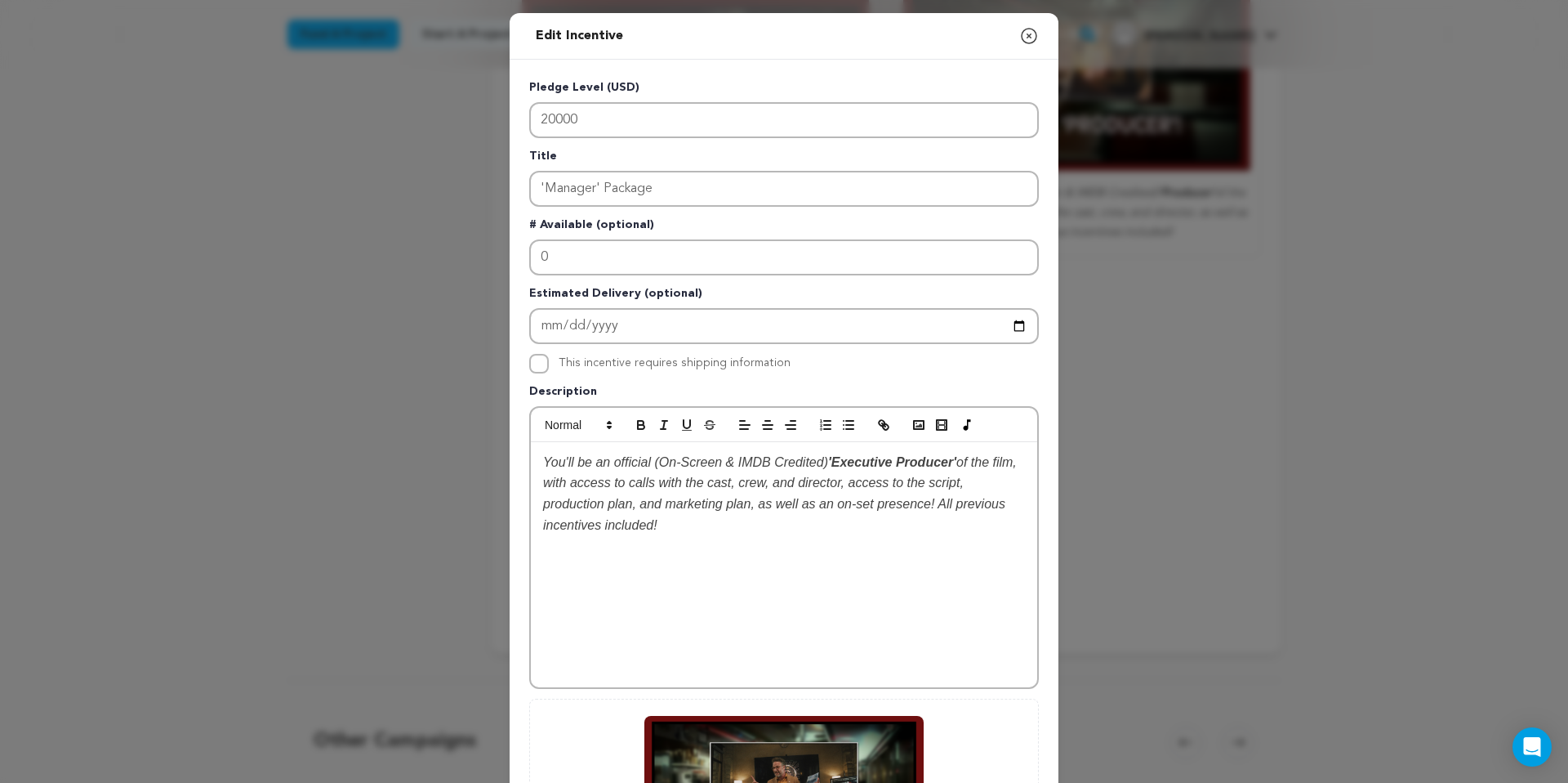
click at [743, 218] on p "# Available (optional)" at bounding box center [784, 228] width 510 height 23
click at [724, 190] on input "'Manager' Package" at bounding box center [784, 188] width 510 height 36
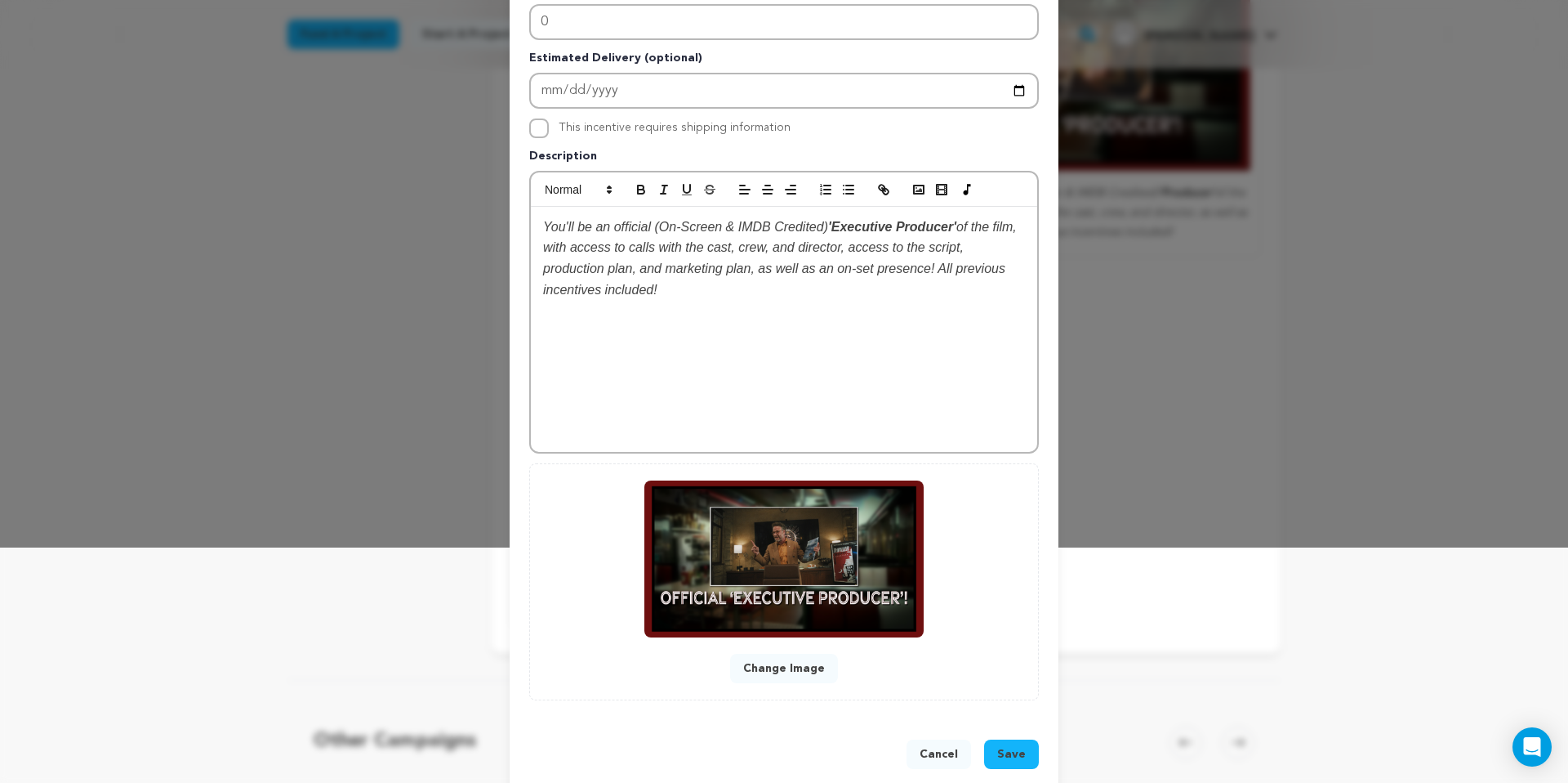
scroll to position [262, 0]
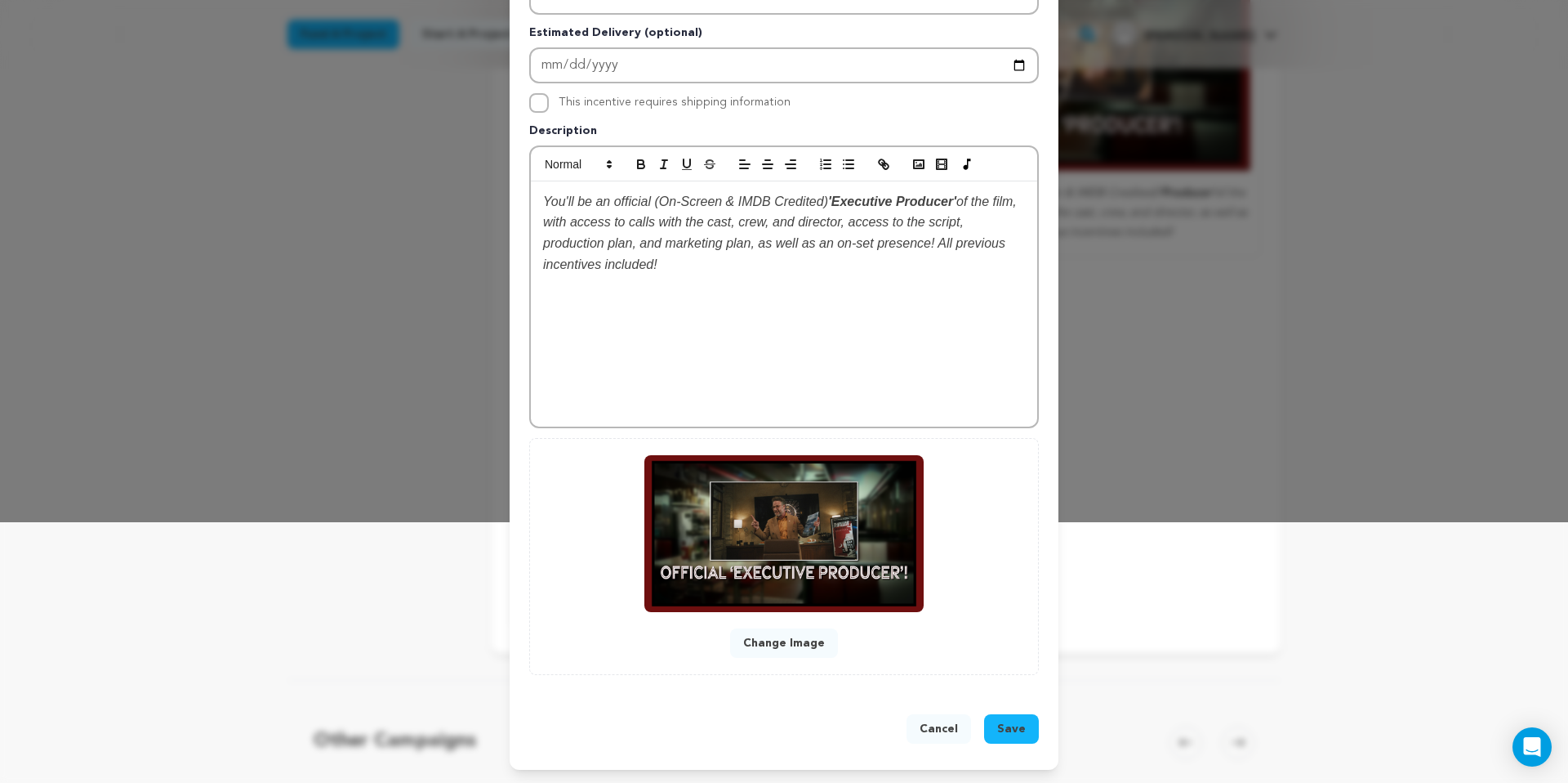
type input "'Manager' Package - Executive Producer"
click at [1018, 733] on span "Save" at bounding box center [1012, 729] width 29 height 16
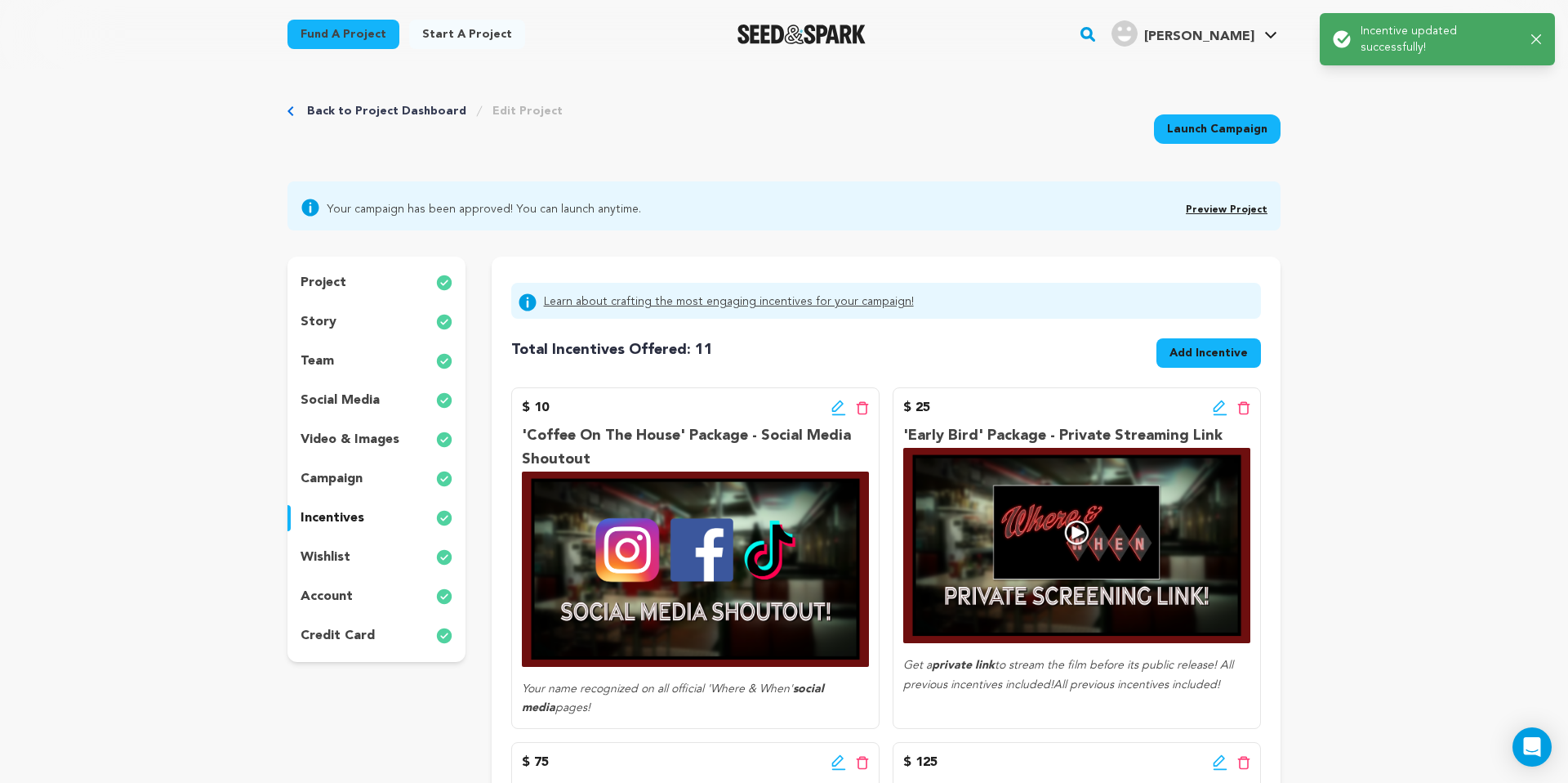
scroll to position [0, 0]
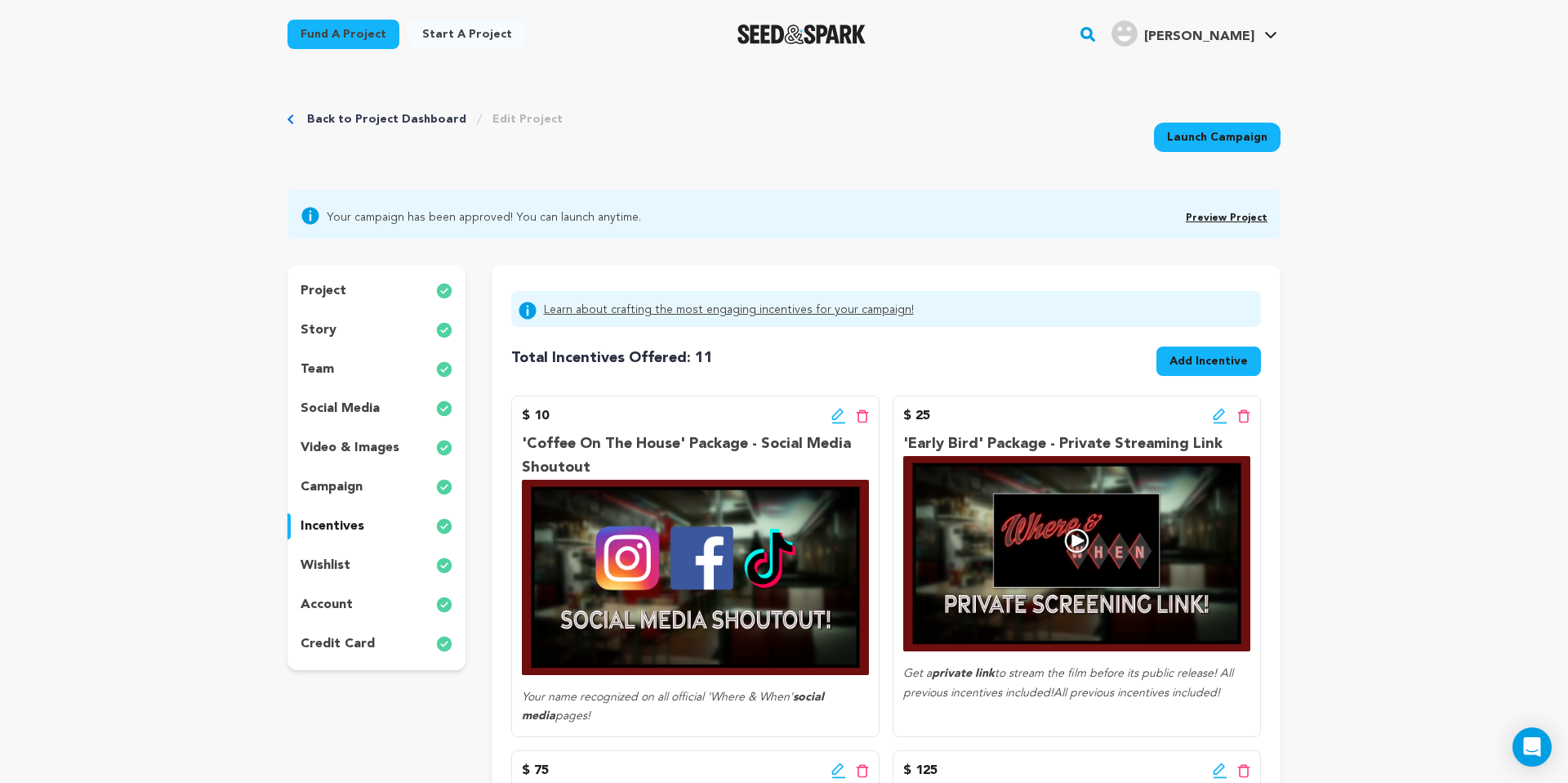
click at [1236, 215] on link "Preview Project" at bounding box center [1227, 218] width 82 height 10
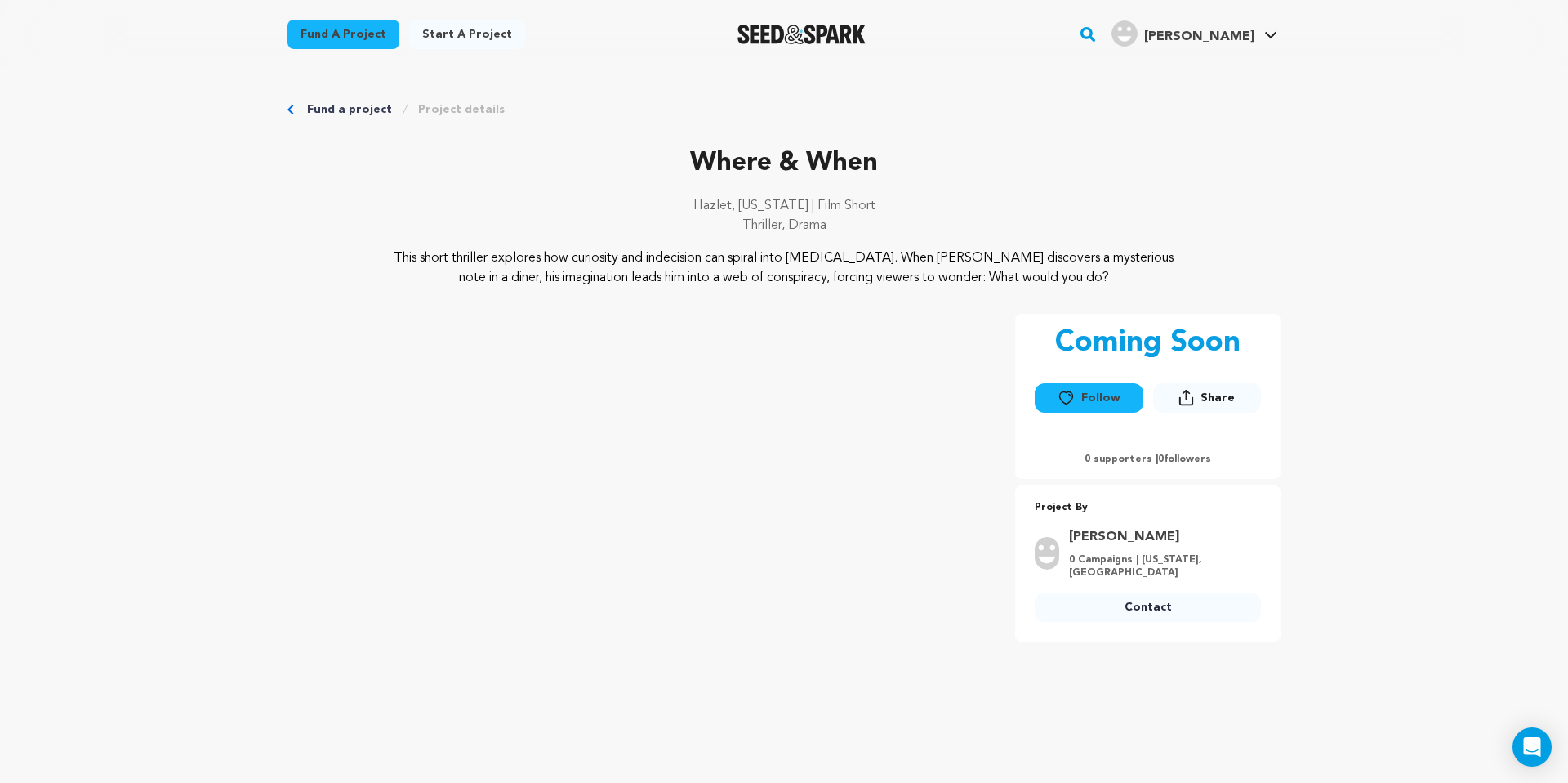
click at [341, 105] on link "Fund a project" at bounding box center [350, 109] width 85 height 16
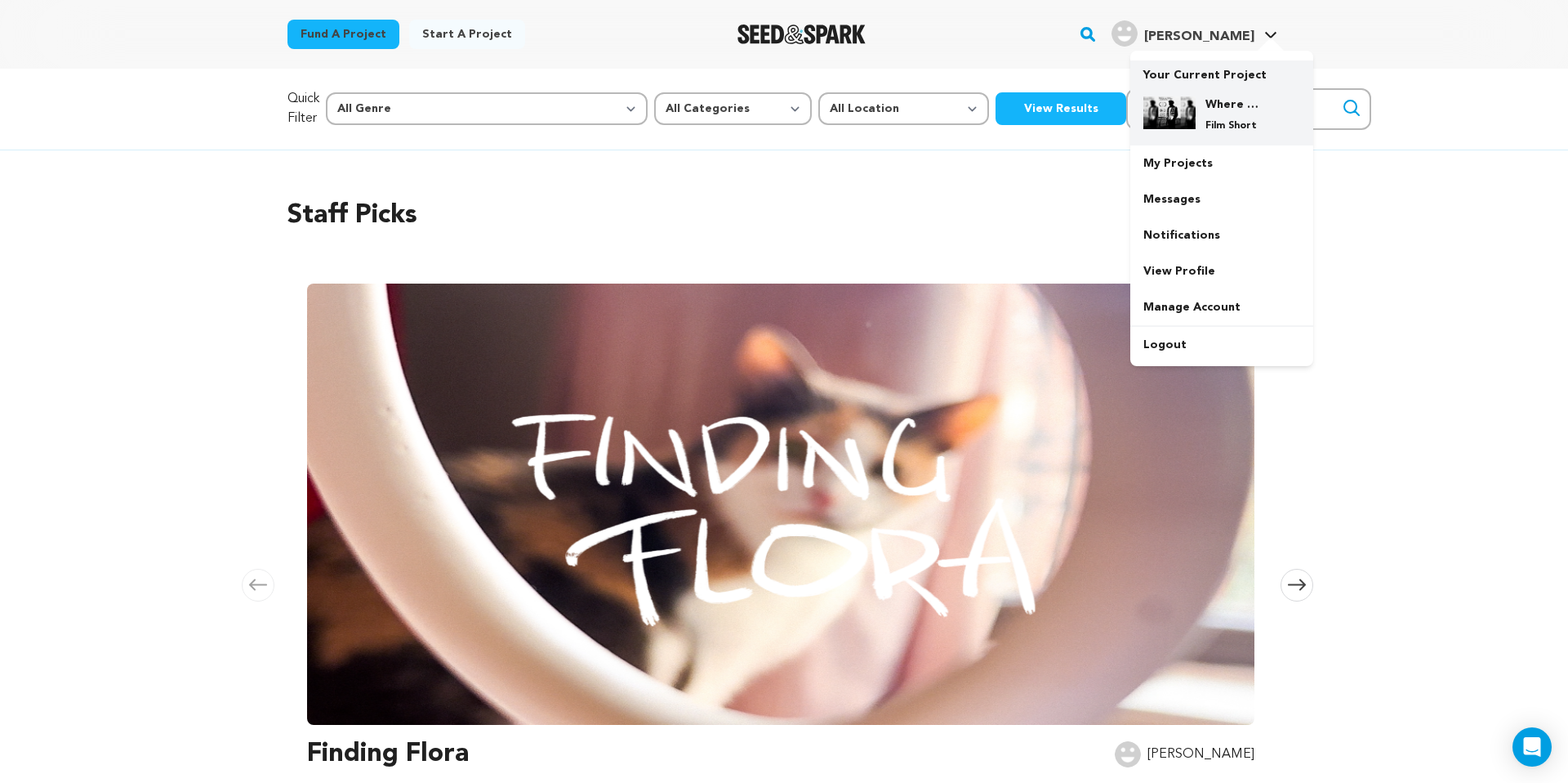
click at [1224, 103] on h4 "Where & When" at bounding box center [1235, 104] width 59 height 16
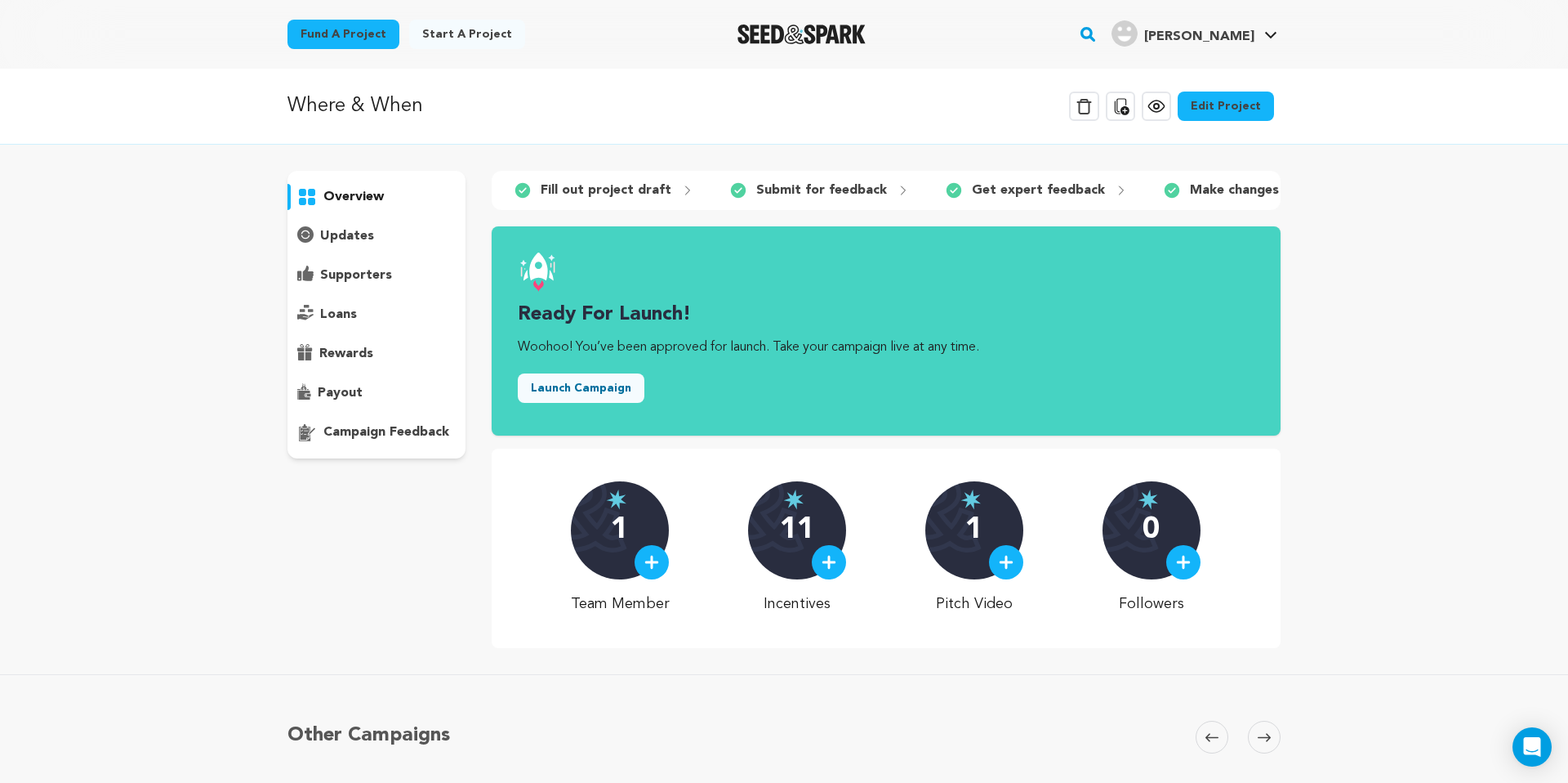
click at [1171, 108] on link "View project" at bounding box center [1156, 106] width 29 height 29
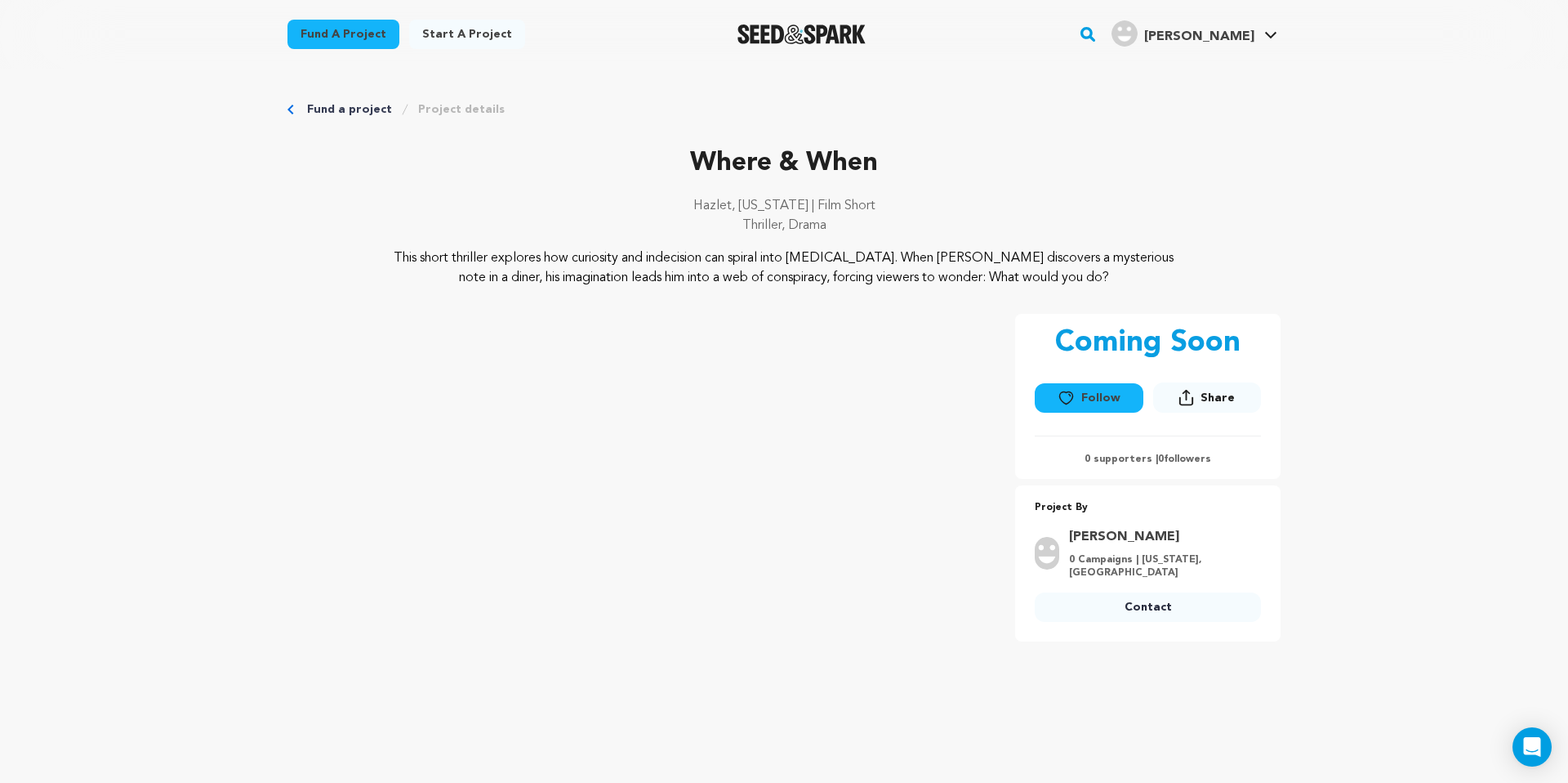
click at [1110, 389] on button "Follow" at bounding box center [1089, 398] width 108 height 29
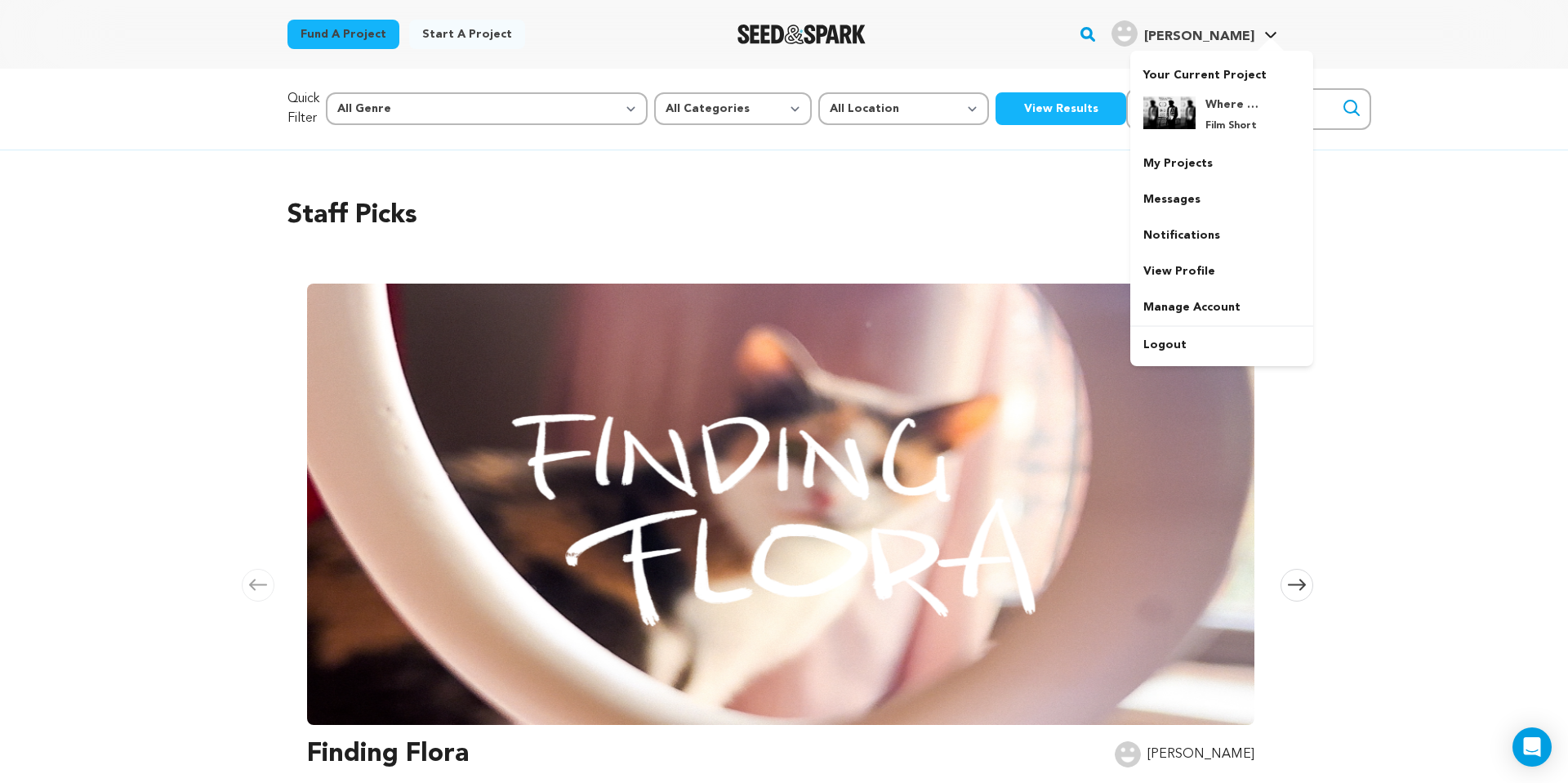
click at [1240, 44] on h4 "[PERSON_NAME]" at bounding box center [1199, 37] width 110 height 19
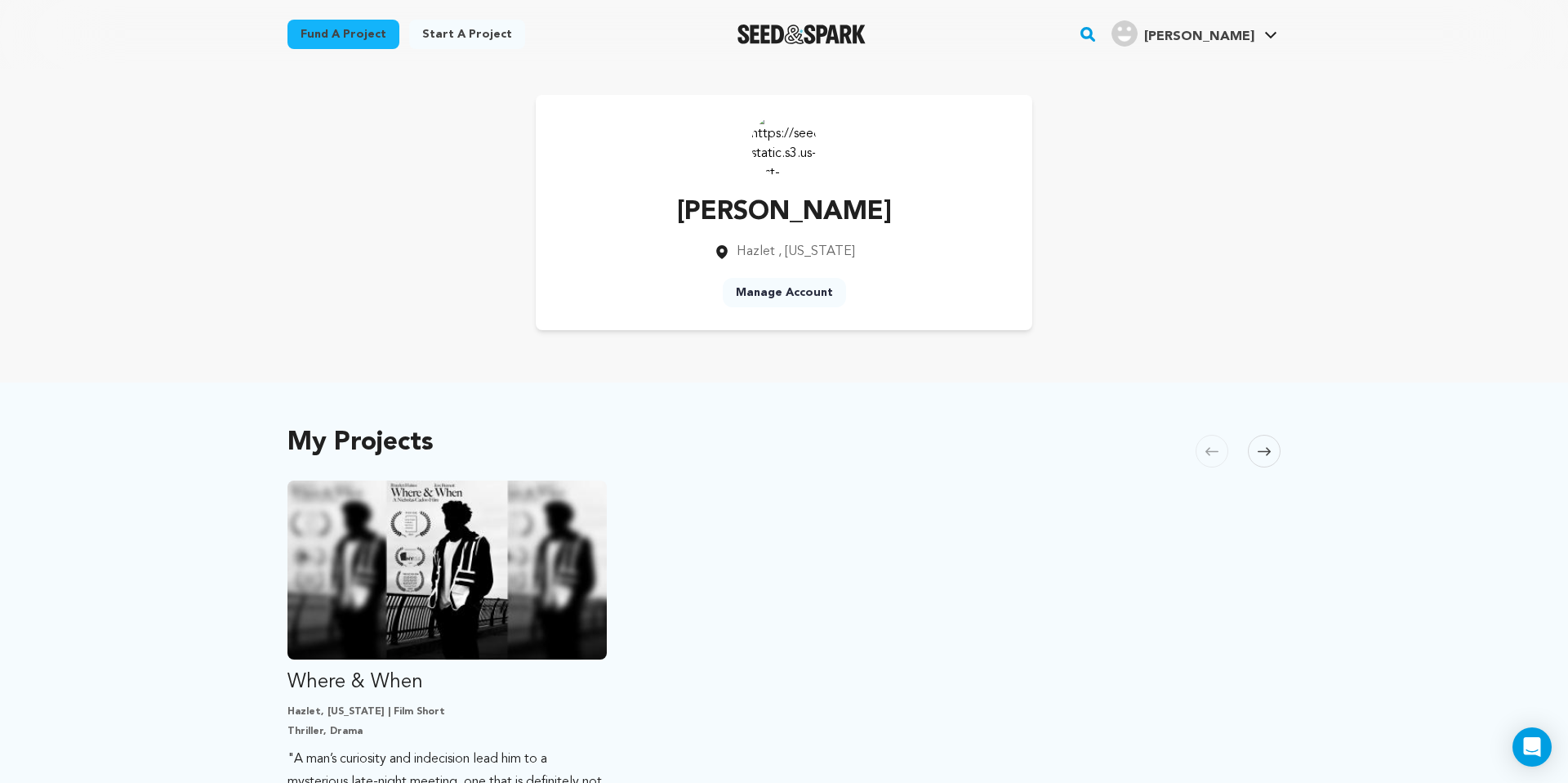
click at [875, 432] on div "My Projects [GEOGRAPHIC_DATA] Skip to previous slide page [GEOGRAPHIC_DATA] Whe…" at bounding box center [784, 694] width 993 height 559
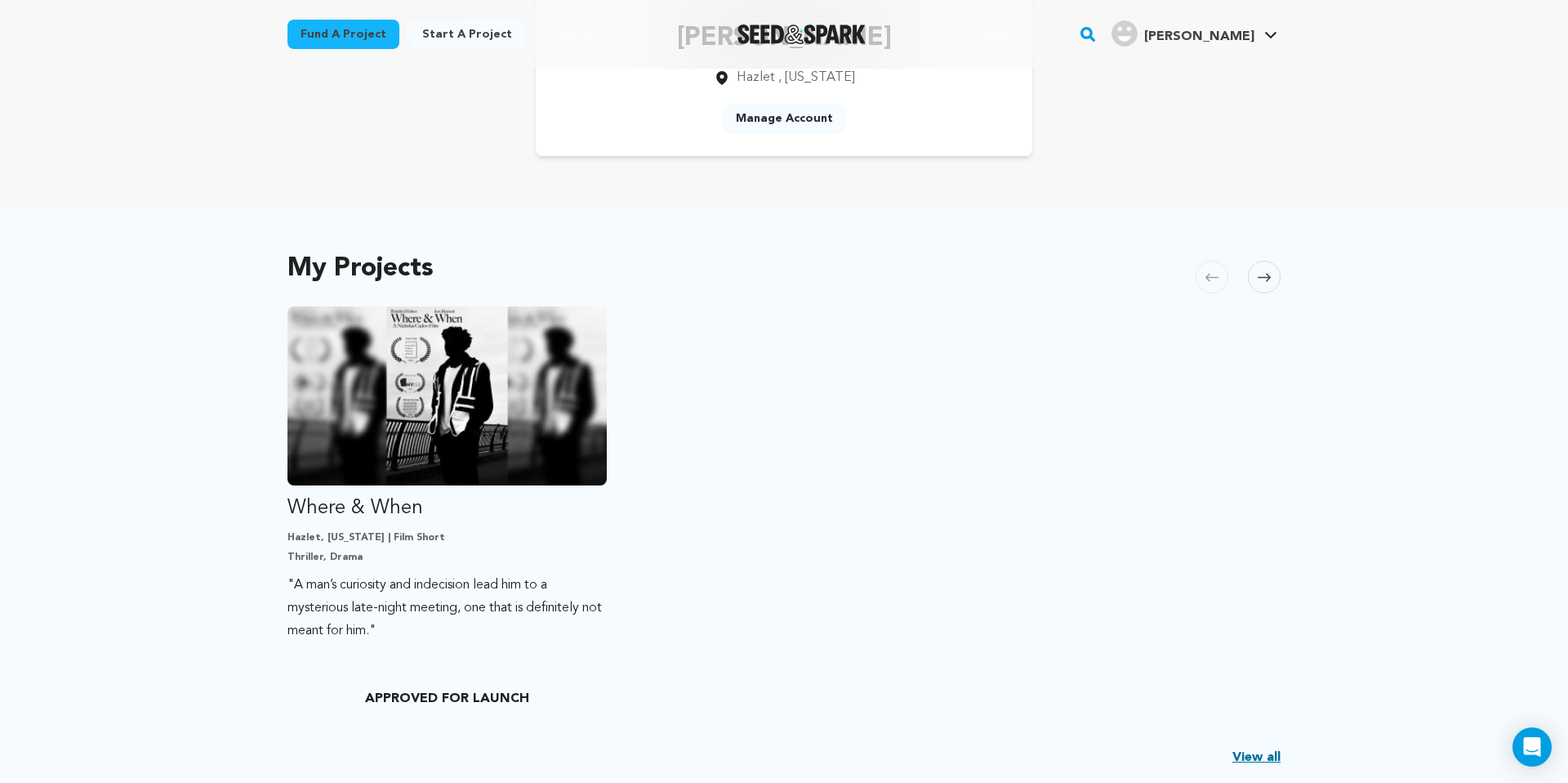
scroll to position [168, 0]
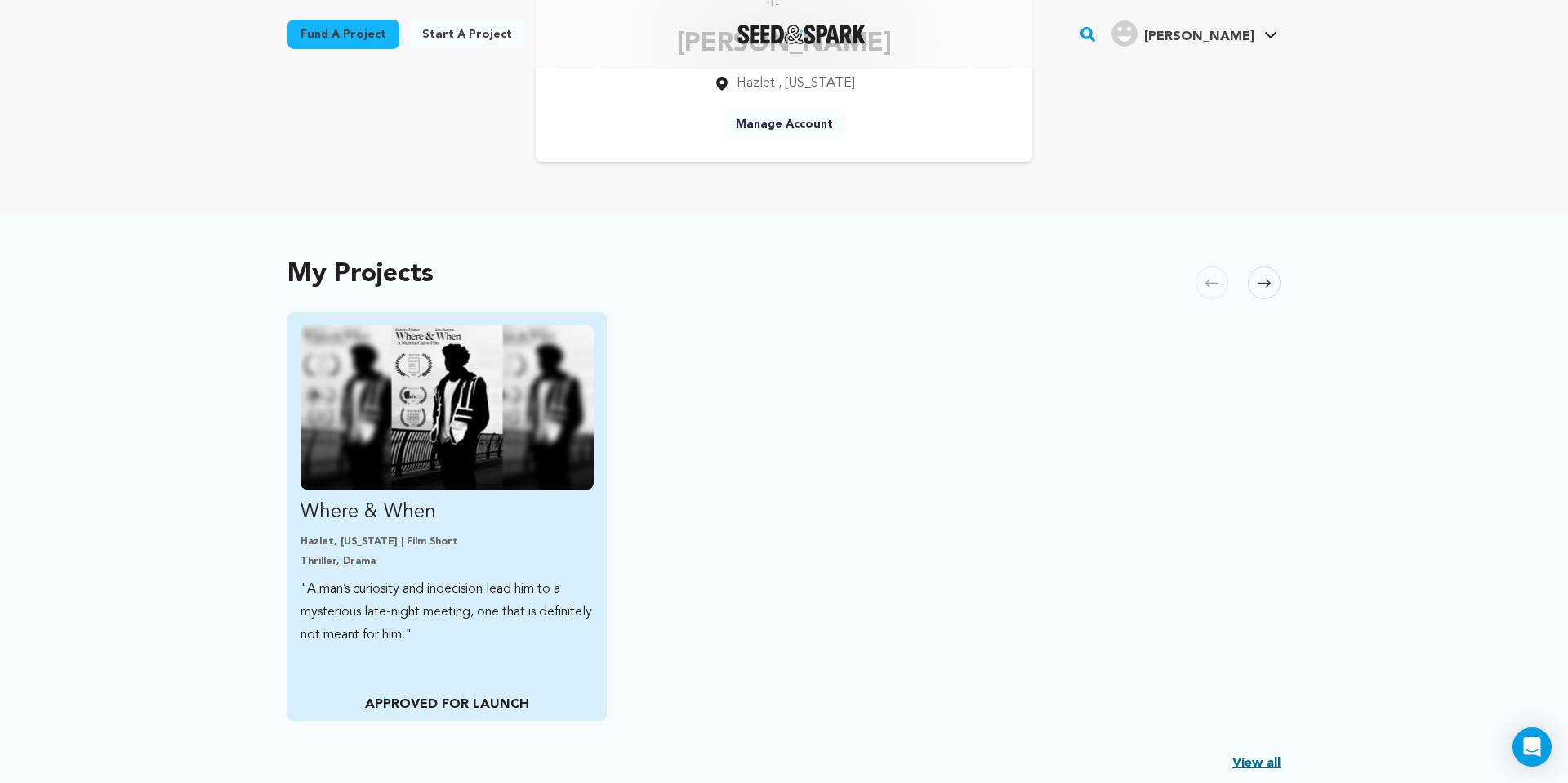
click at [480, 690] on div "Where & When Hazlet, [US_STATE] | Film Short Thriller, Drama "A man’s curiosity…" at bounding box center [447, 516] width 320 height 409
click at [533, 431] on img "Fund Where &amp; When" at bounding box center [447, 407] width 294 height 164
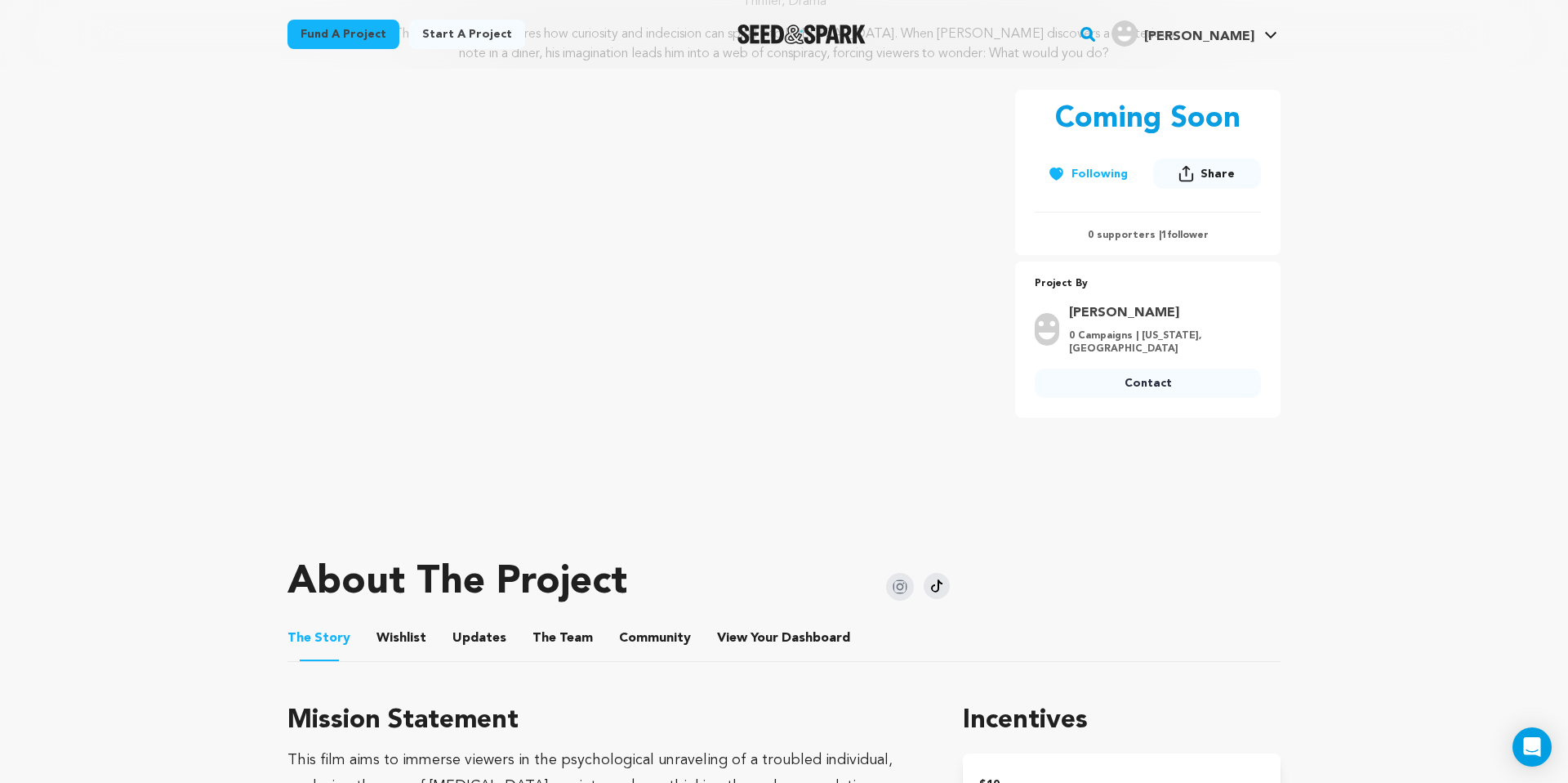
scroll to position [189, 0]
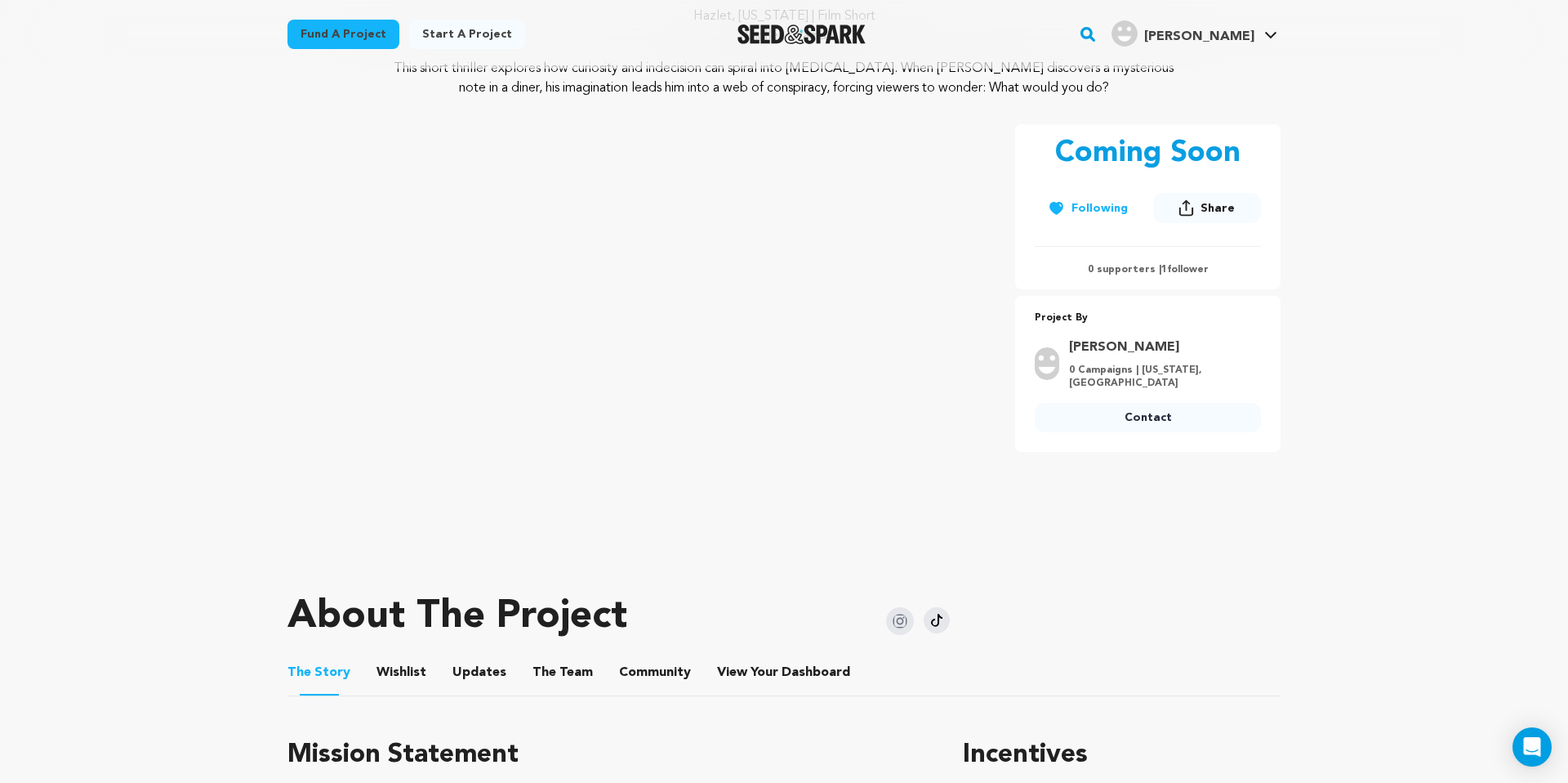
click at [1190, 213] on icon at bounding box center [1186, 208] width 15 height 17
click at [1267, 274] on img at bounding box center [1265, 271] width 33 height 33
click at [1168, 267] on img at bounding box center [1166, 271] width 33 height 33
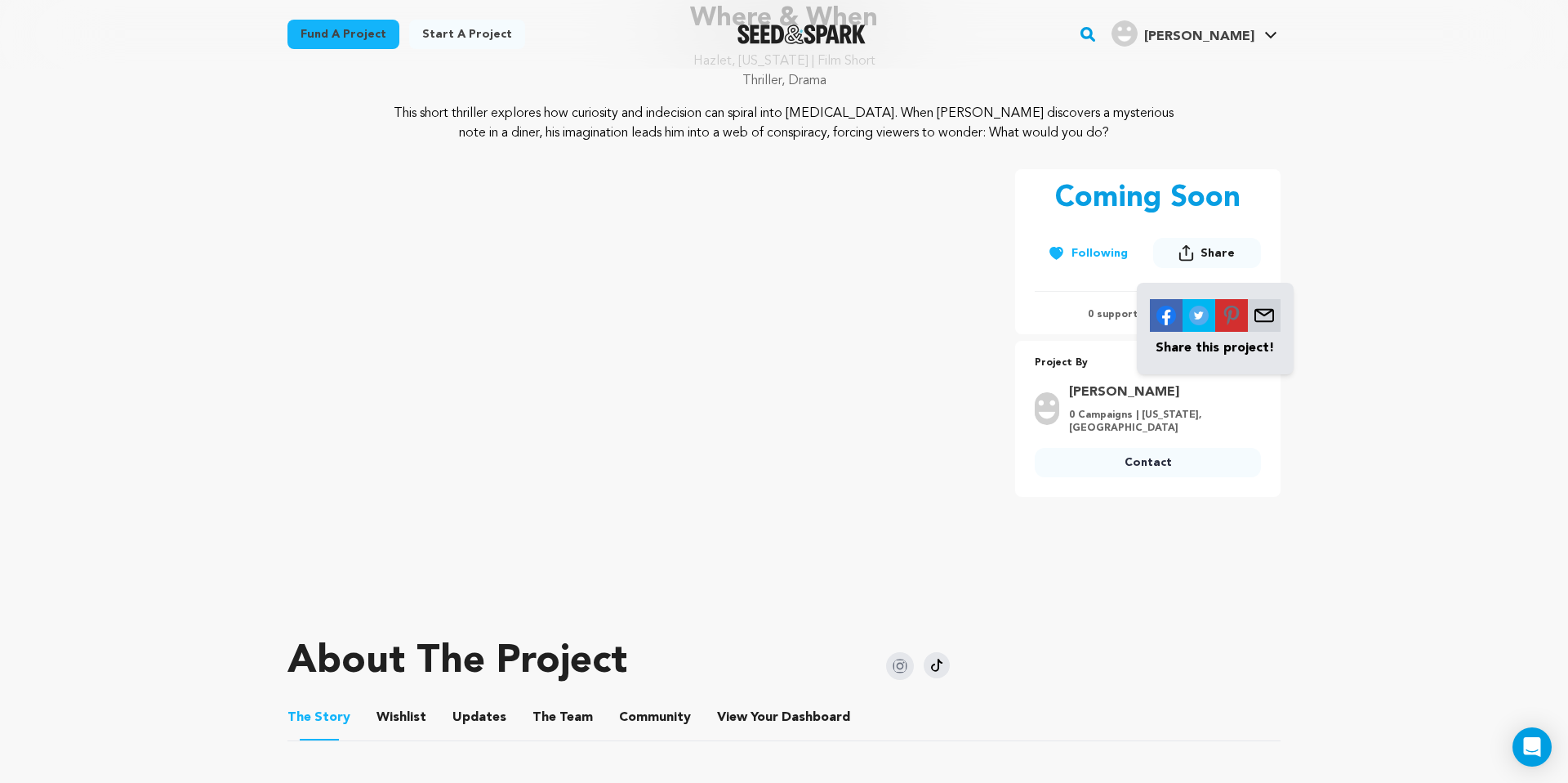
scroll to position [144, 0]
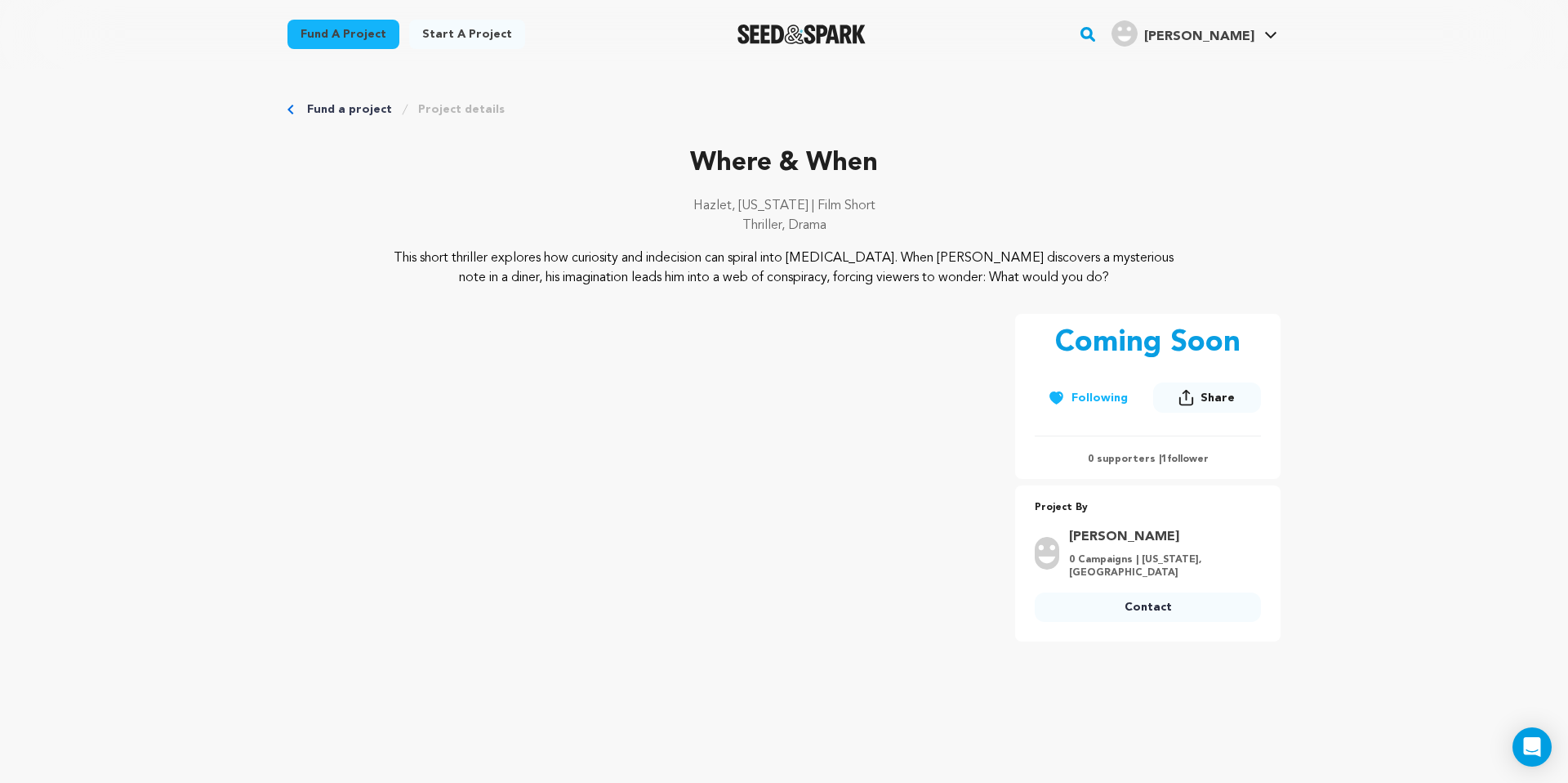
click at [459, 102] on link "Project details" at bounding box center [462, 109] width 87 height 16
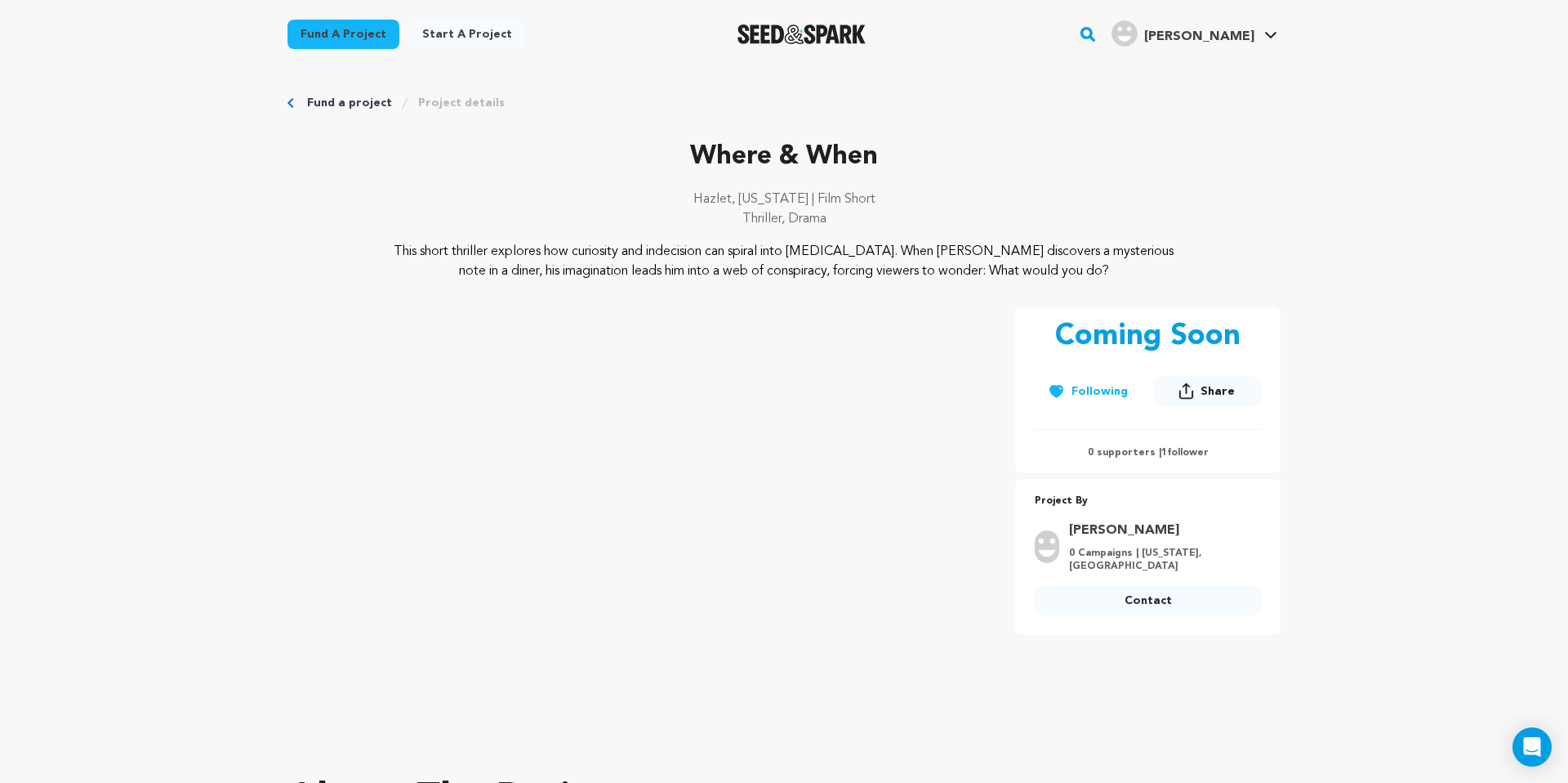
click at [350, 35] on link "Fund a project" at bounding box center [344, 34] width 112 height 29
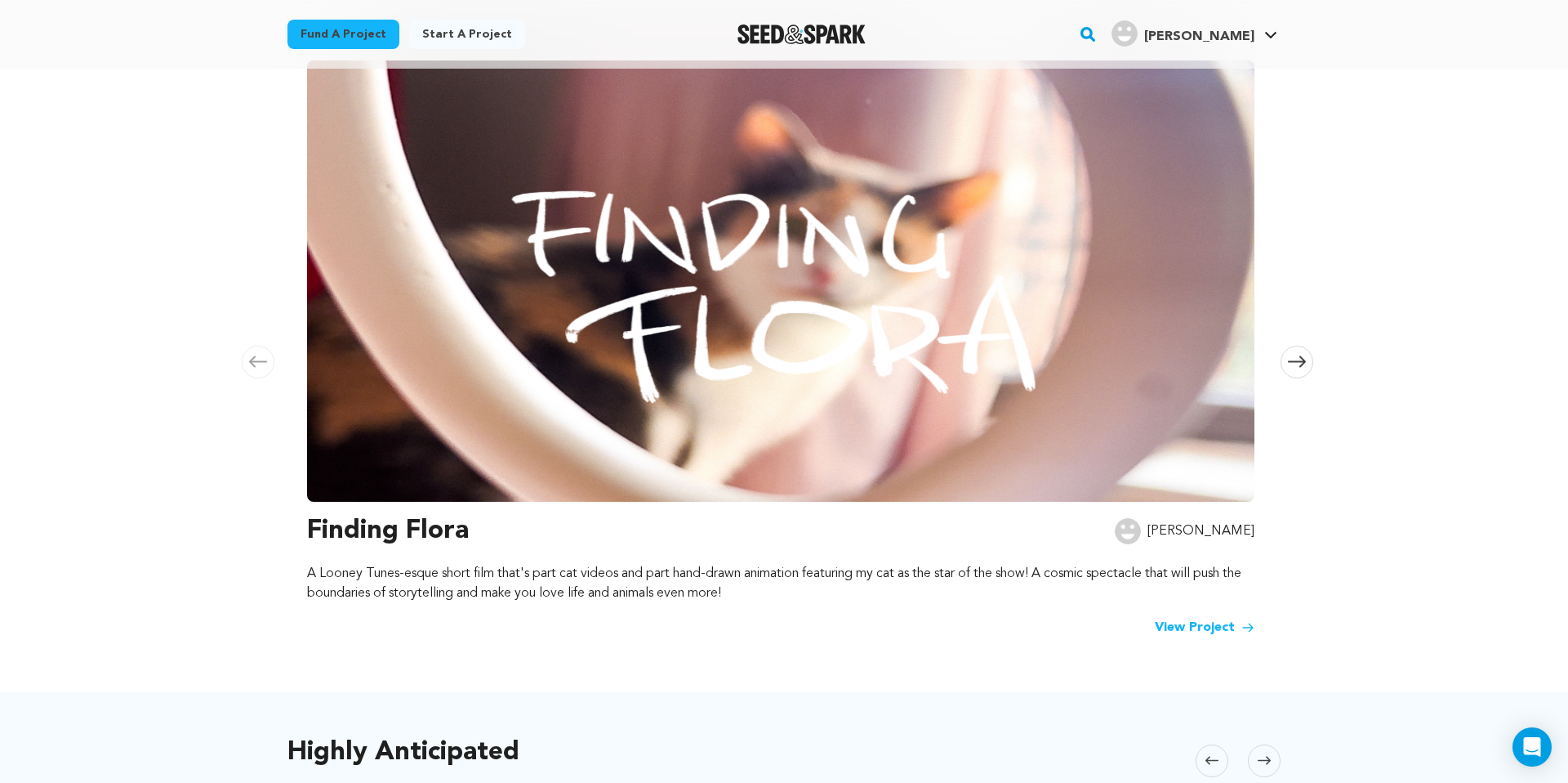
scroll to position [187, 0]
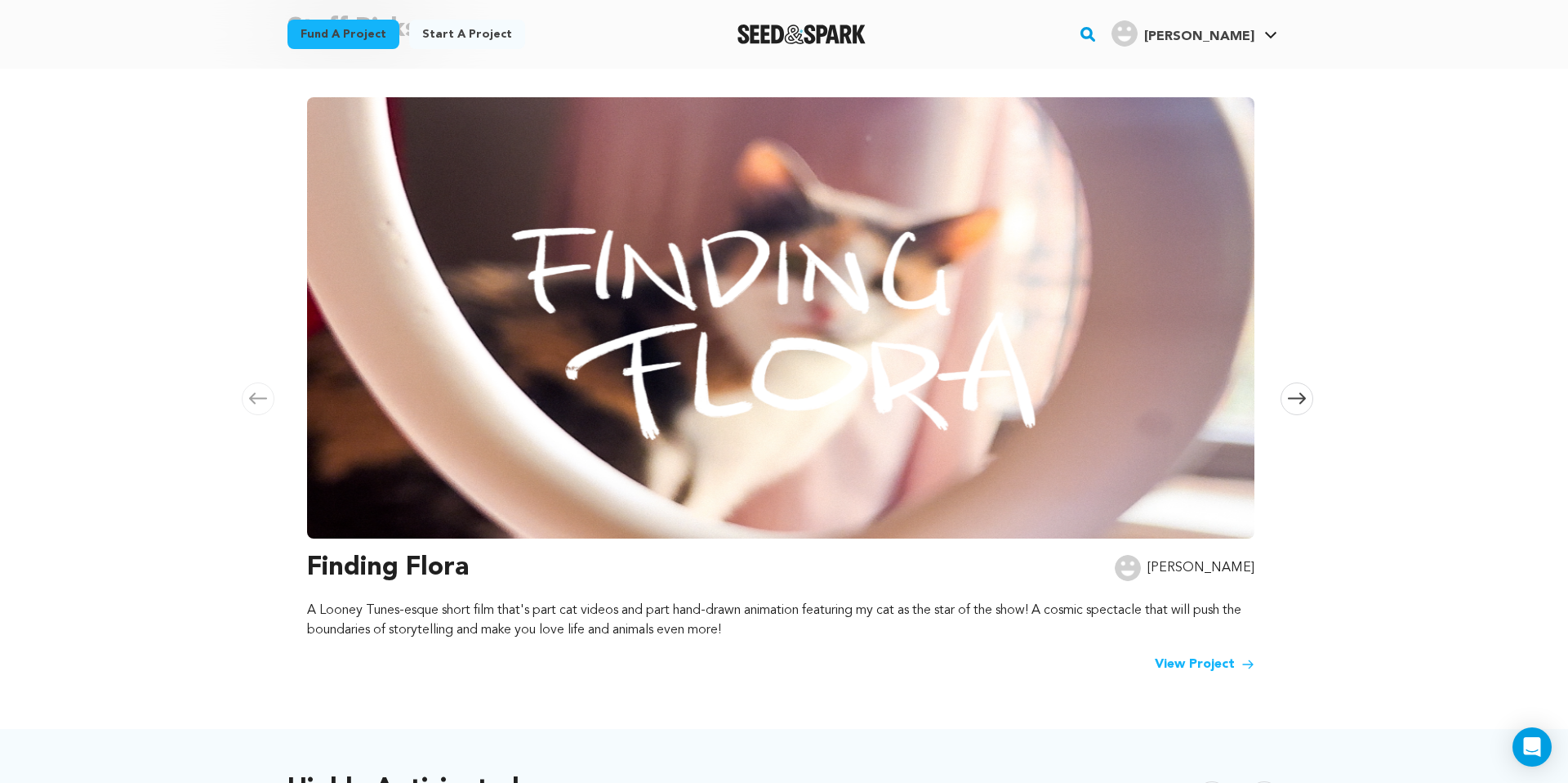
click at [1296, 394] on icon at bounding box center [1297, 398] width 18 height 13
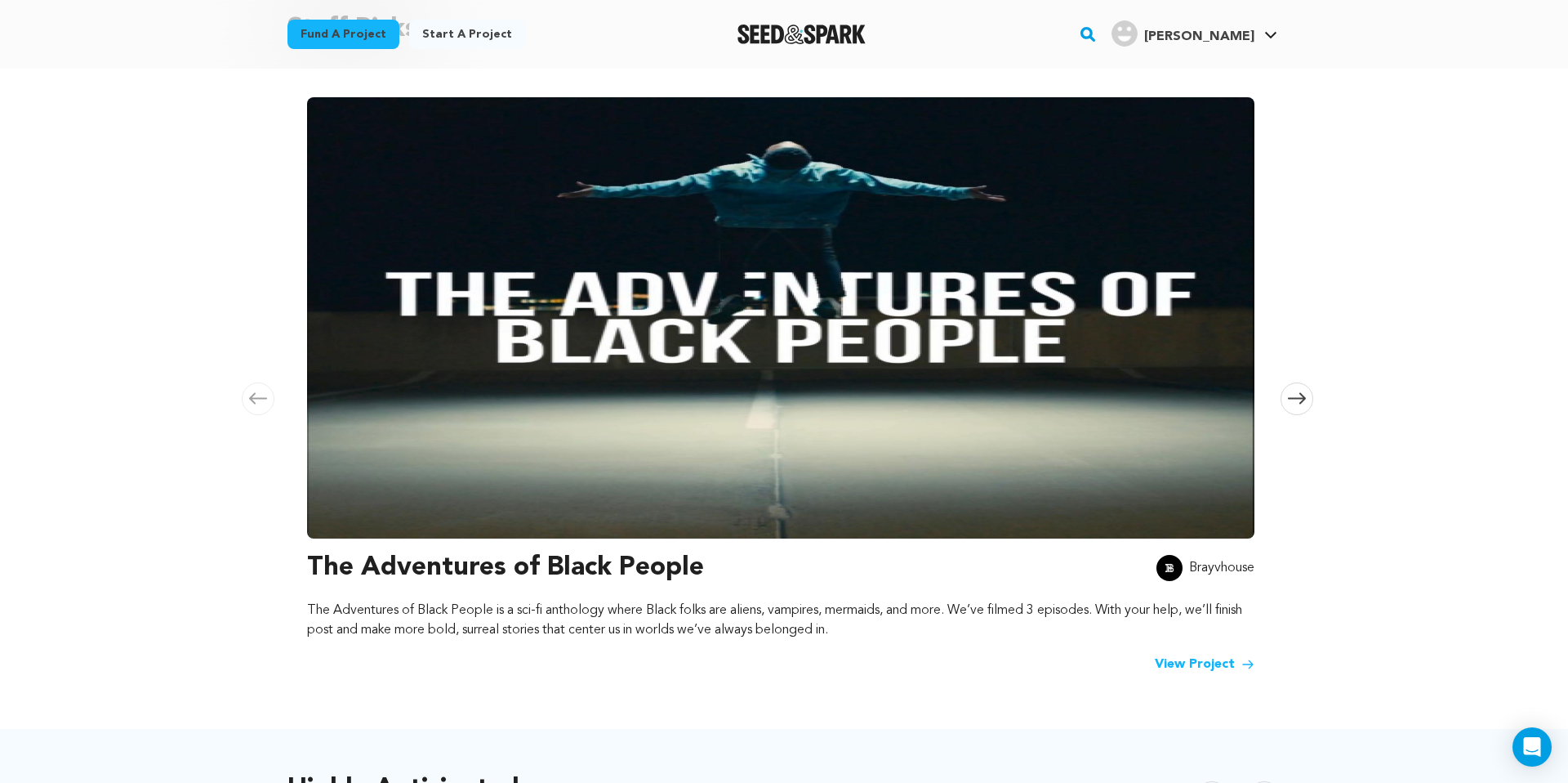
click at [1296, 394] on icon at bounding box center [1297, 398] width 18 height 13
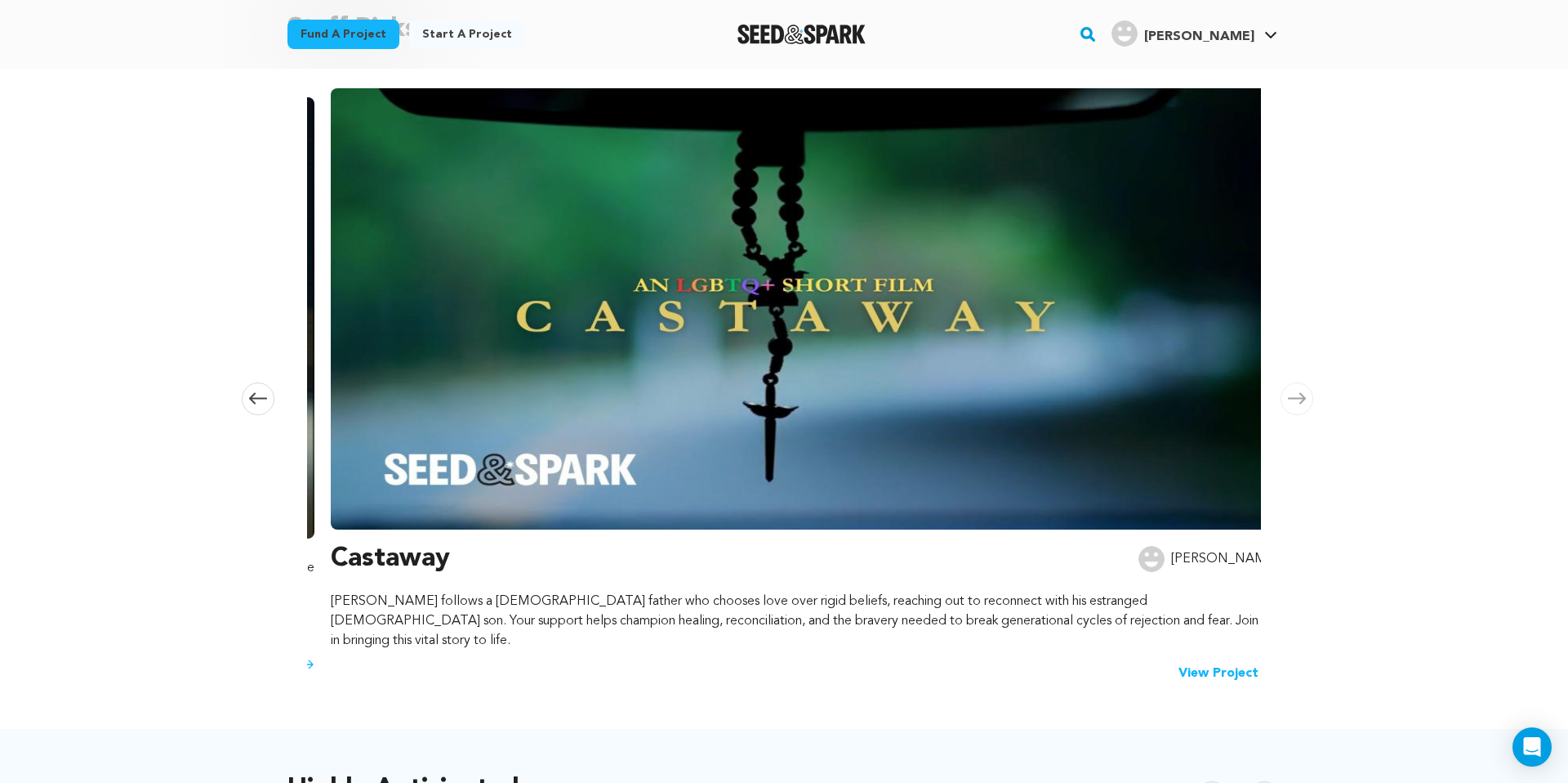
scroll to position [0, 1927]
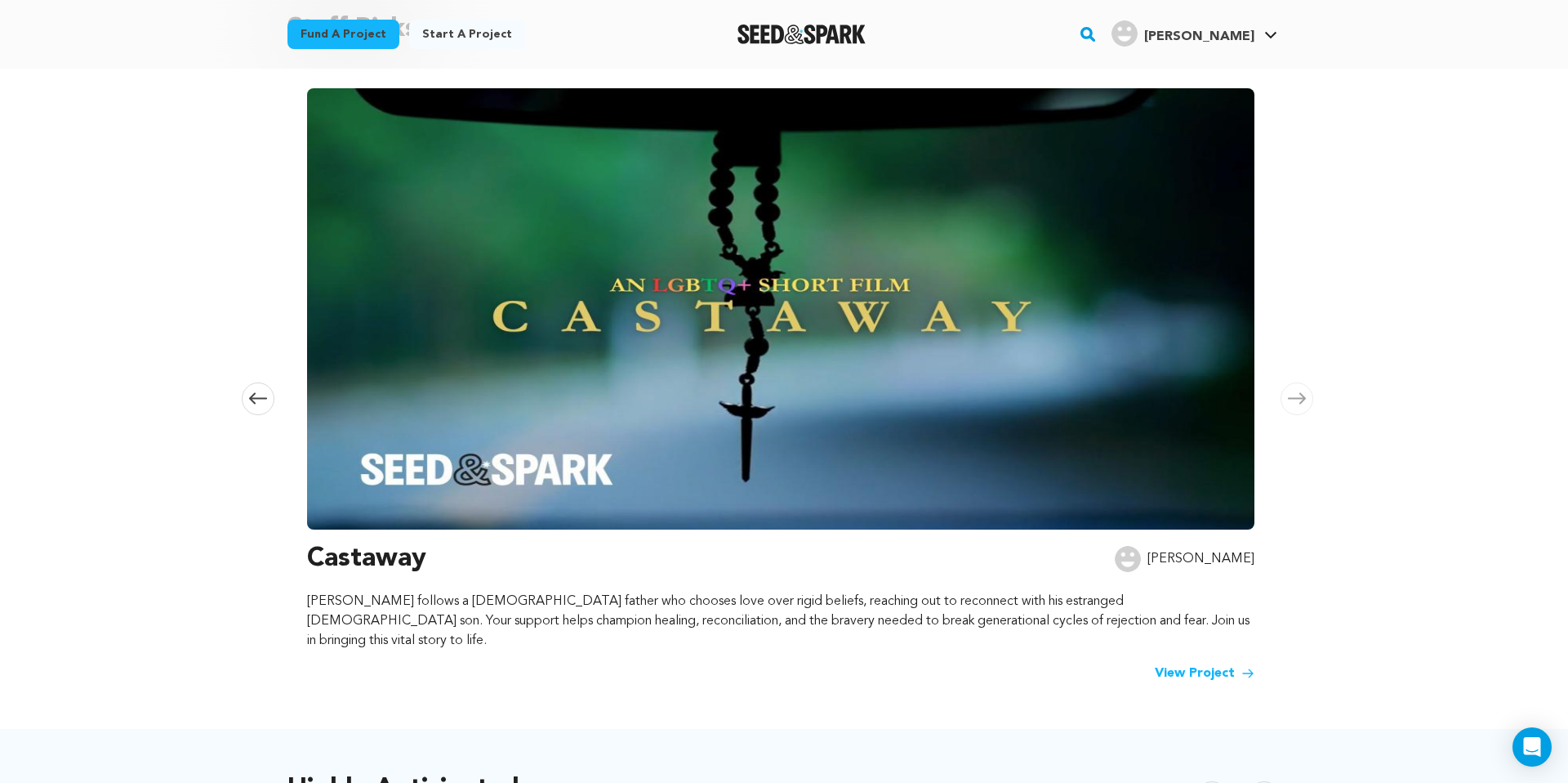
click at [1296, 394] on icon at bounding box center [1297, 398] width 18 height 13
click at [256, 394] on icon at bounding box center [258, 398] width 18 height 13
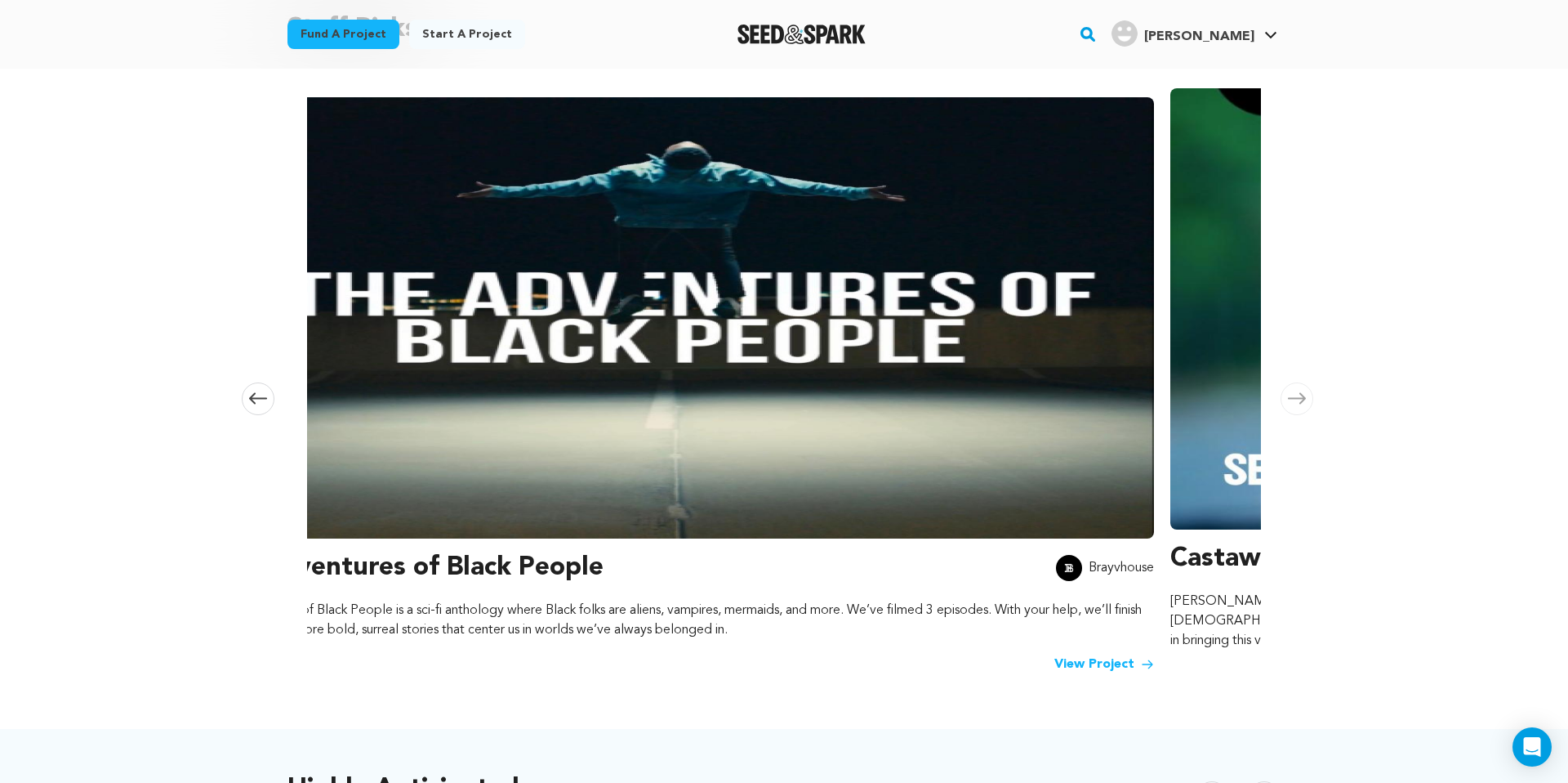
click at [256, 394] on icon at bounding box center [258, 398] width 18 height 13
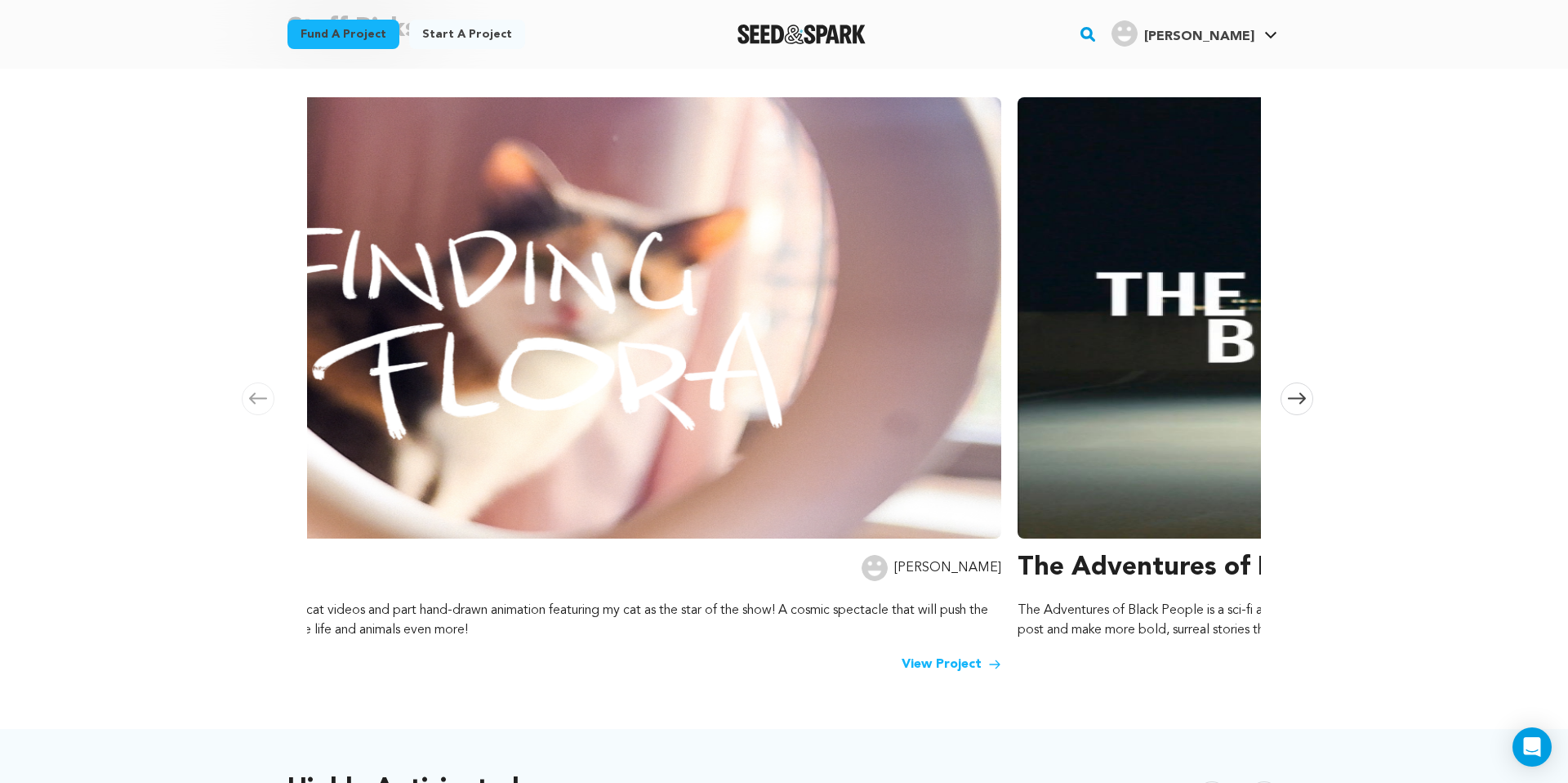
scroll to position [0, 16]
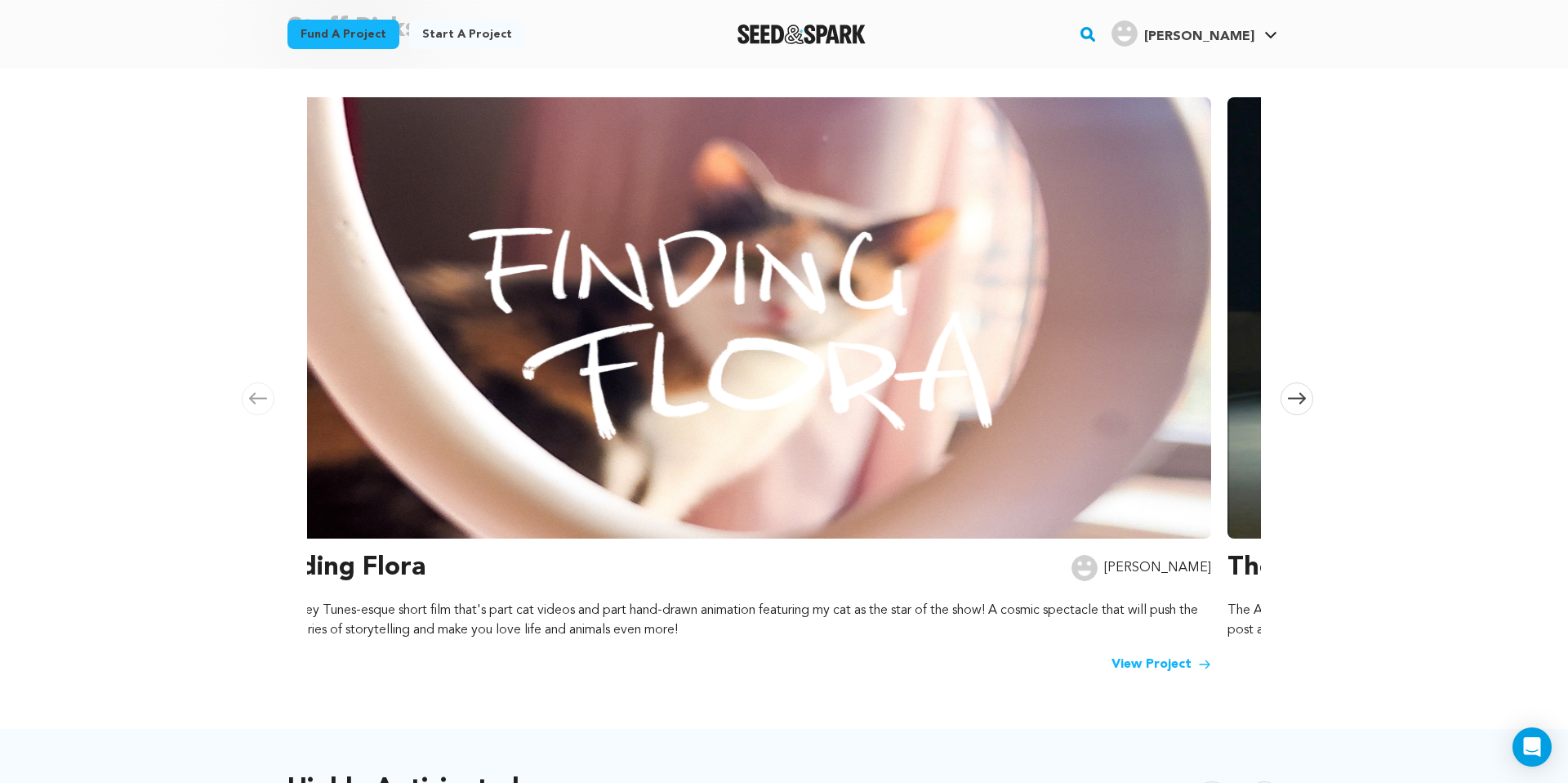
click at [256, 394] on icon at bounding box center [258, 398] width 18 height 13
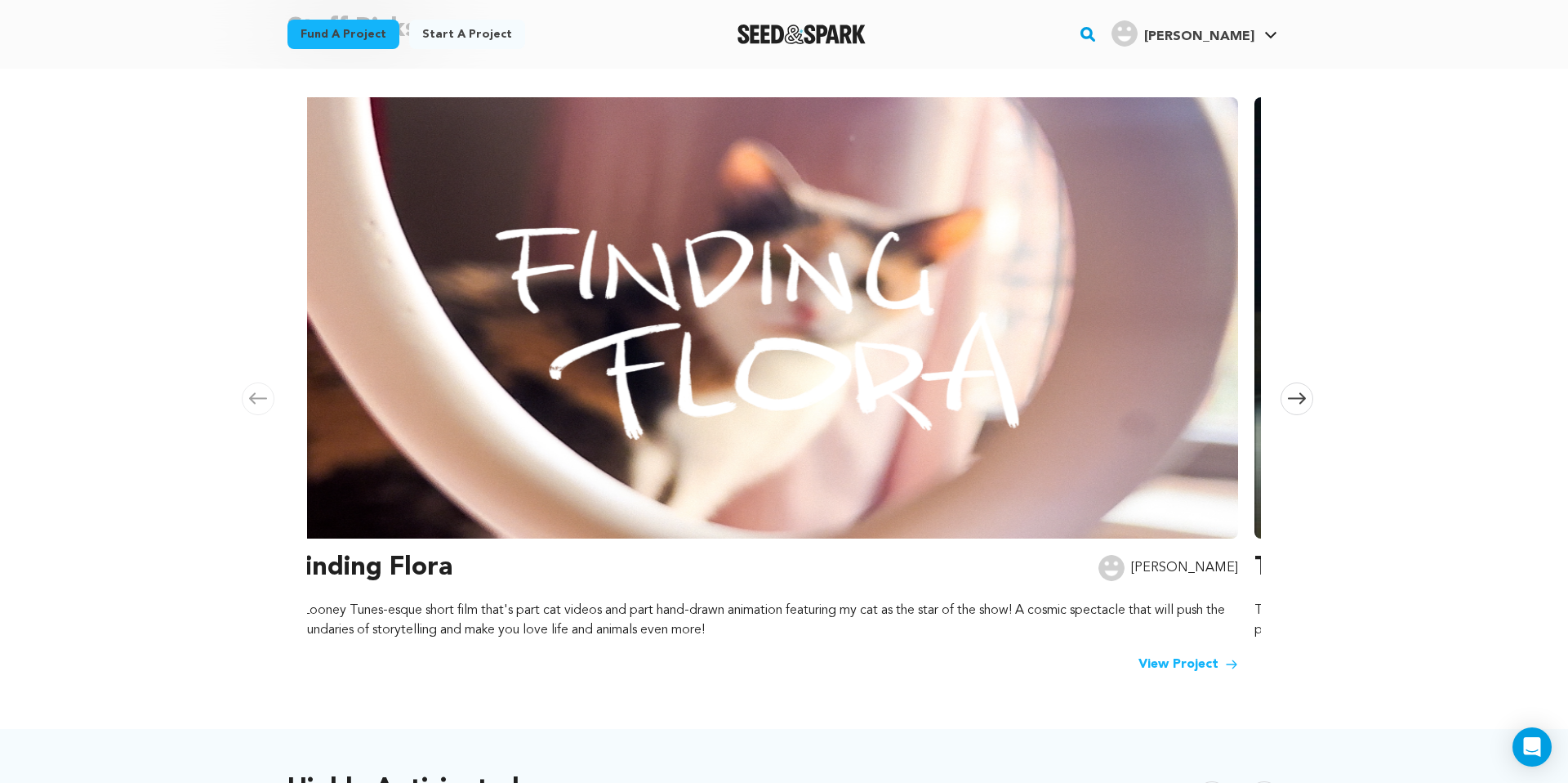
scroll to position [0, 0]
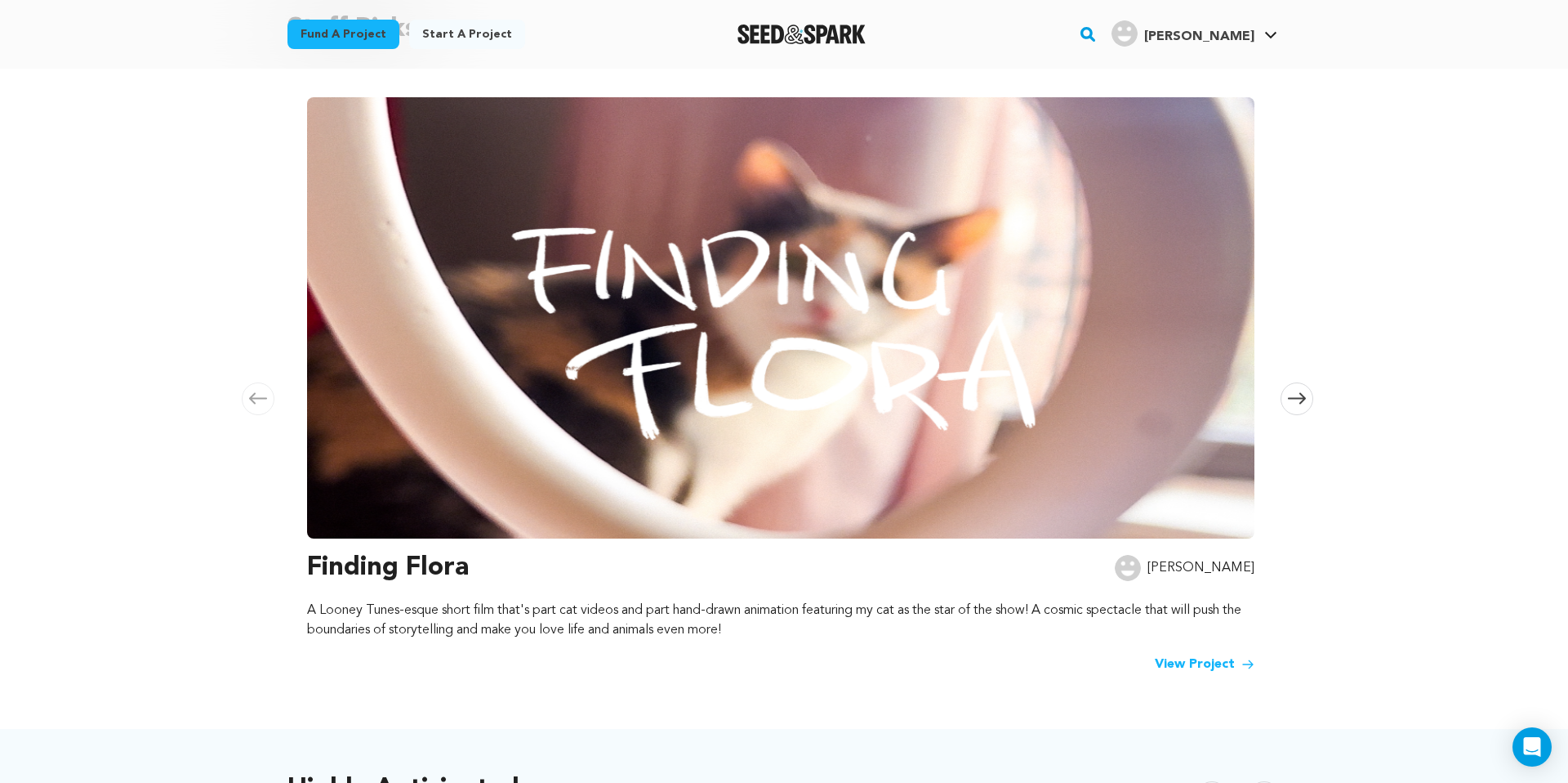
click at [256, 394] on icon at bounding box center [258, 398] width 18 height 13
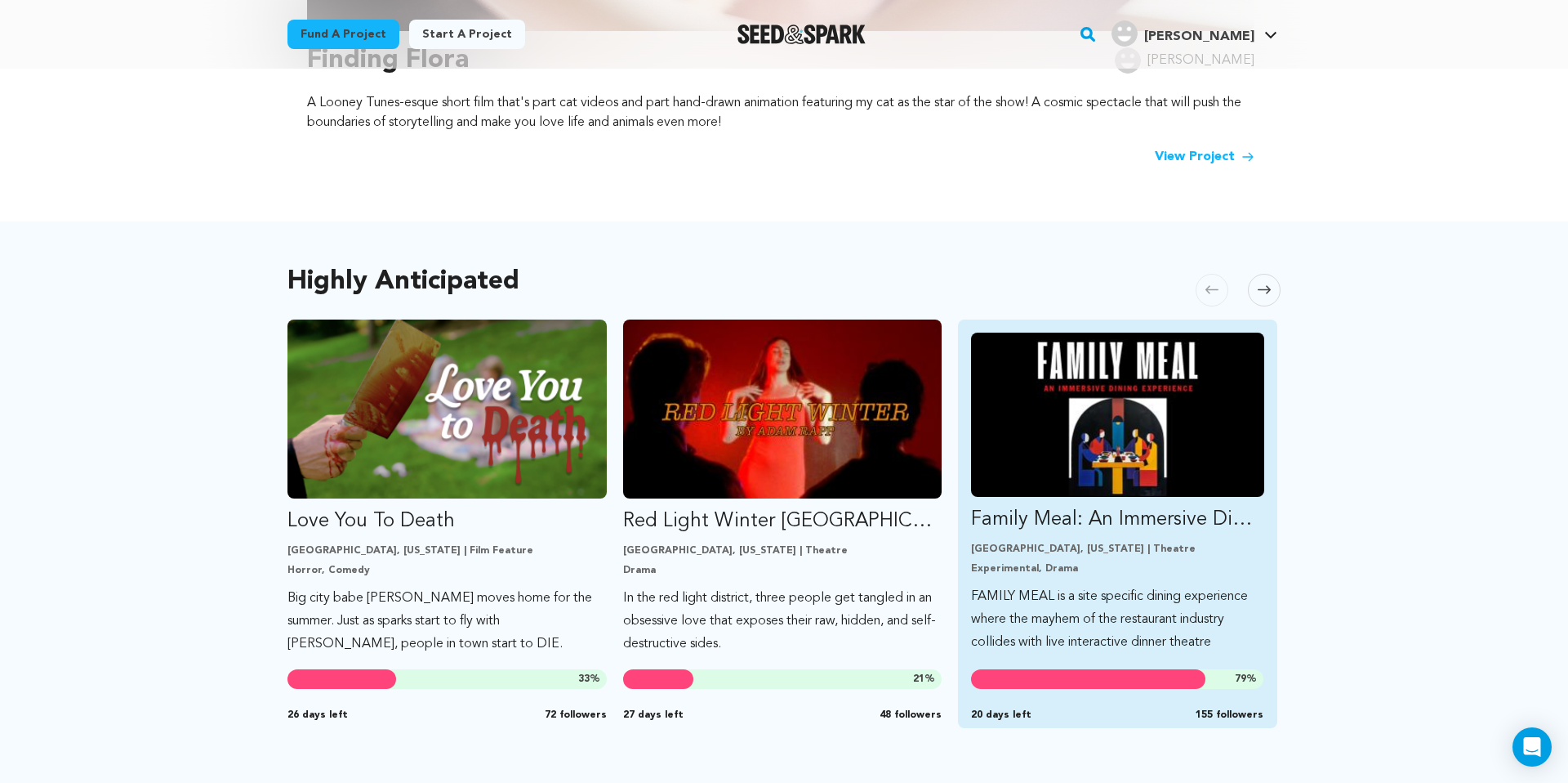
scroll to position [695, 0]
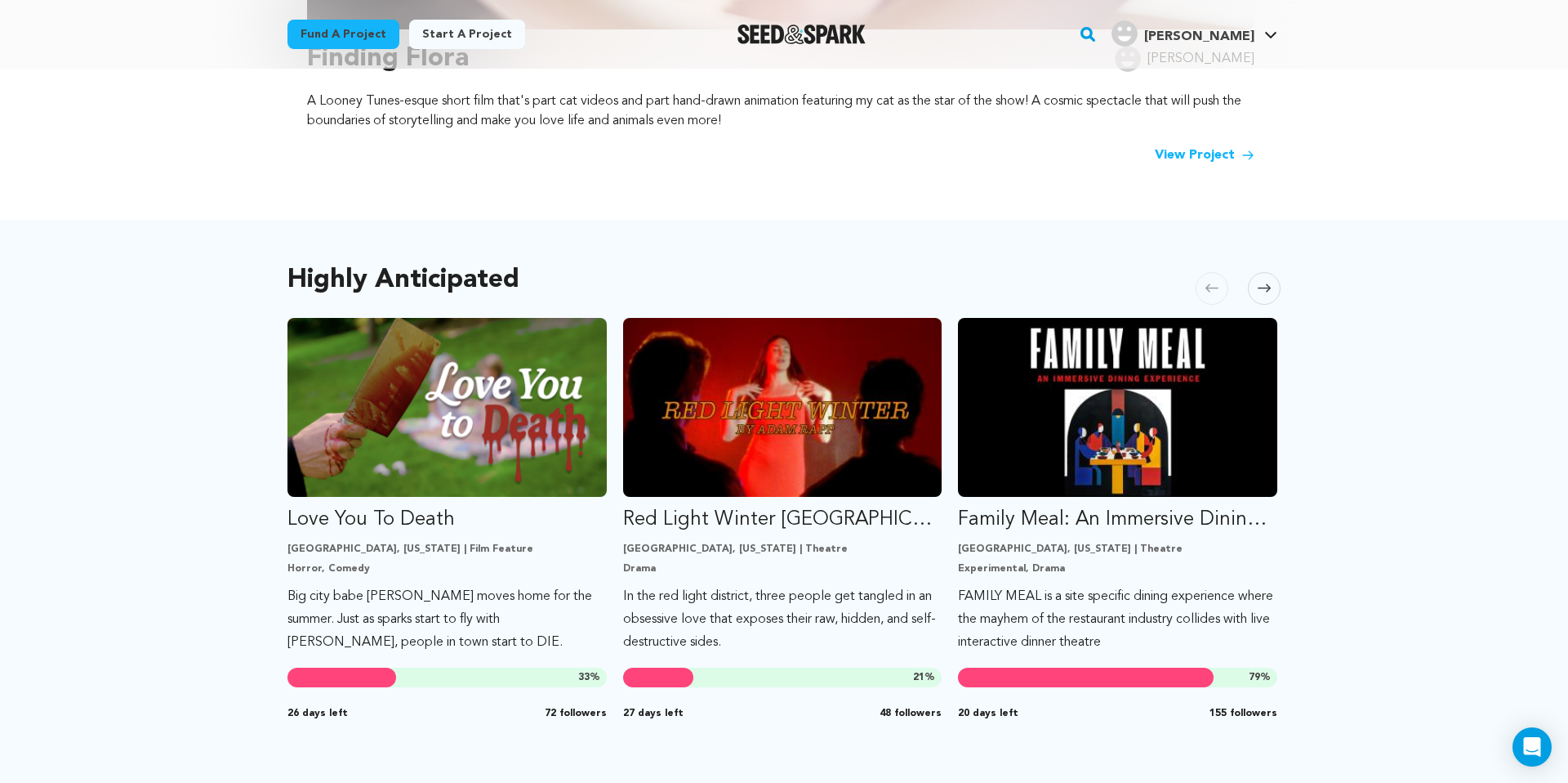
click at [1265, 282] on icon at bounding box center [1265, 288] width 14 height 13
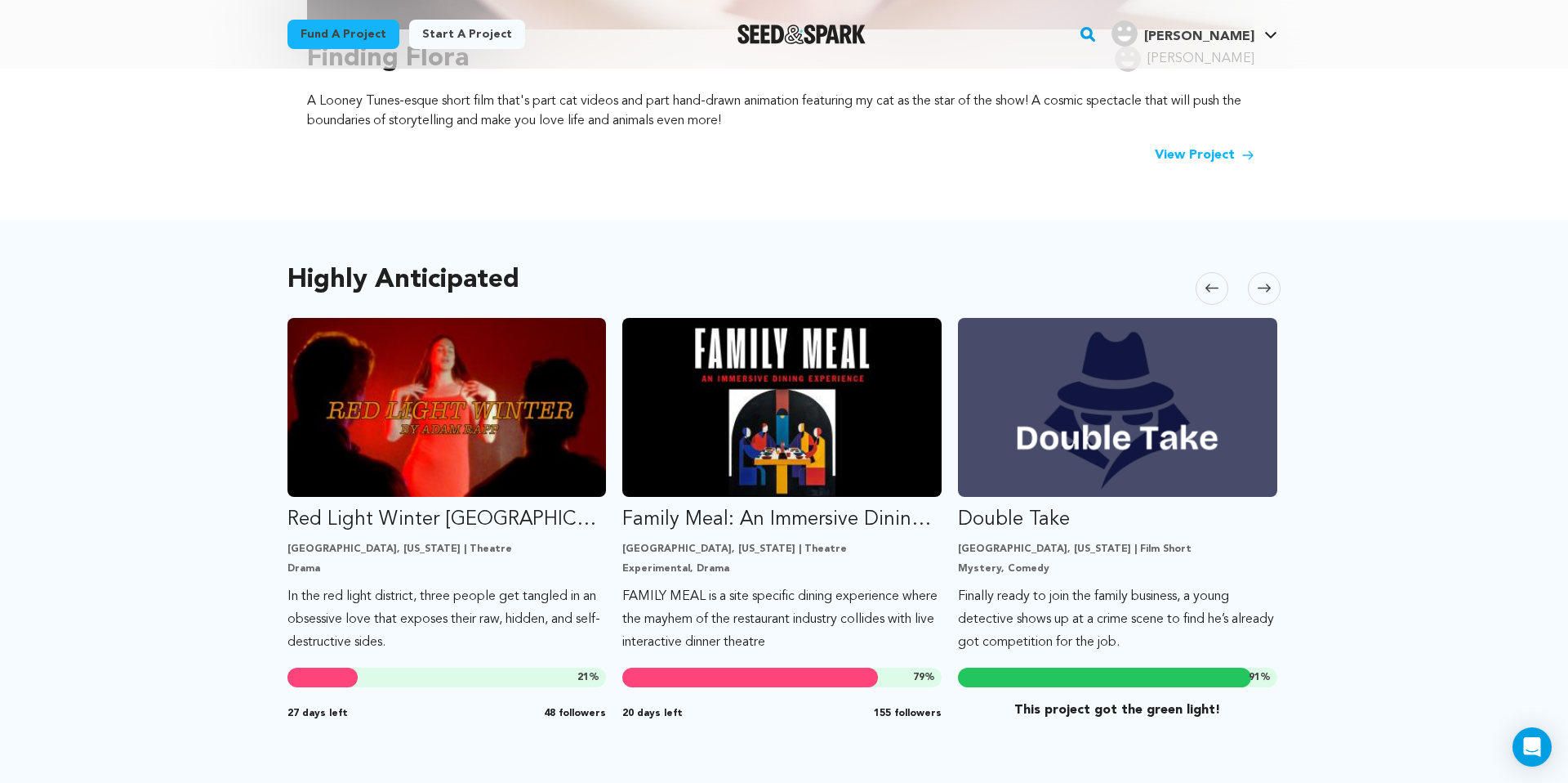
click at [1265, 282] on icon at bounding box center [1265, 288] width 14 height 13
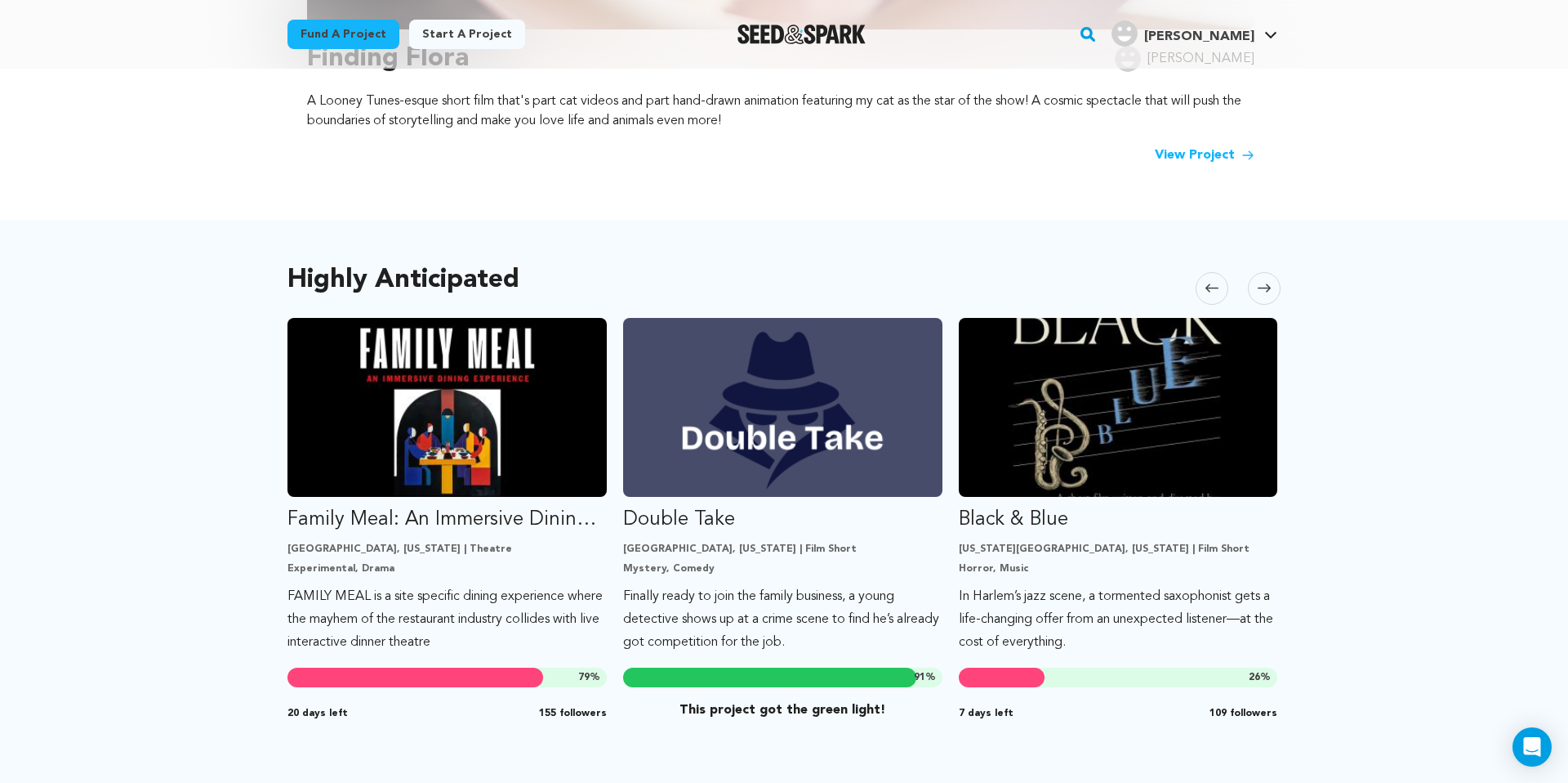
click at [1265, 282] on icon at bounding box center [1265, 288] width 14 height 13
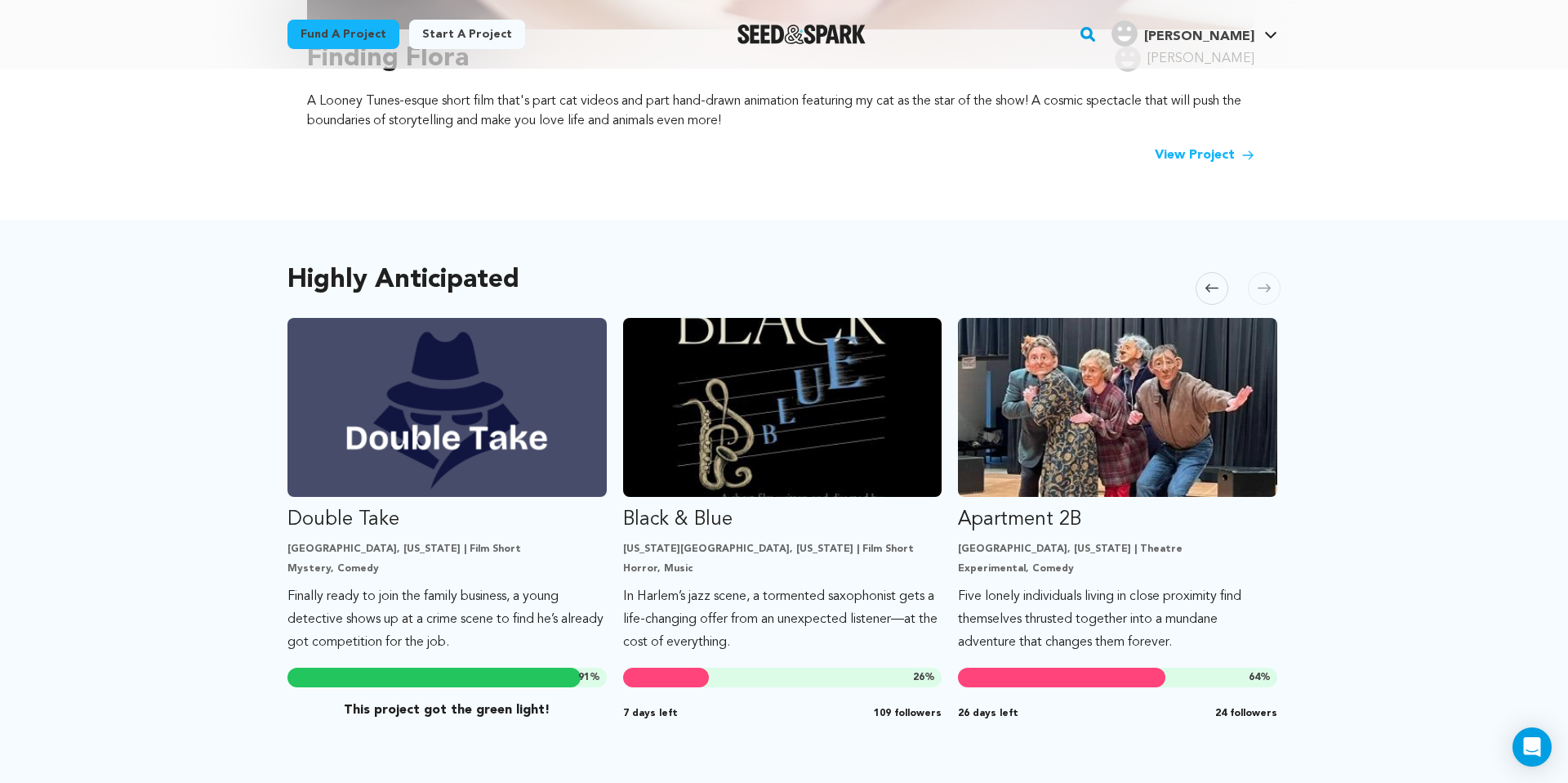
click at [1265, 282] on icon at bounding box center [1265, 288] width 14 height 13
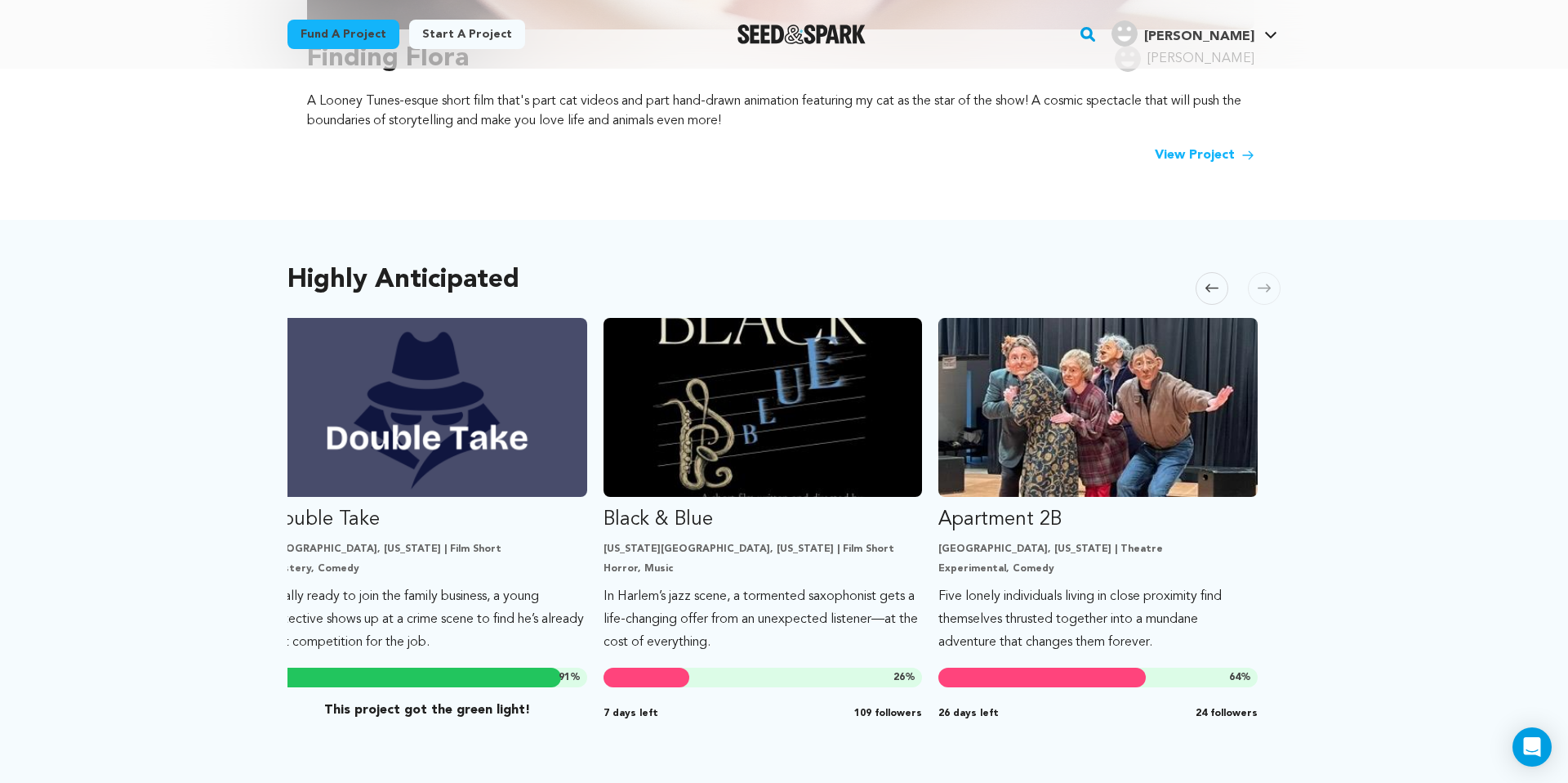
click at [1265, 282] on icon at bounding box center [1265, 288] width 14 height 13
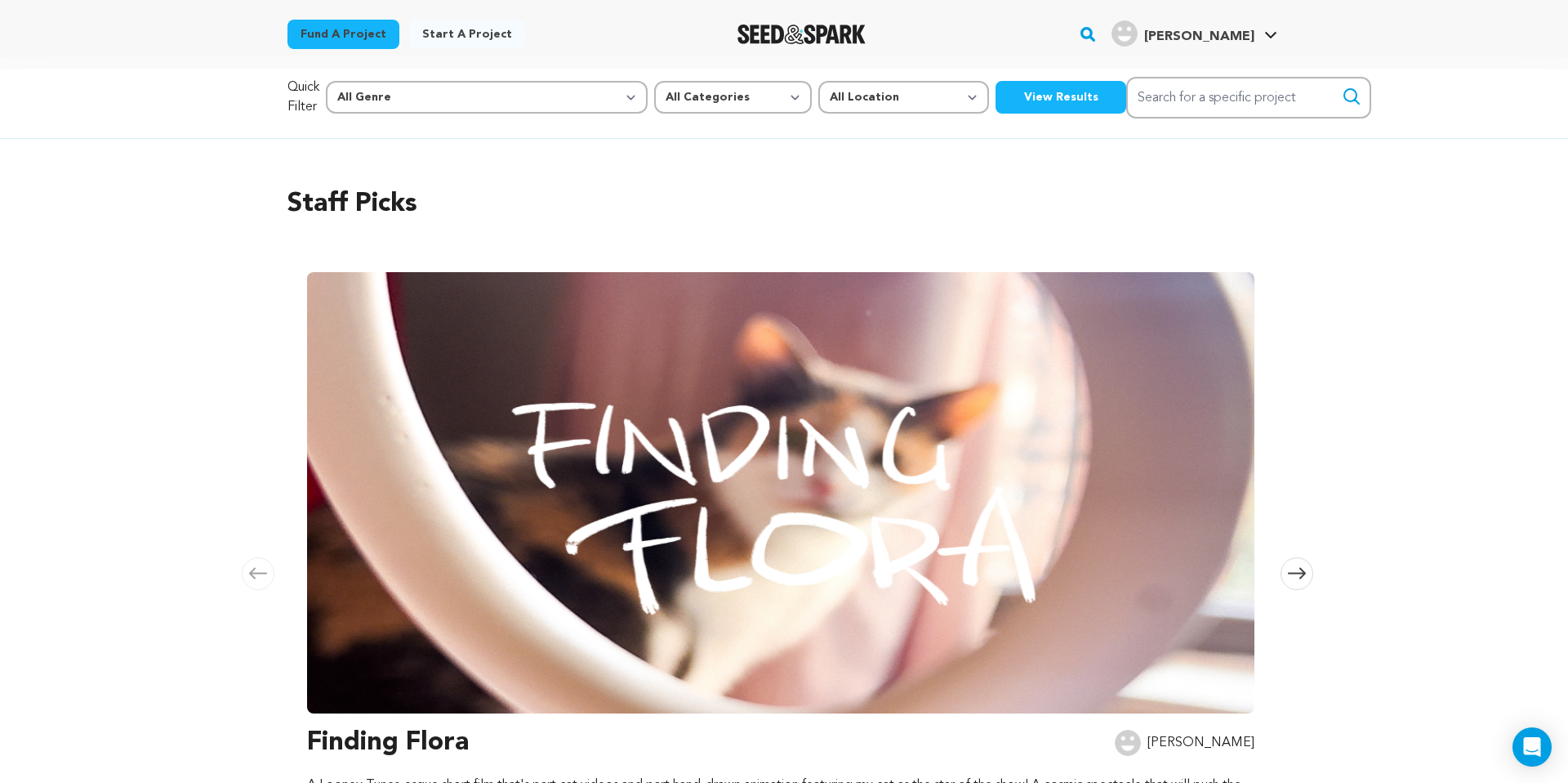
scroll to position [0, 0]
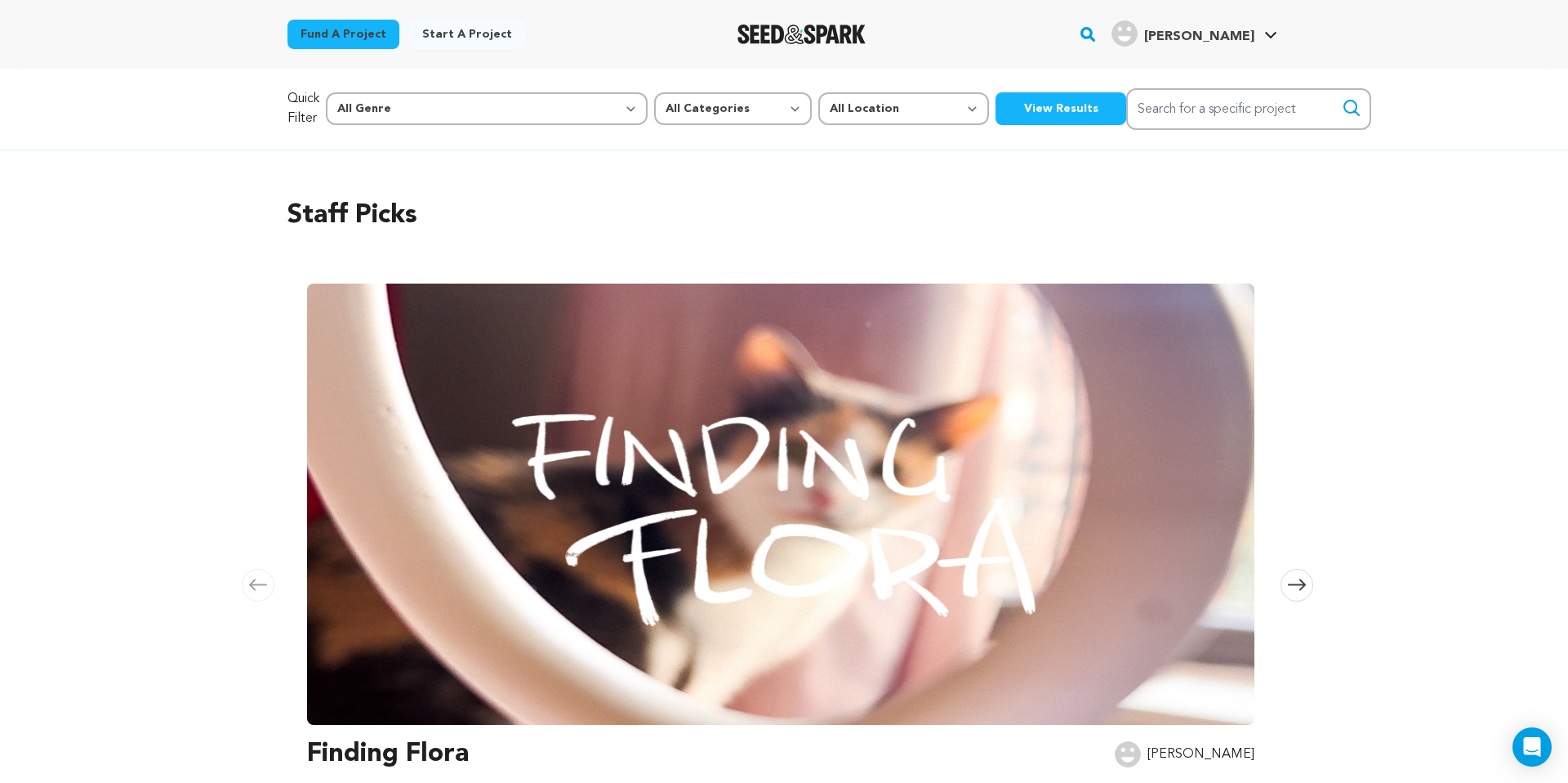
click at [1098, 35] on rect "button" at bounding box center [1088, 34] width 19 height 19
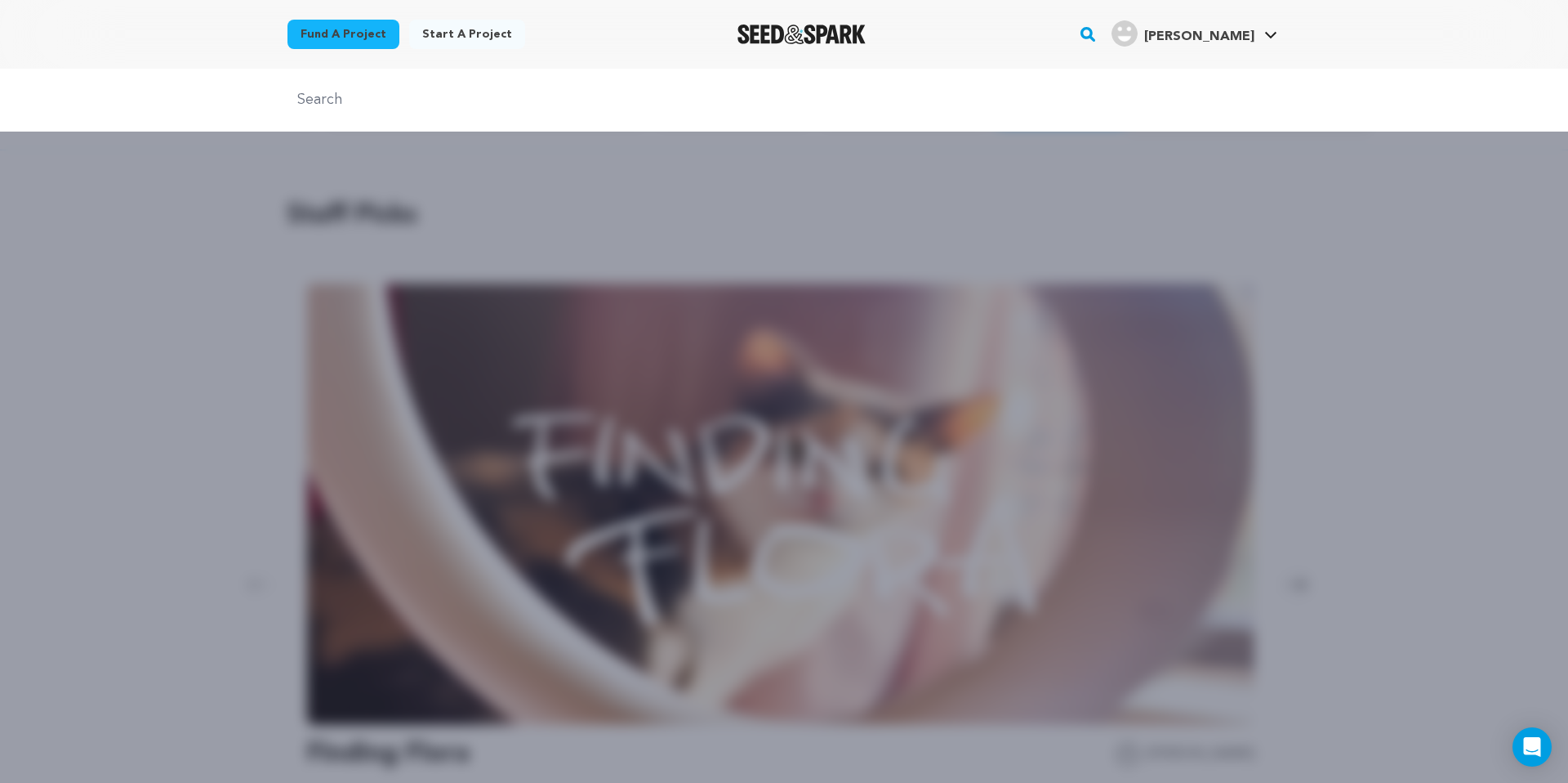
click at [599, 108] on input "text" at bounding box center [784, 100] width 993 height 24
type input "where and when"
